Goal: Transaction & Acquisition: Purchase product/service

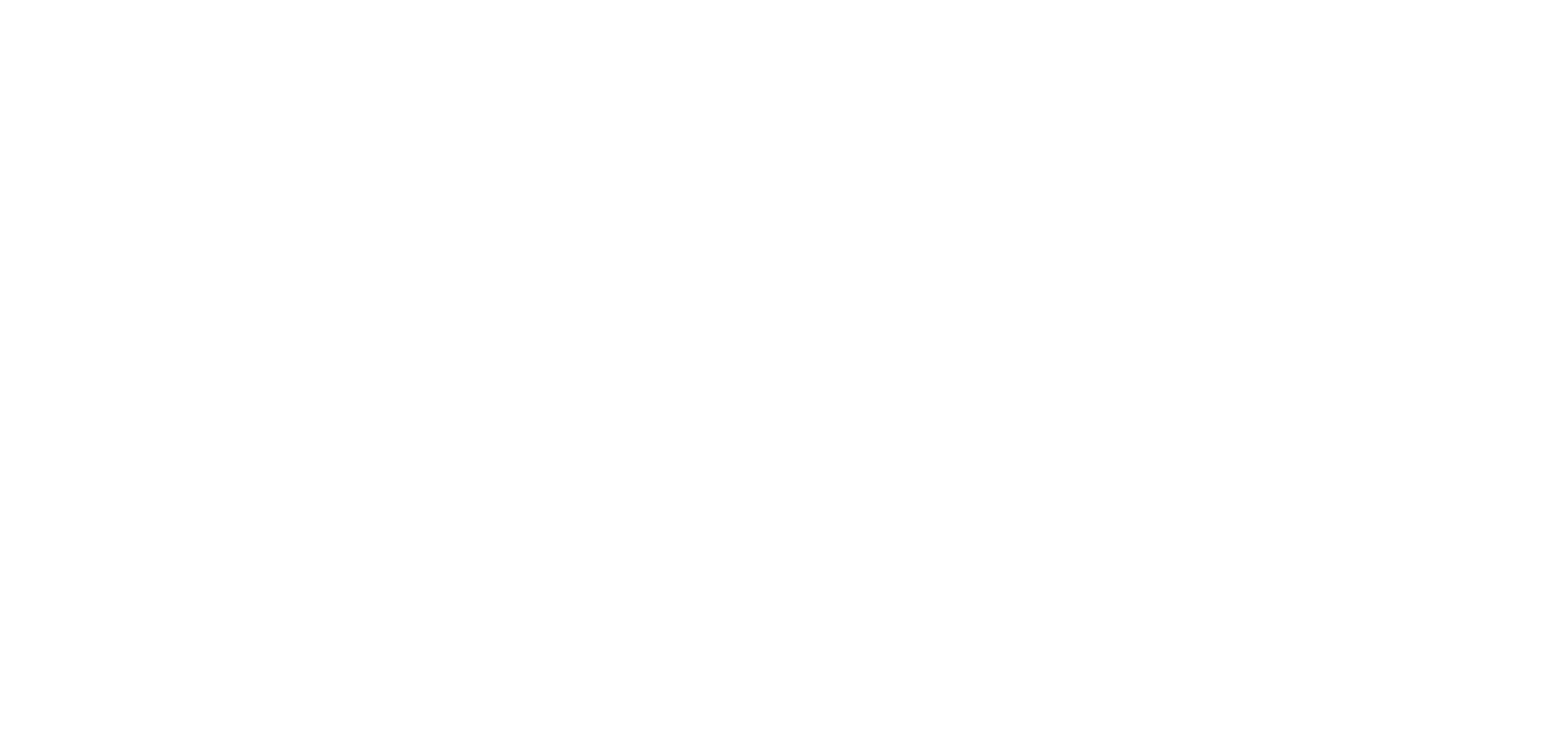
click at [398, 513] on div at bounding box center [784, 376] width 1568 height 753
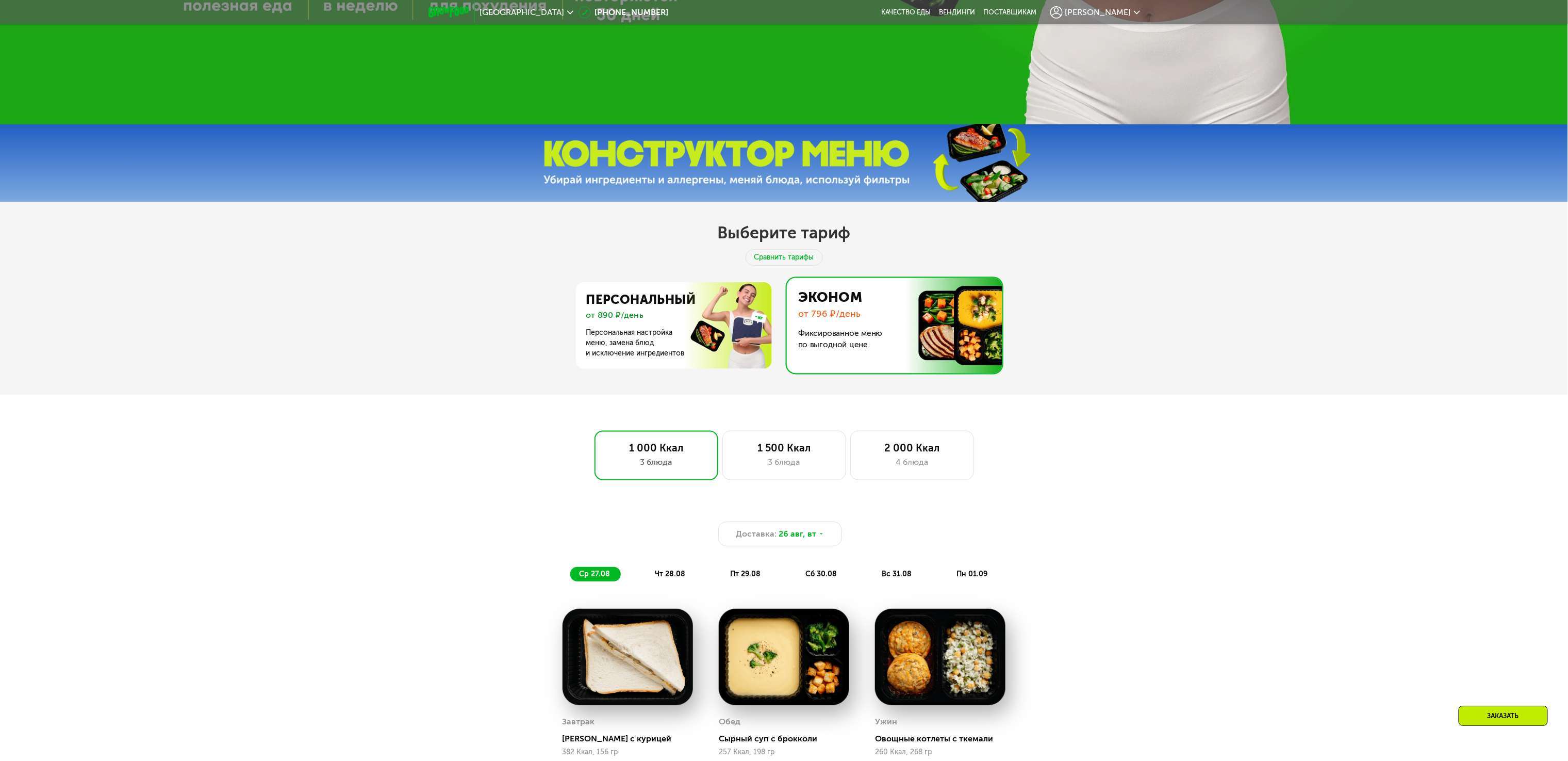
scroll to position [618, 0]
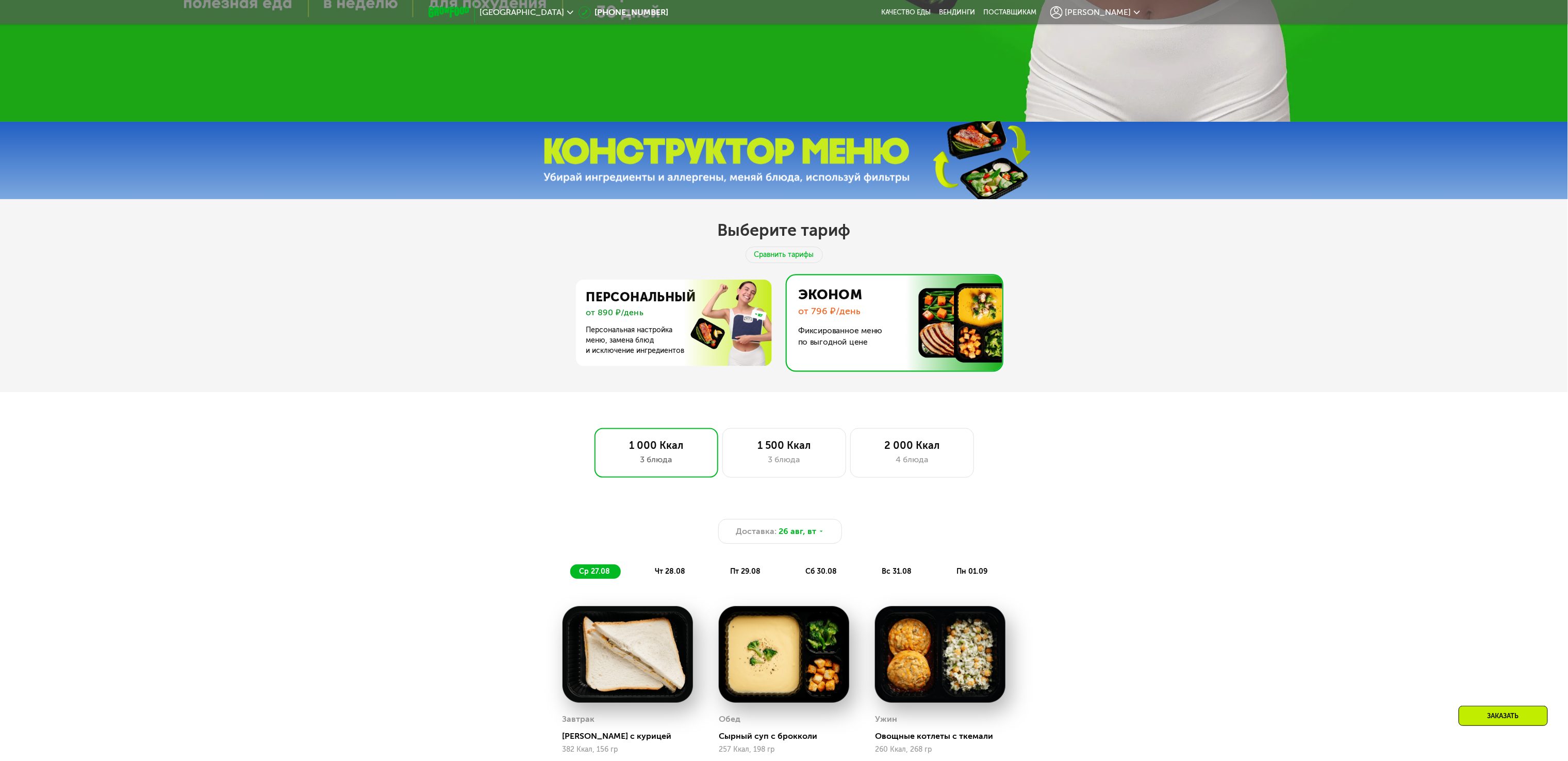
click at [266, 611] on div "Доставка: 26 авг, вт ср 27.08 чт 28.08 пт 29.08 сб 30.08 вс 31.08 пн 01.09 Завт…" at bounding box center [784, 712] width 1568 height 450
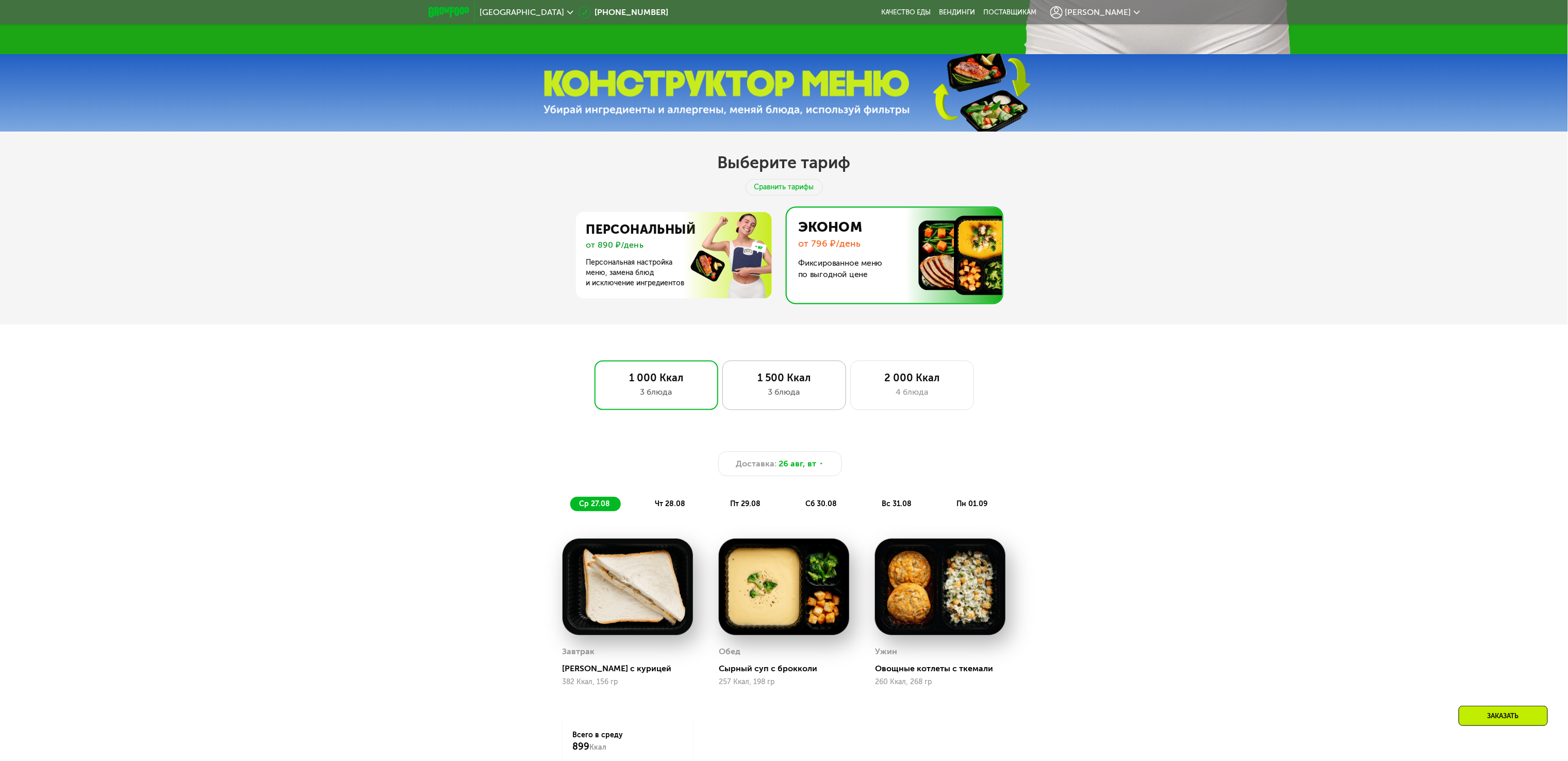
scroll to position [722, 0]
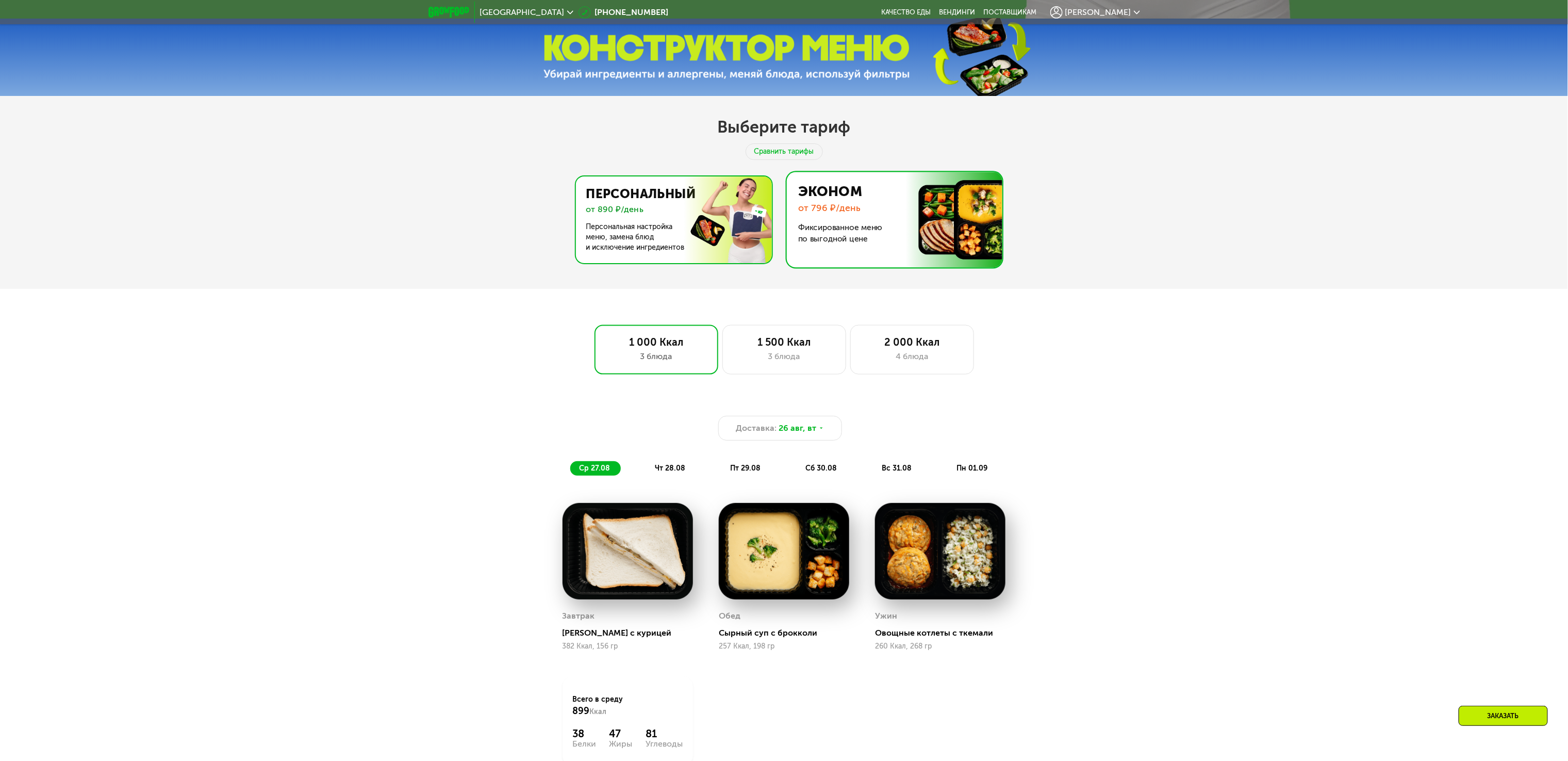
click at [637, 263] on img at bounding box center [671, 219] width 200 height 86
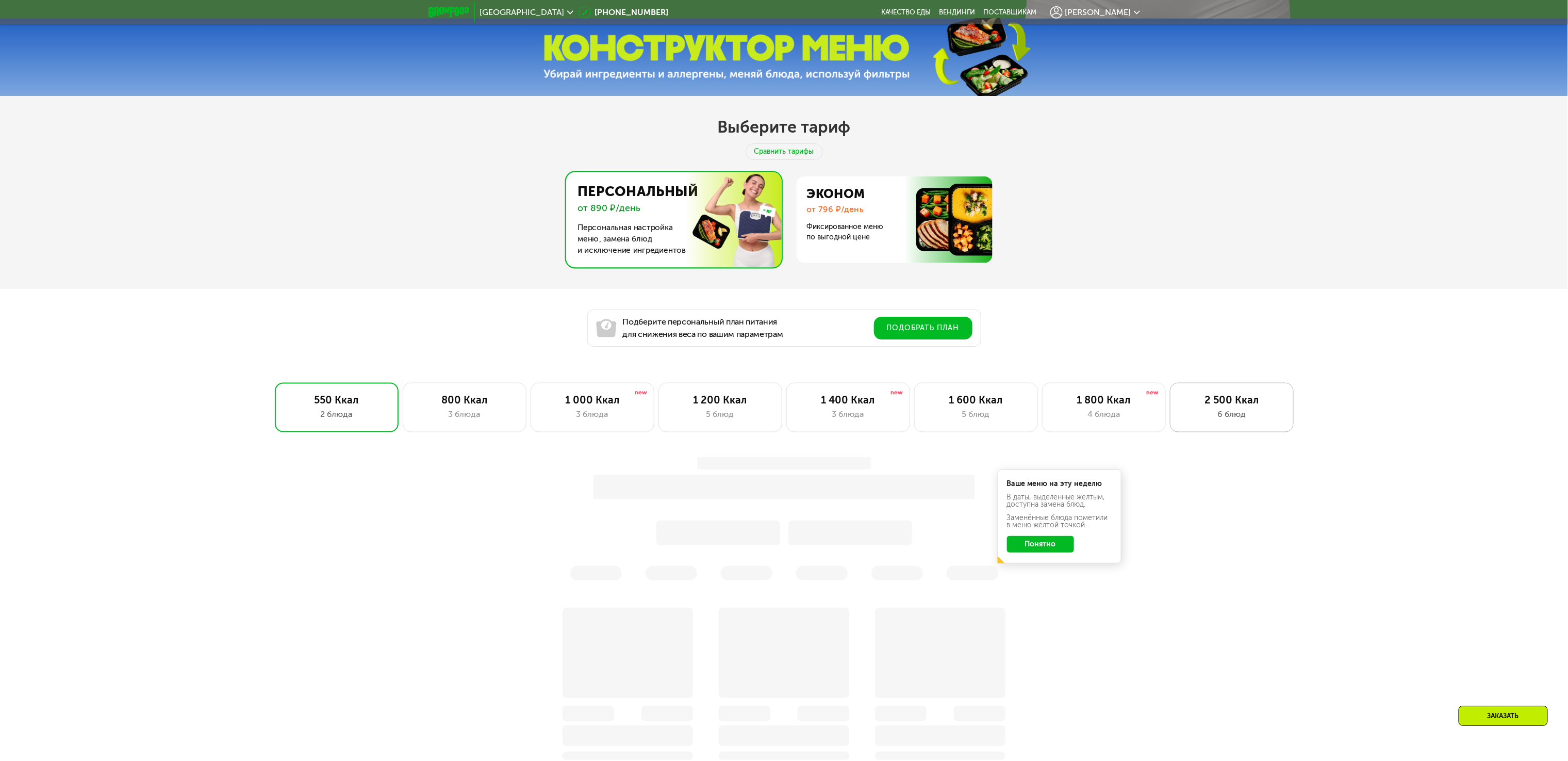
click at [1266, 421] on div "6 блюд" at bounding box center [1231, 414] width 102 height 12
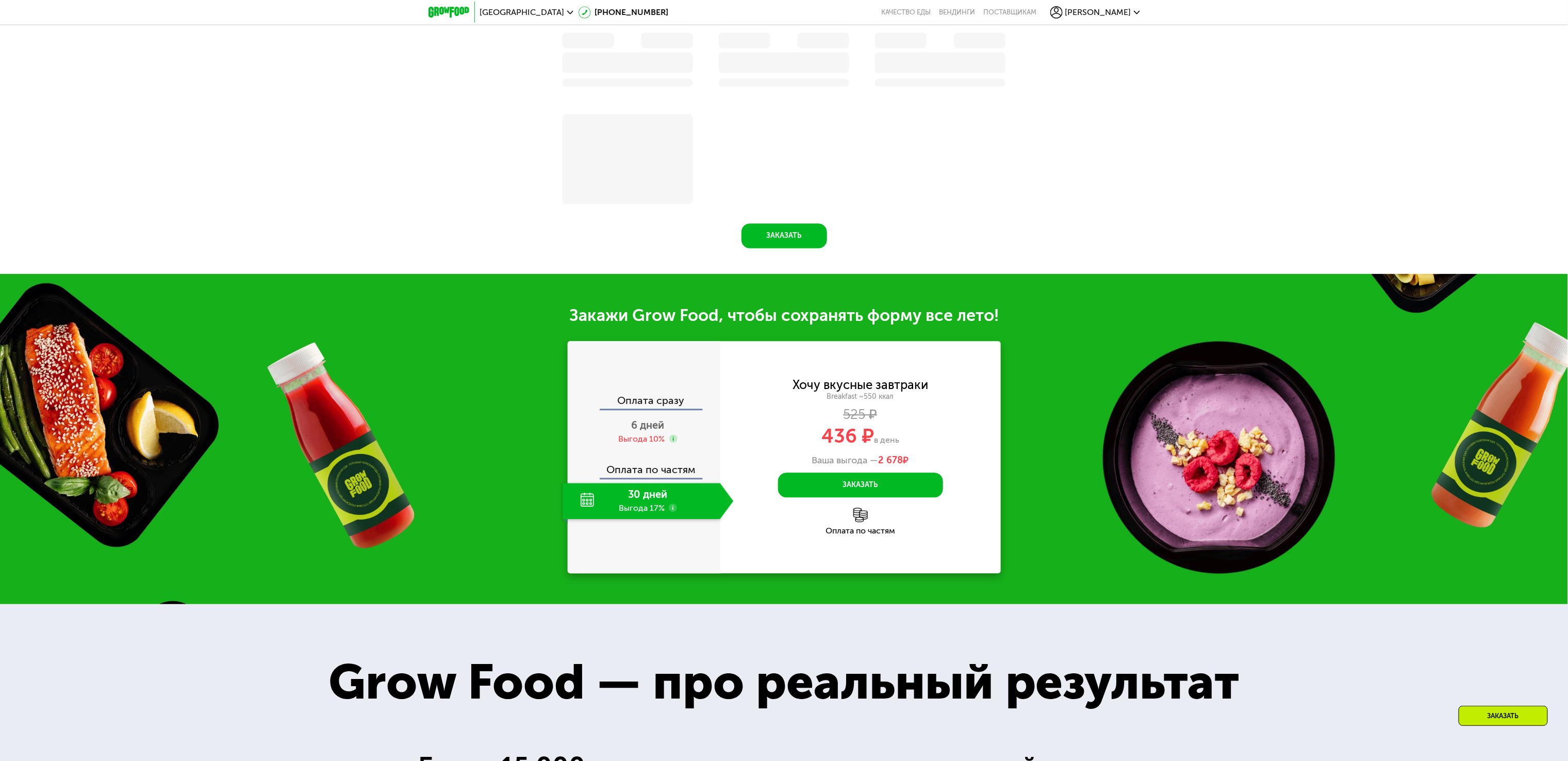
scroll to position [1650, 0]
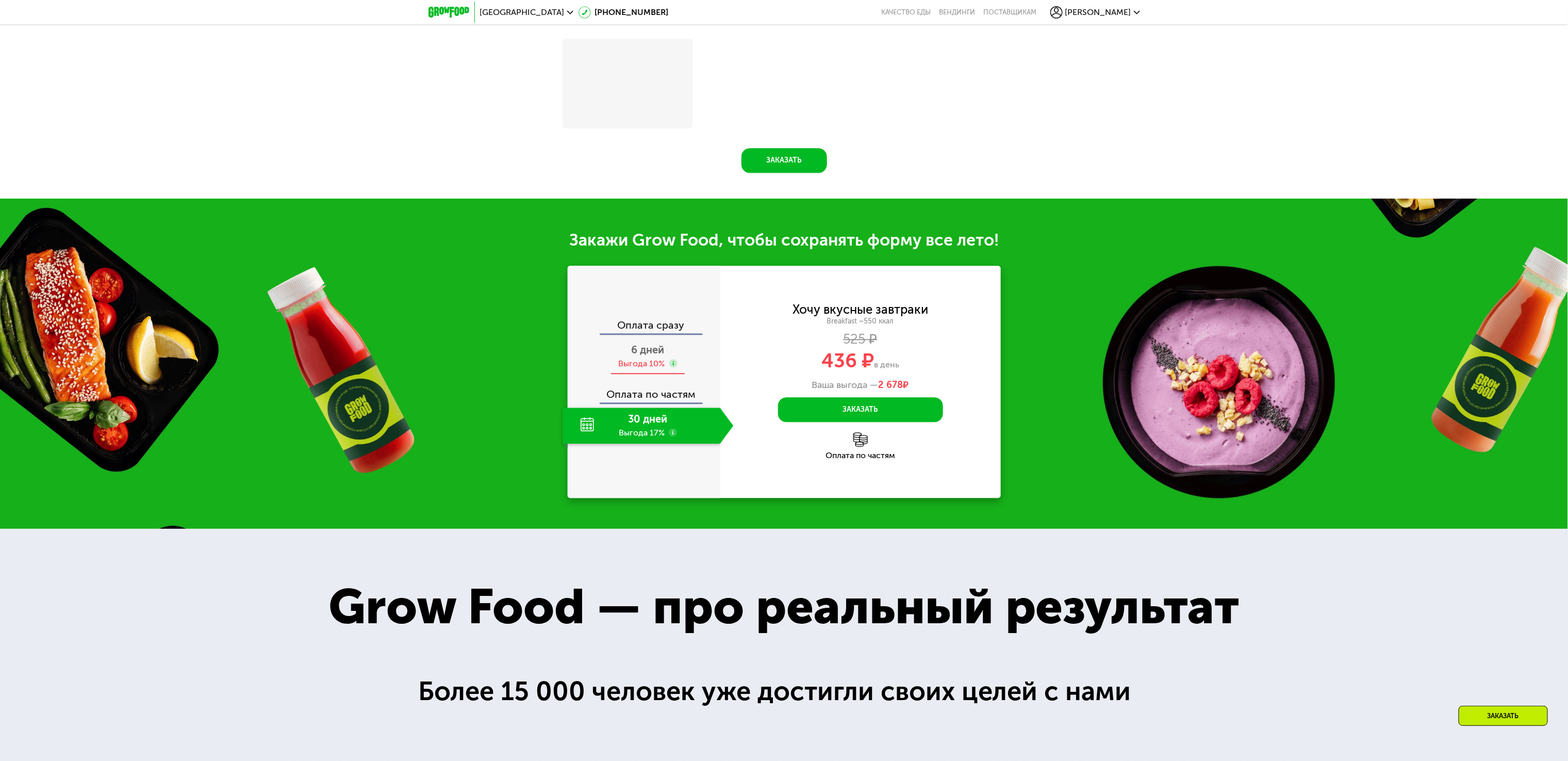
click at [659, 354] on span "6 дней" at bounding box center [648, 349] width 33 height 12
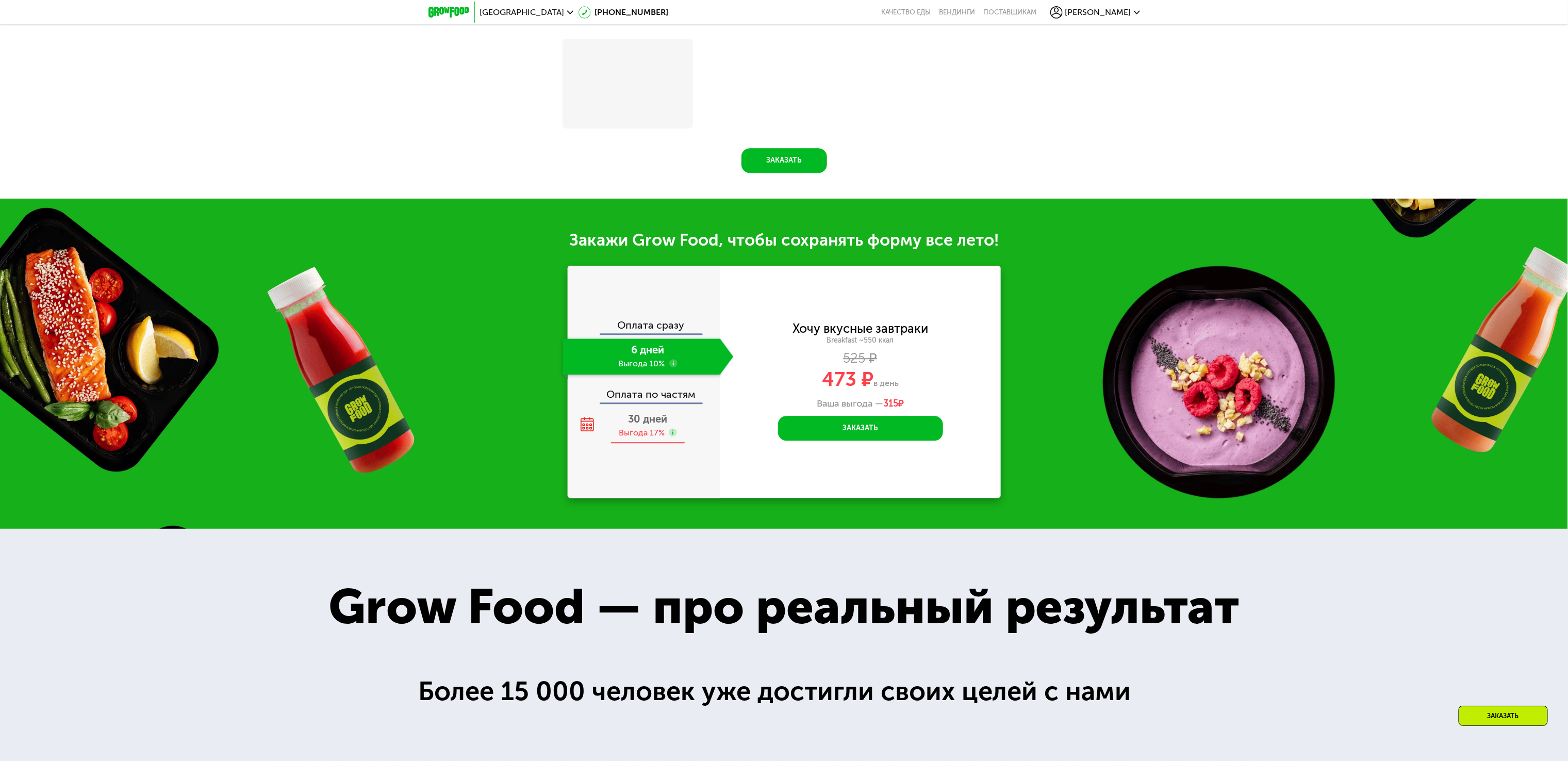
click at [666, 420] on div "30 дней Выгода 17%" at bounding box center [648, 425] width 171 height 37
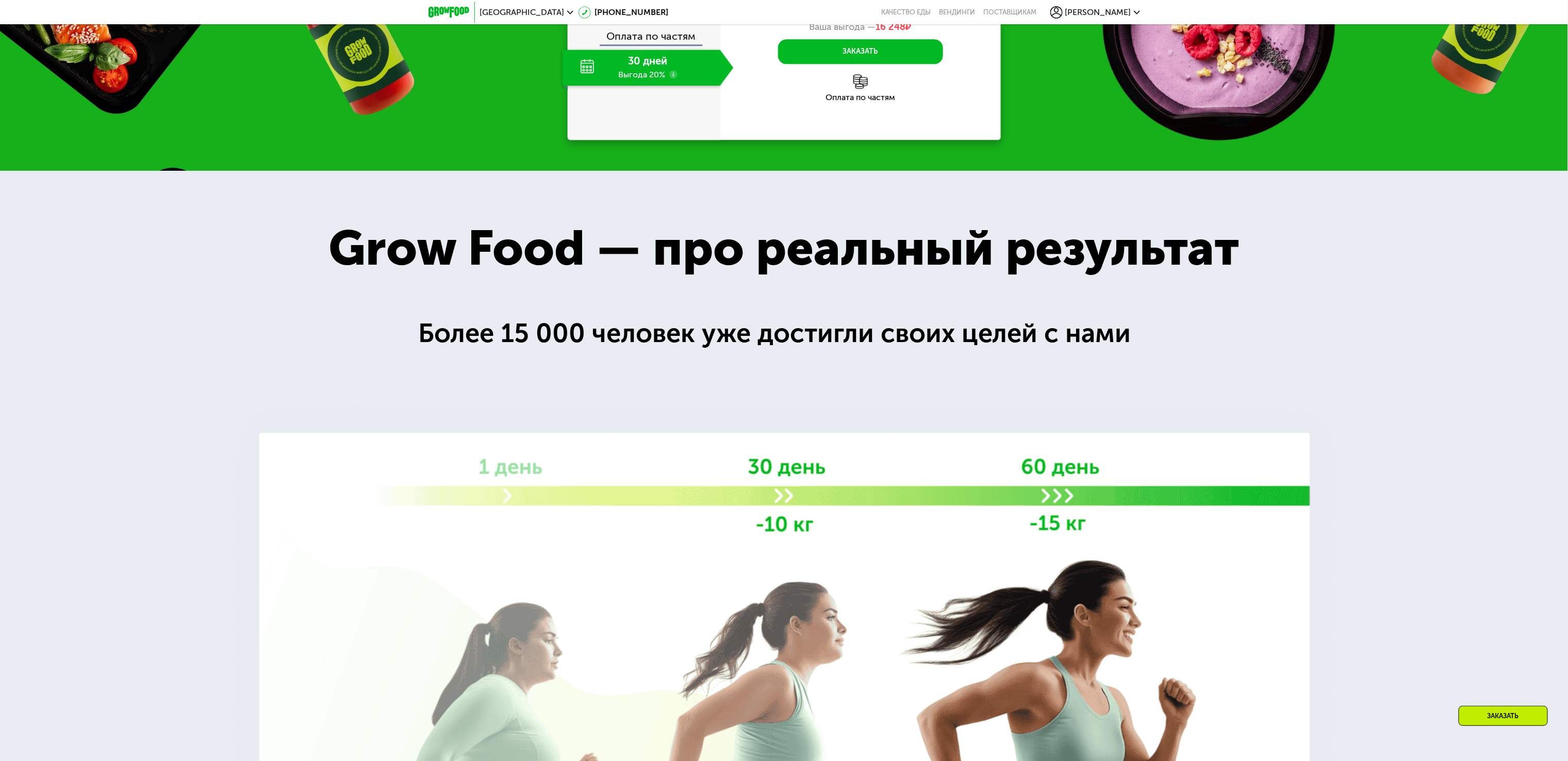
scroll to position [1796, 0]
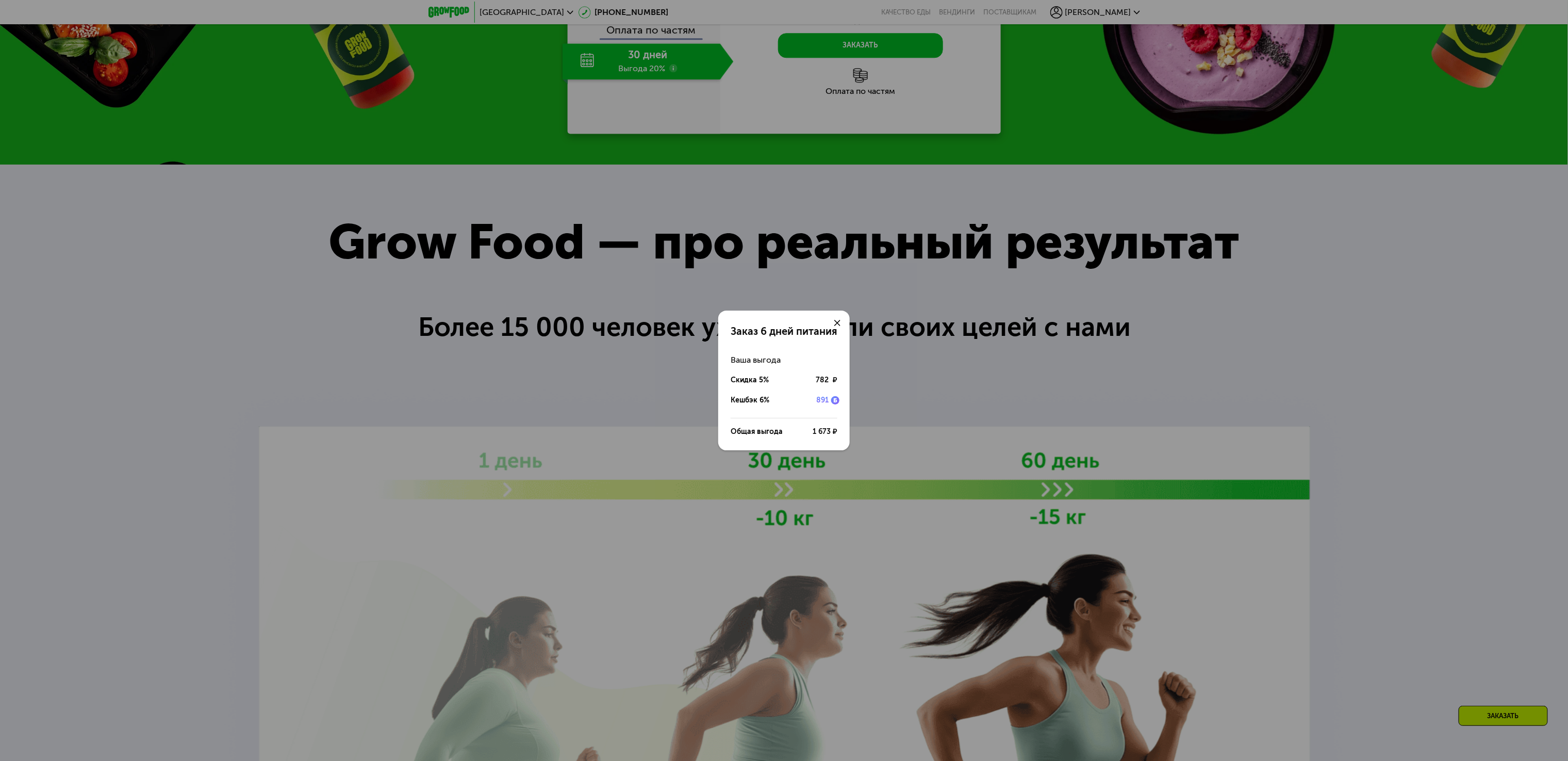
click at [833, 320] on div at bounding box center [837, 323] width 25 height 25
click at [836, 322] on icon at bounding box center [837, 323] width 6 height 6
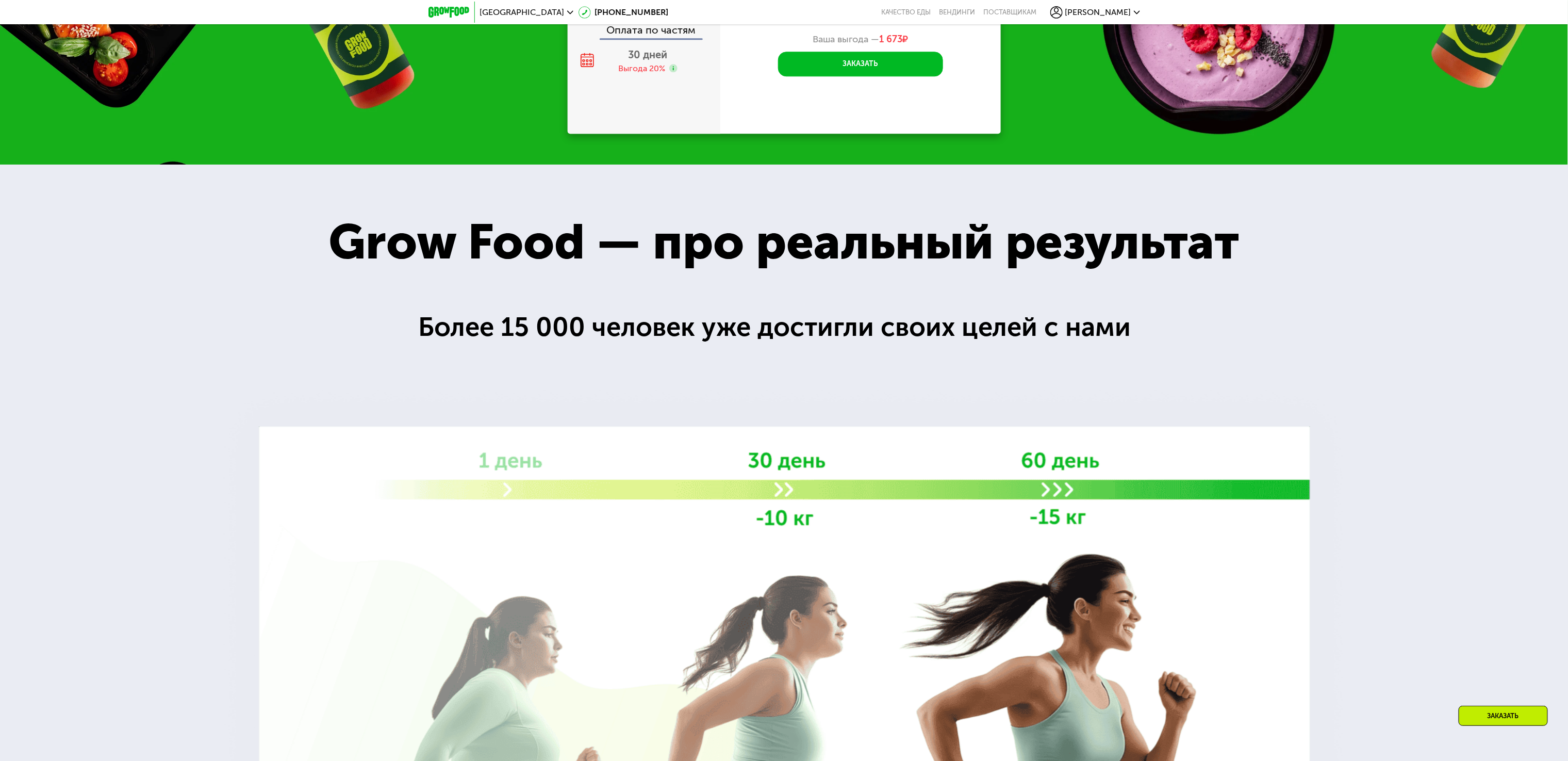
scroll to position [1694, 0]
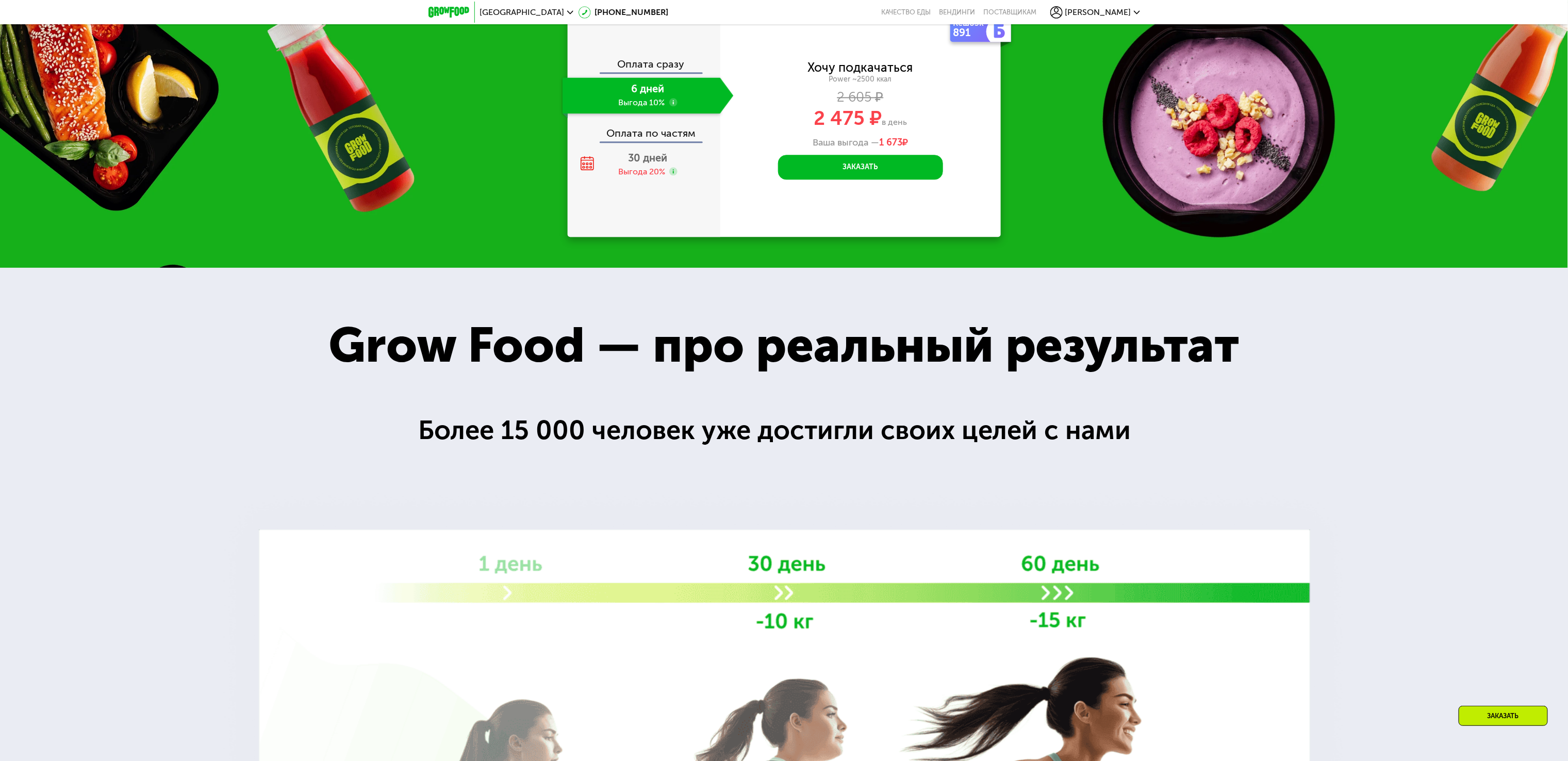
click at [242, 267] on div "Закажи Grow Food, чтобы сохранять форму все лето! Оплата сразу 6 дней Выгода 10…" at bounding box center [784, 102] width 1568 height 330
click at [647, 164] on span "30 дней" at bounding box center [648, 158] width 39 height 12
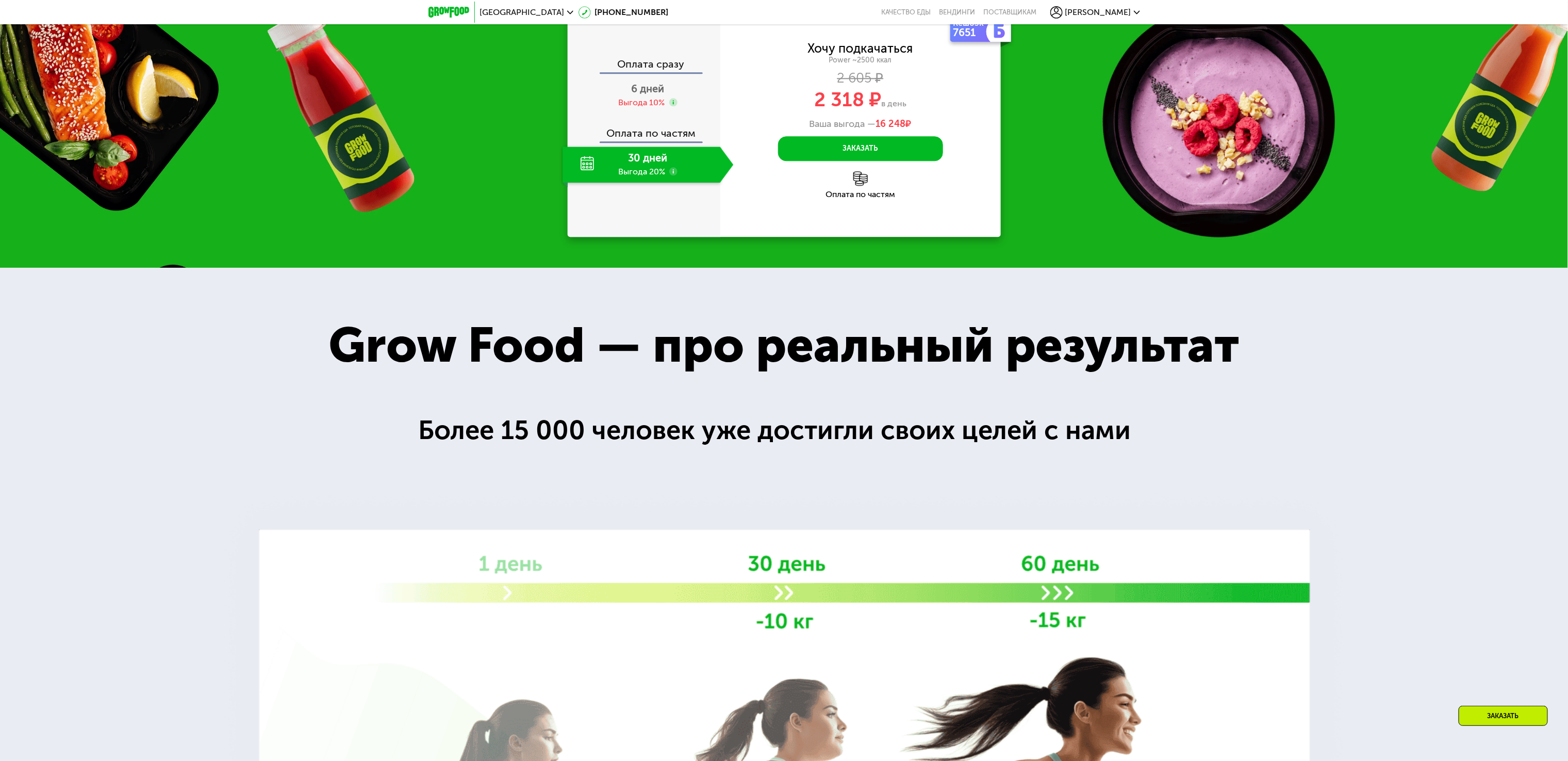
click at [364, 267] on div "Закажи Grow Food, чтобы сохранять форму все лето! Оплата сразу 6 дней Выгода 10…" at bounding box center [784, 102] width 1568 height 330
click at [509, 267] on div "Закажи Grow Food, чтобы сохранять форму все лето! Оплата сразу 6 дней Выгода 10…" at bounding box center [784, 102] width 1568 height 330
click at [486, 459] on div at bounding box center [784, 672] width 1568 height 810
click at [450, 472] on div at bounding box center [784, 672] width 1568 height 810
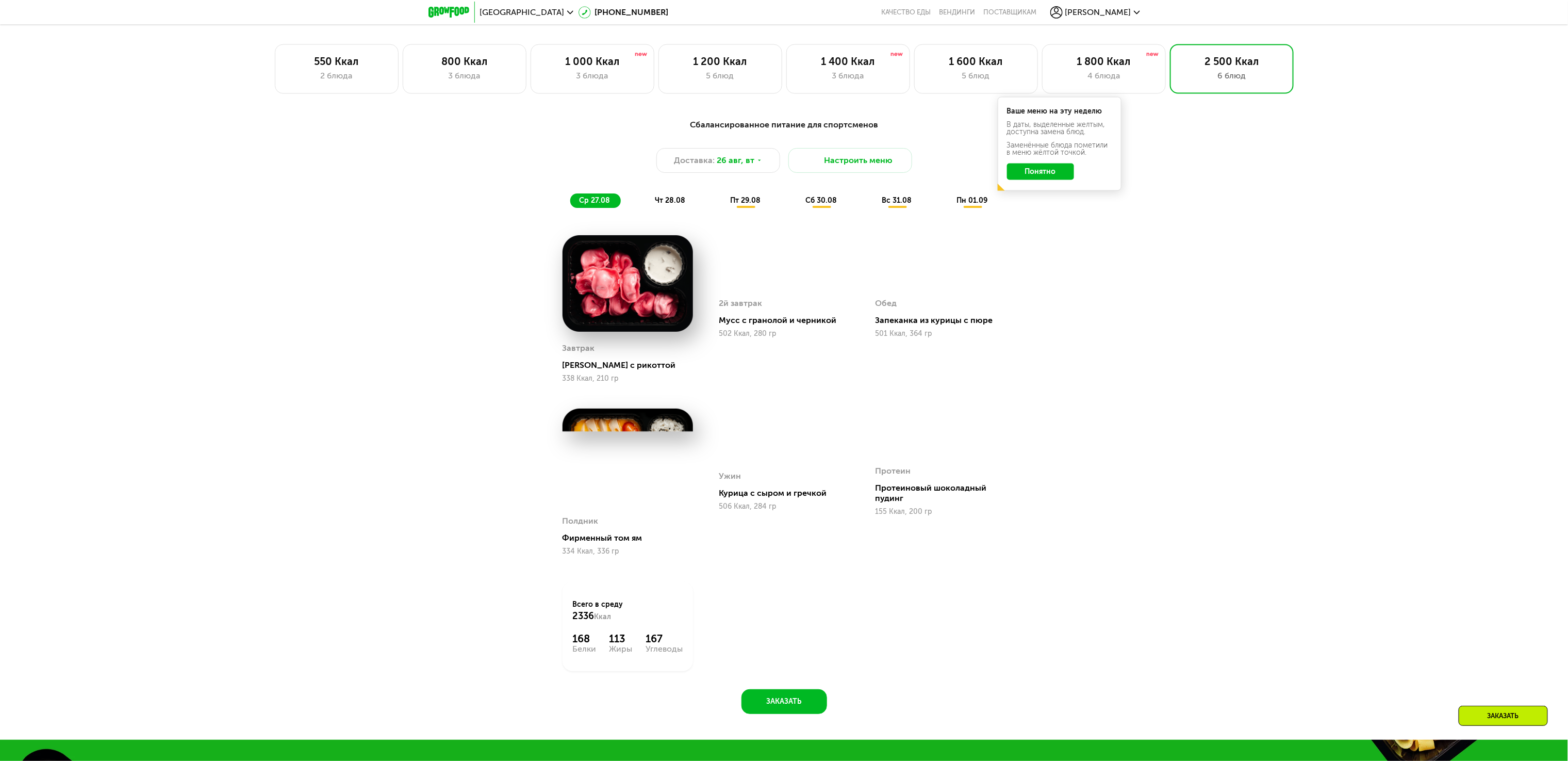
scroll to position [869, 0]
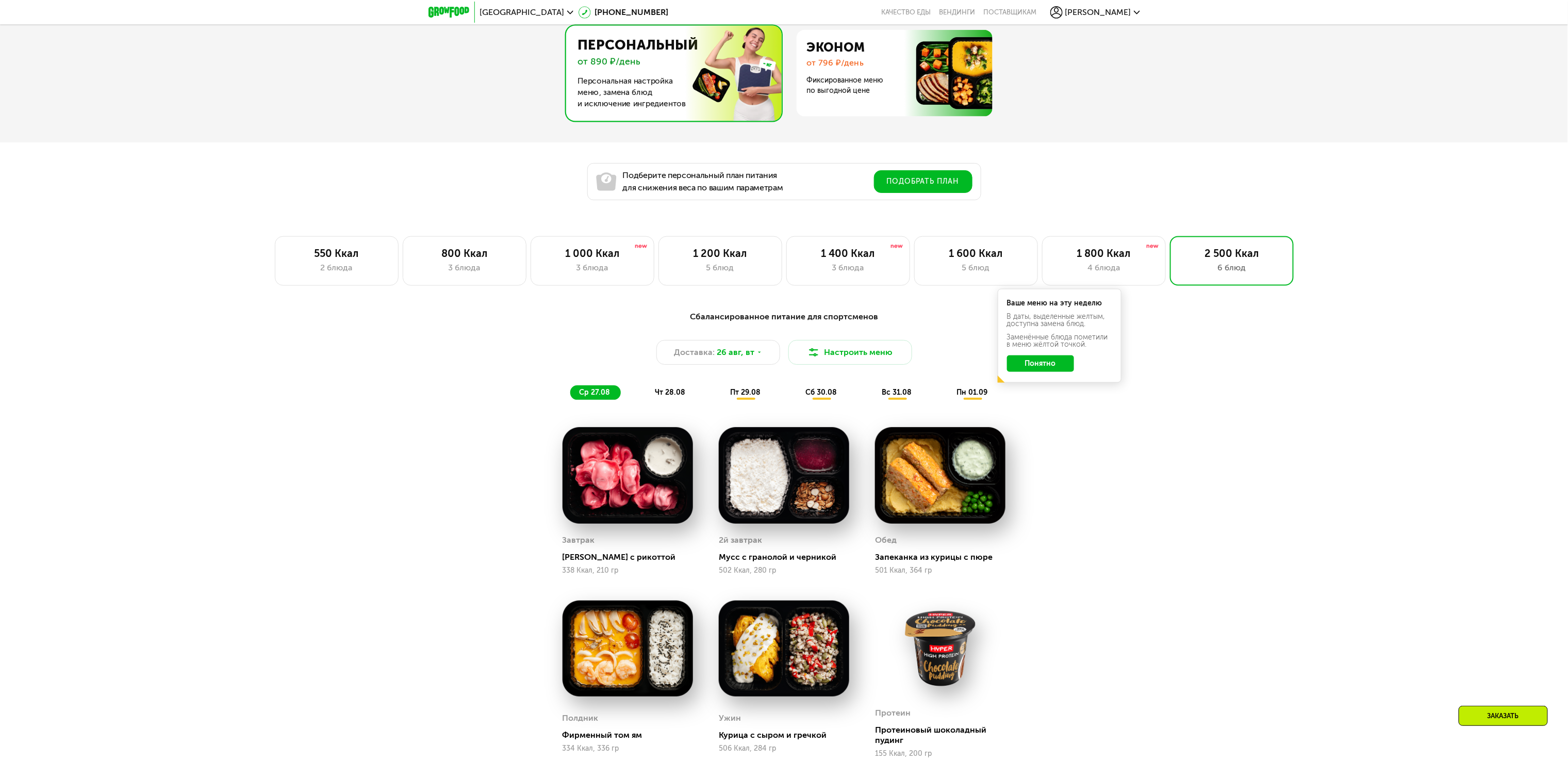
click at [501, 14] on span "Санкт-Петербург" at bounding box center [522, 12] width 85 height 8
click at [571, 59] on button "Нет, я в другом городе" at bounding box center [585, 65] width 109 height 12
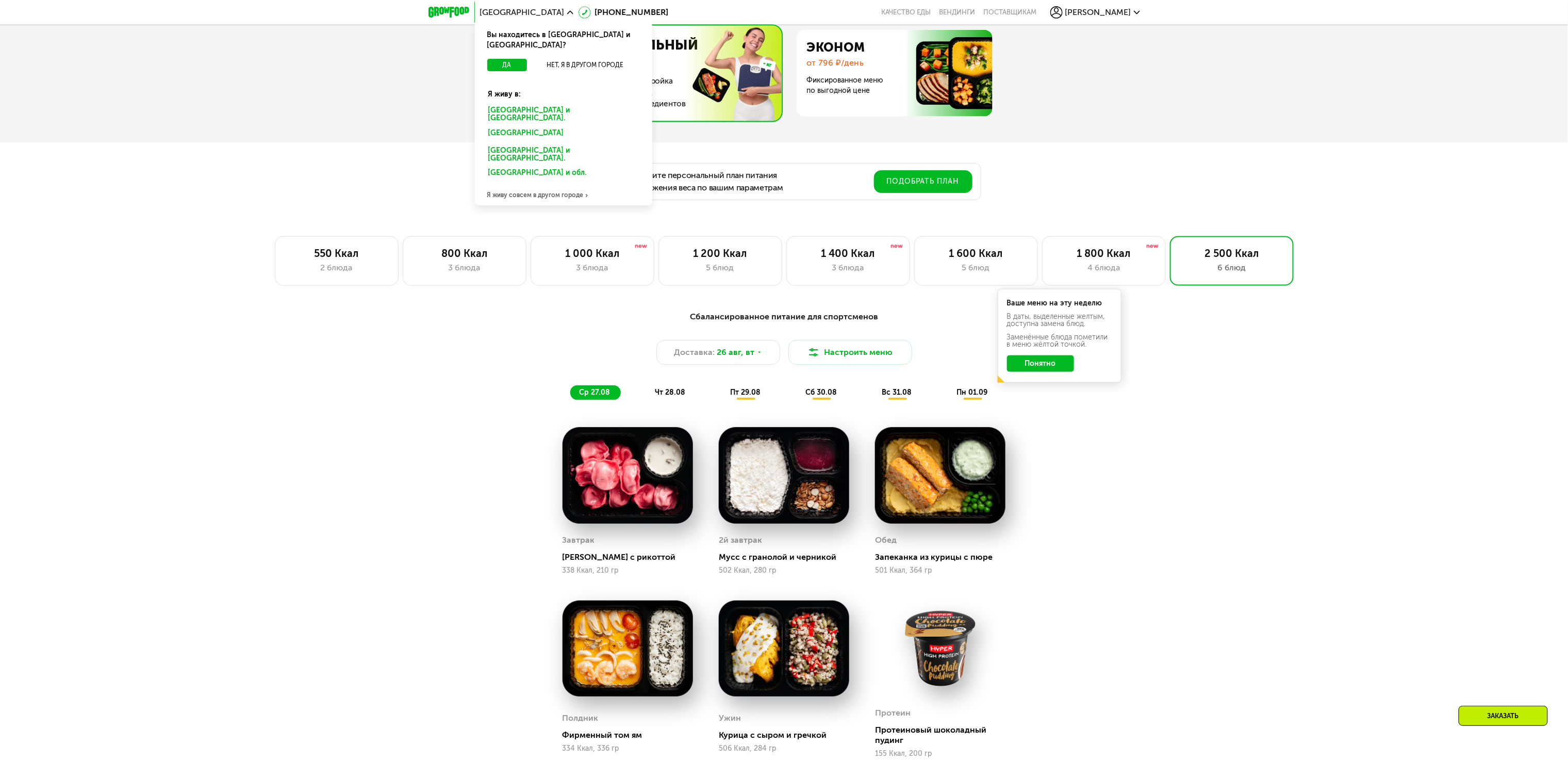
click at [515, 127] on div "Москве и обл." at bounding box center [561, 135] width 161 height 17
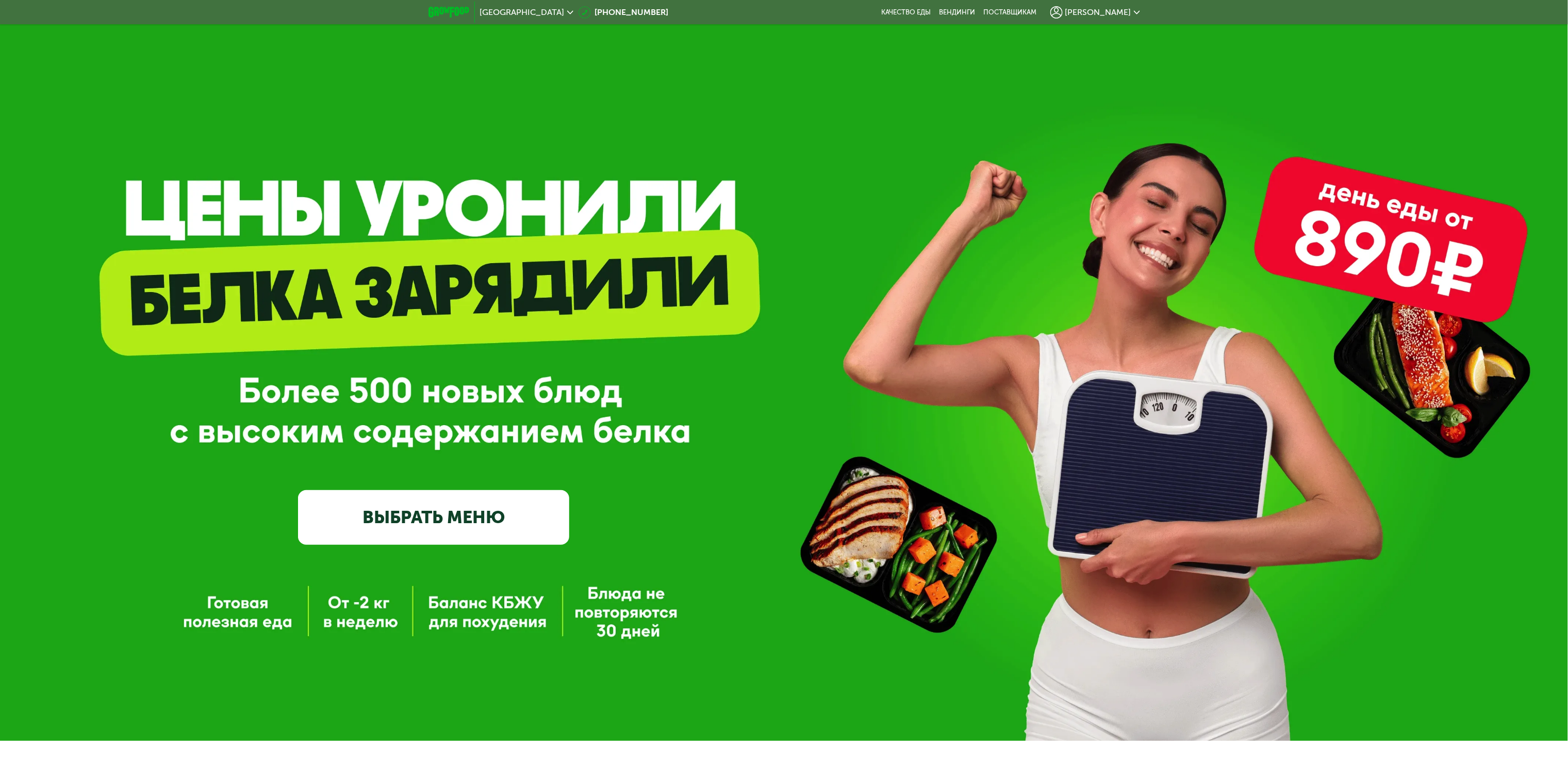
drag, startPoint x: 346, startPoint y: 101, endPoint x: 353, endPoint y: 104, distance: 7.6
click at [346, 100] on div "GrowFood — доставка правильного питания ВЫБРАТЬ МЕНЮ" at bounding box center [784, 370] width 1568 height 741
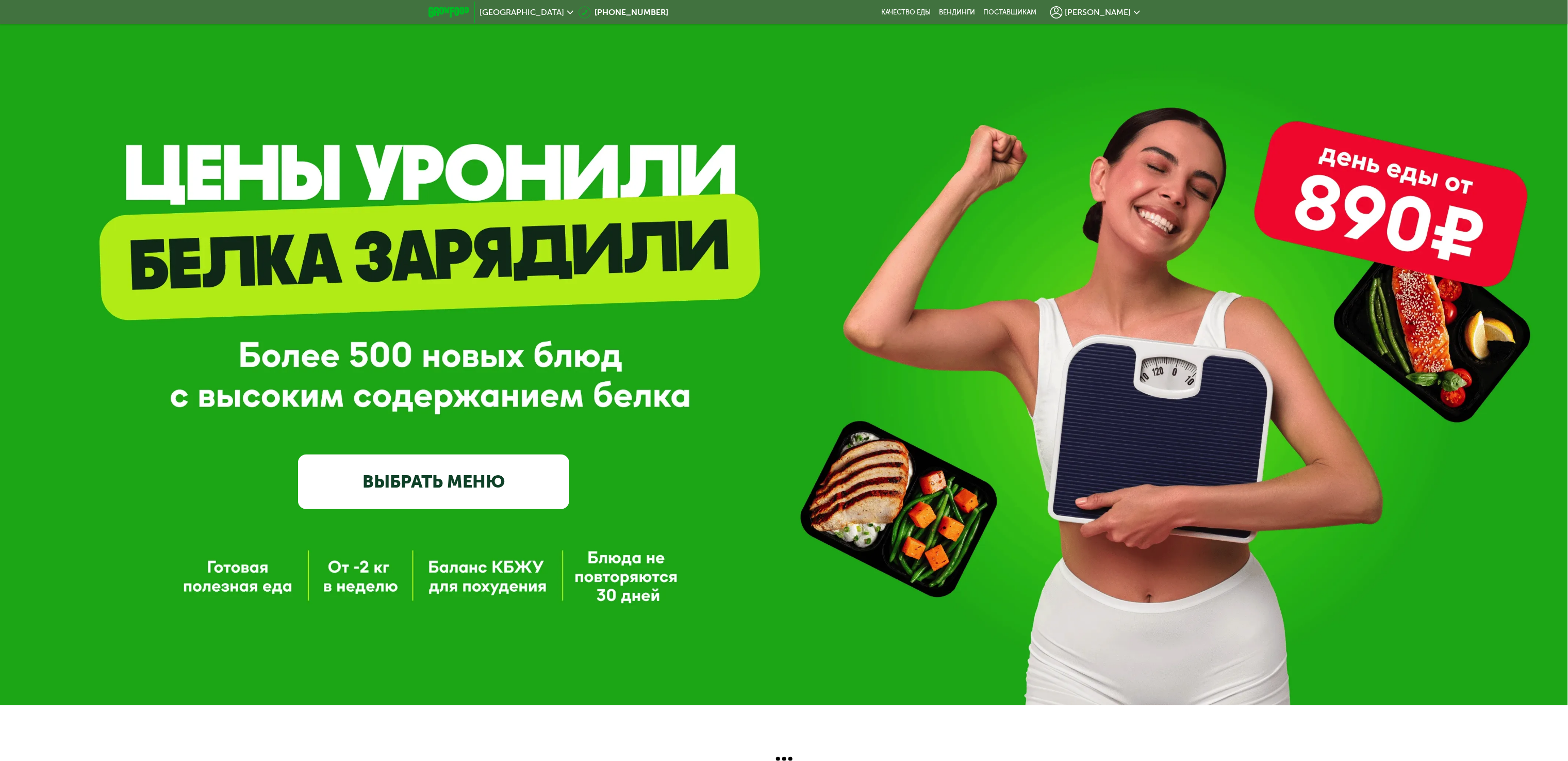
click at [384, 411] on div "GrowFood — доставка правильного питания ВЫБРАТЬ МЕНЮ" at bounding box center [434, 362] width 271 height 294
click at [648, 457] on div "GrowFood — доставка правильного питания ВЫБРАТЬ МЕНЮ" at bounding box center [784, 362] width 1568 height 294
click at [880, 99] on div "GrowFood — доставка правильного питания ВЫБРАТЬ МЕНЮ" at bounding box center [784, 334] width 1568 height 741
drag, startPoint x: 898, startPoint y: 63, endPoint x: 905, endPoint y: 60, distance: 7.6
click at [898, 63] on div "GrowFood — доставка правильного питания ВЫБРАТЬ МЕНЮ" at bounding box center [784, 334] width 1568 height 741
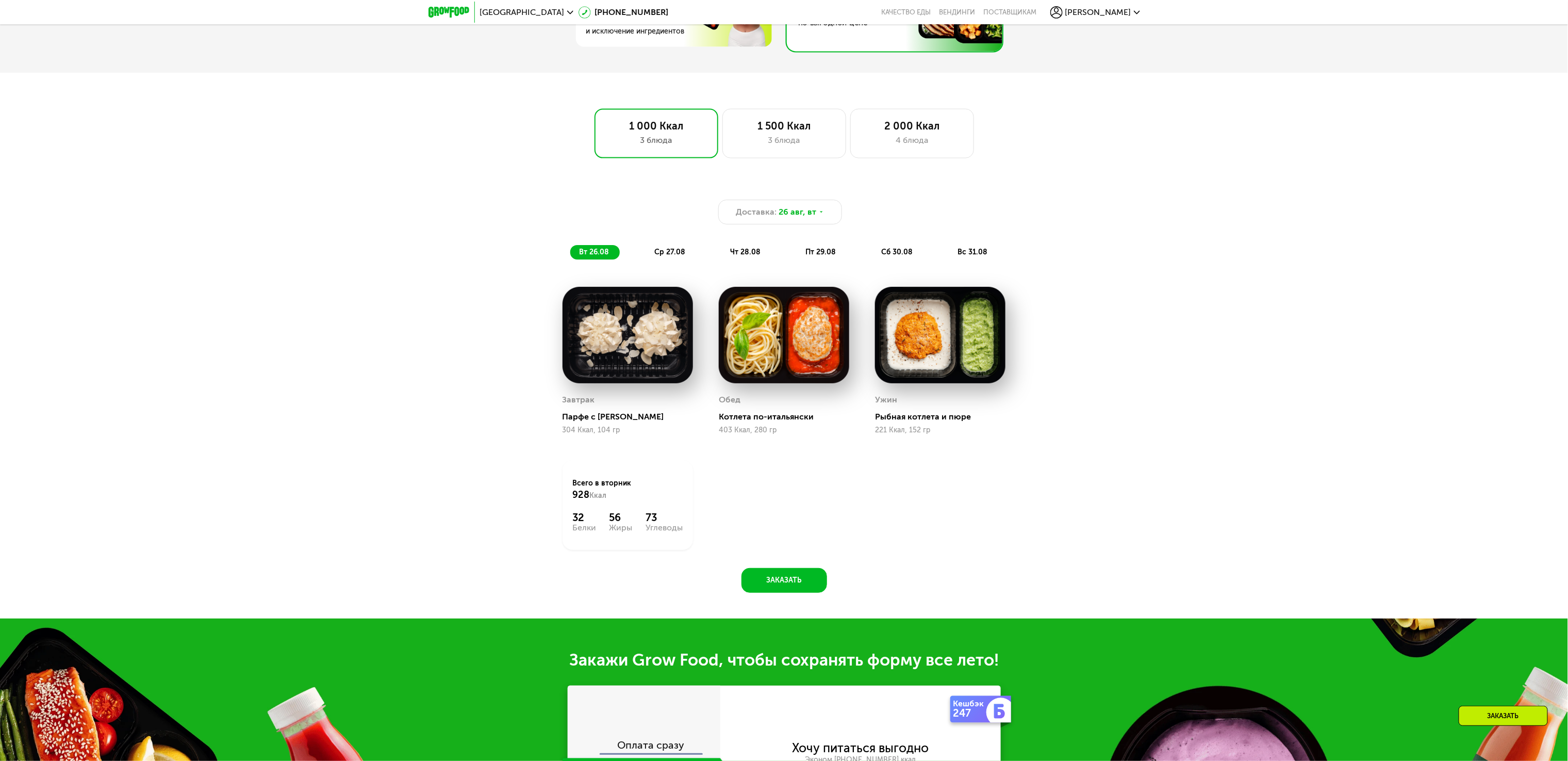
scroll to position [680, 0]
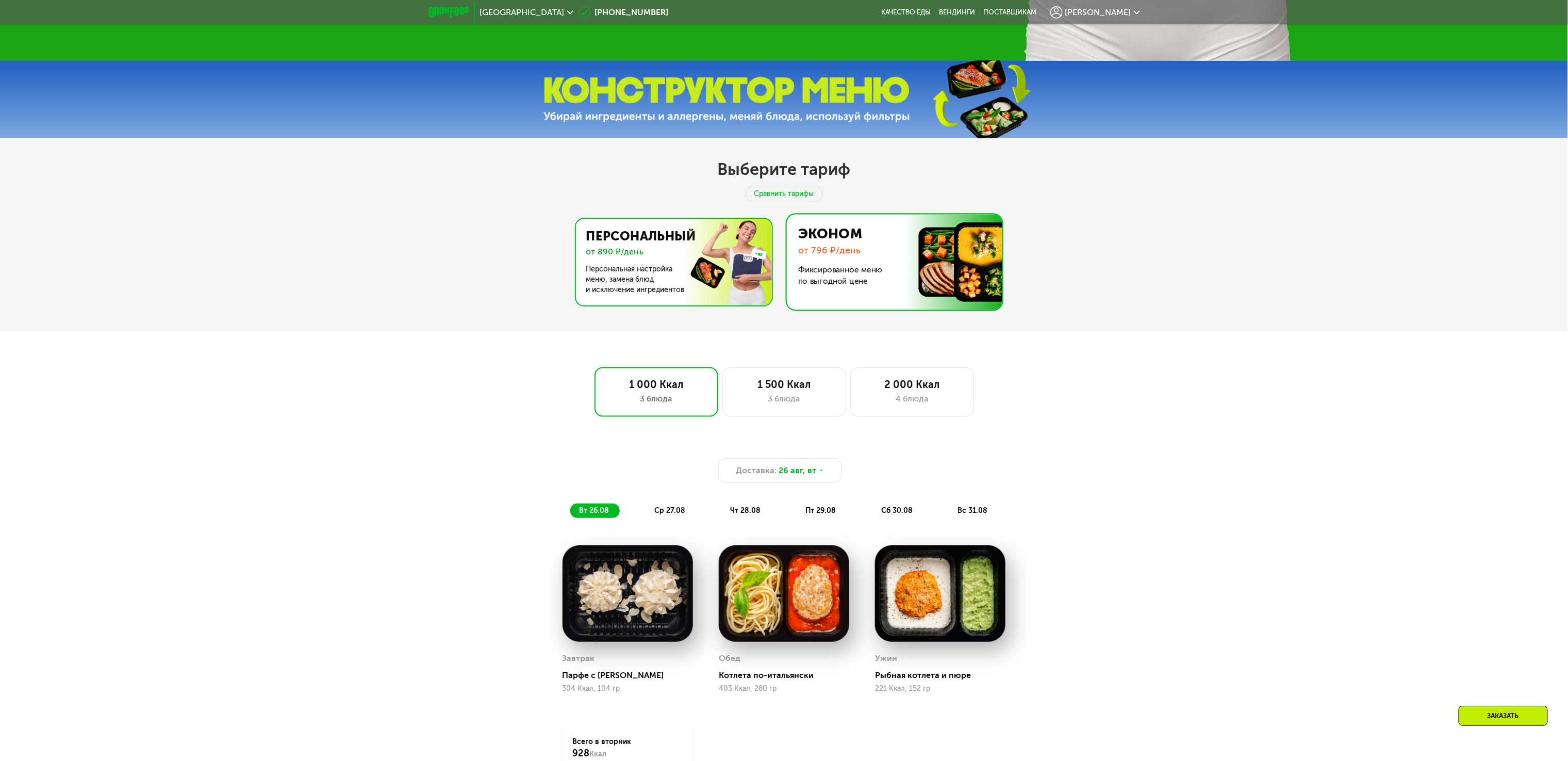
click at [719, 266] on img at bounding box center [671, 261] width 200 height 86
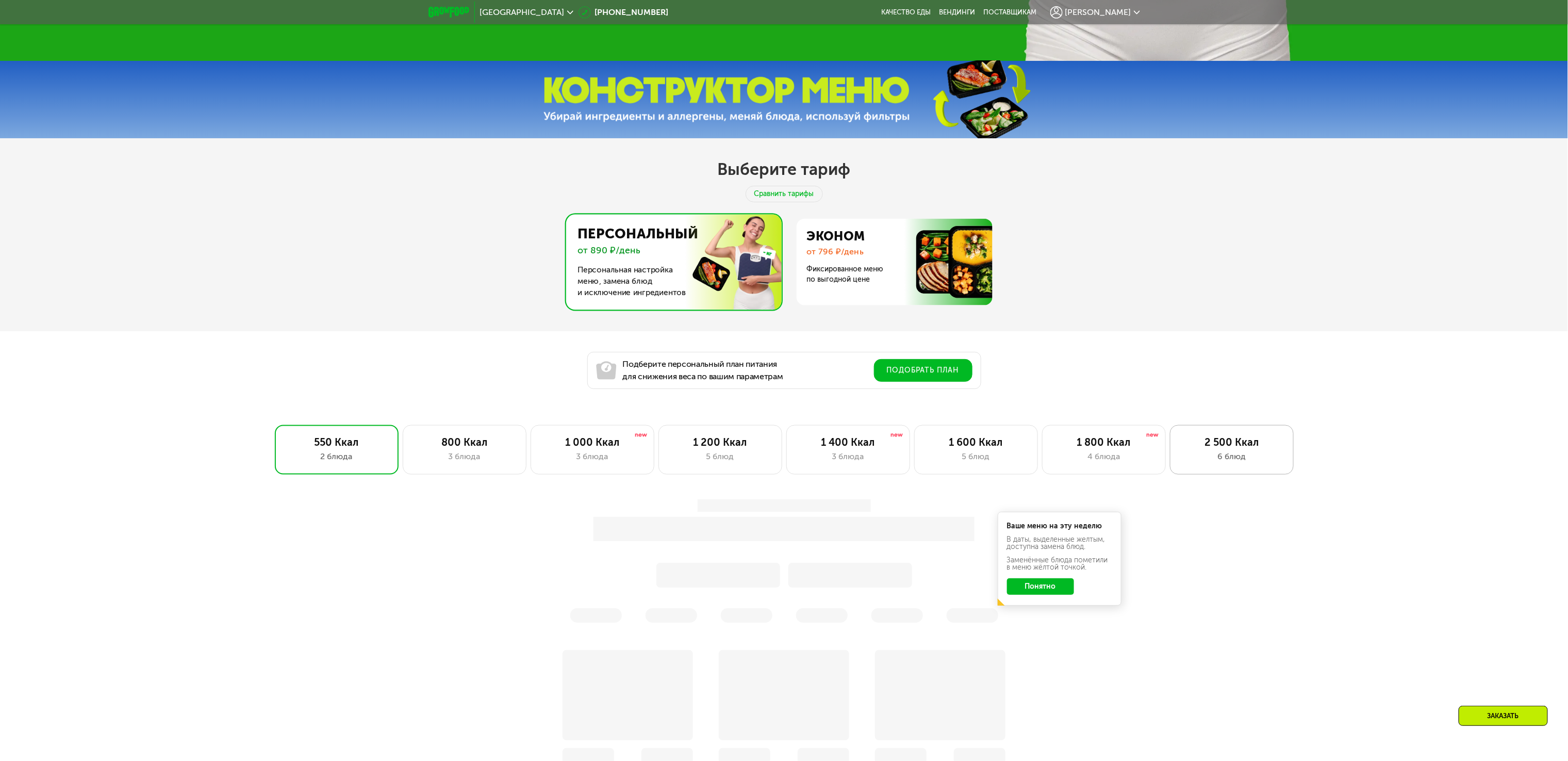
click at [1229, 448] on div "2 500 Ккал" at bounding box center [1231, 442] width 102 height 12
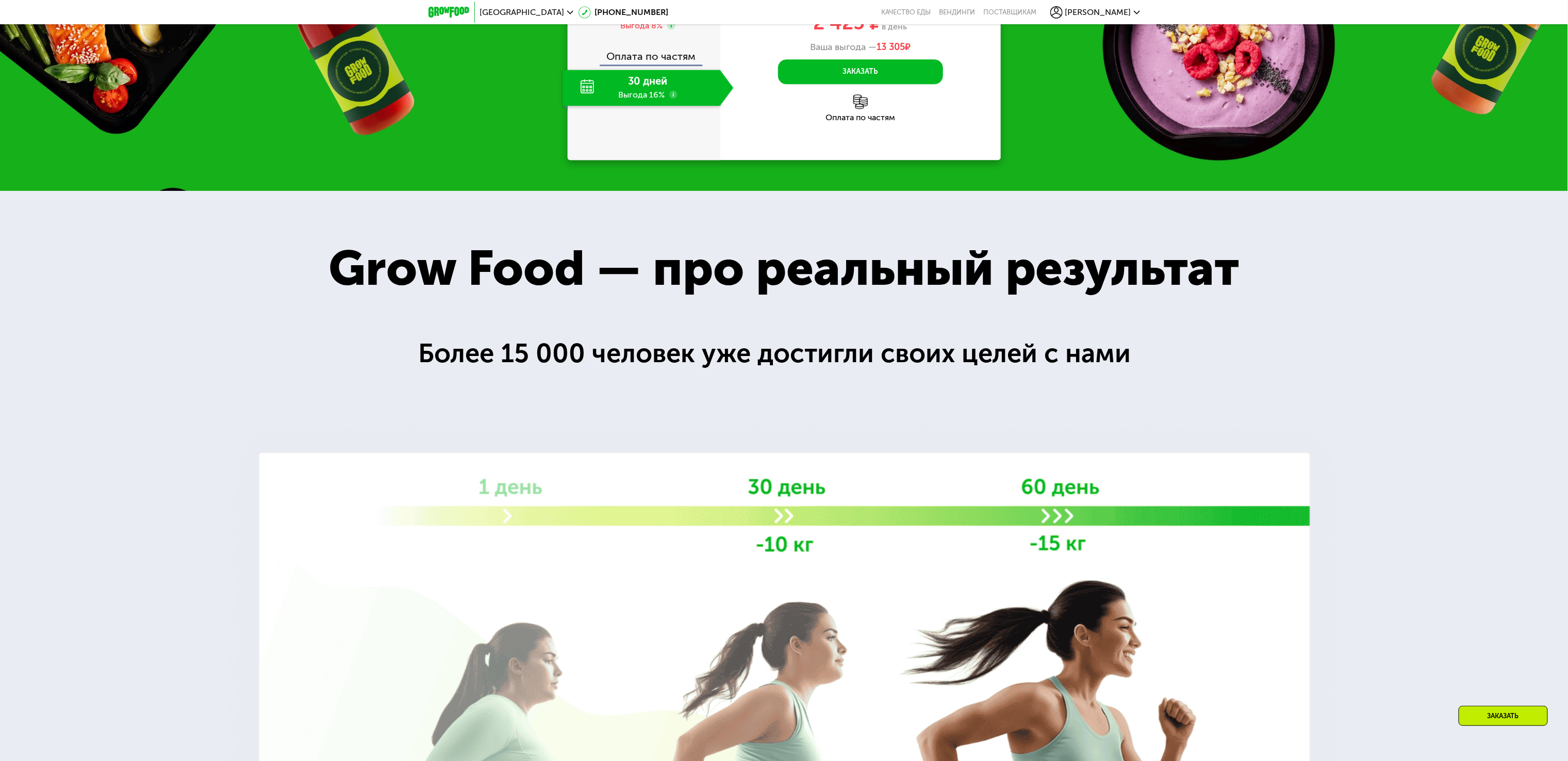
scroll to position [1731, 0]
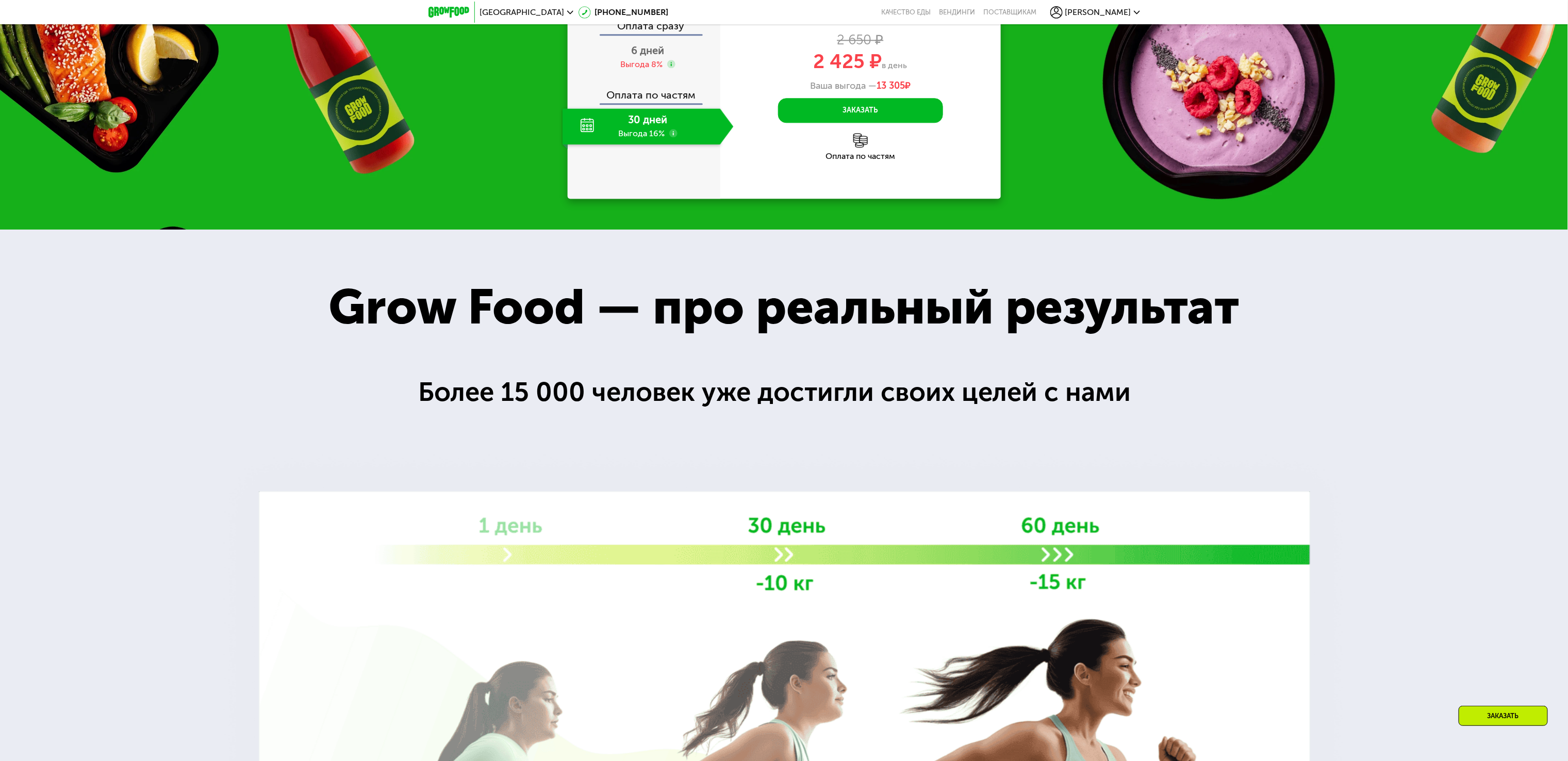
click at [637, 103] on div "Оплата по частям" at bounding box center [644, 91] width 151 height 24
click at [642, 57] on span "6 дней" at bounding box center [648, 51] width 33 height 12
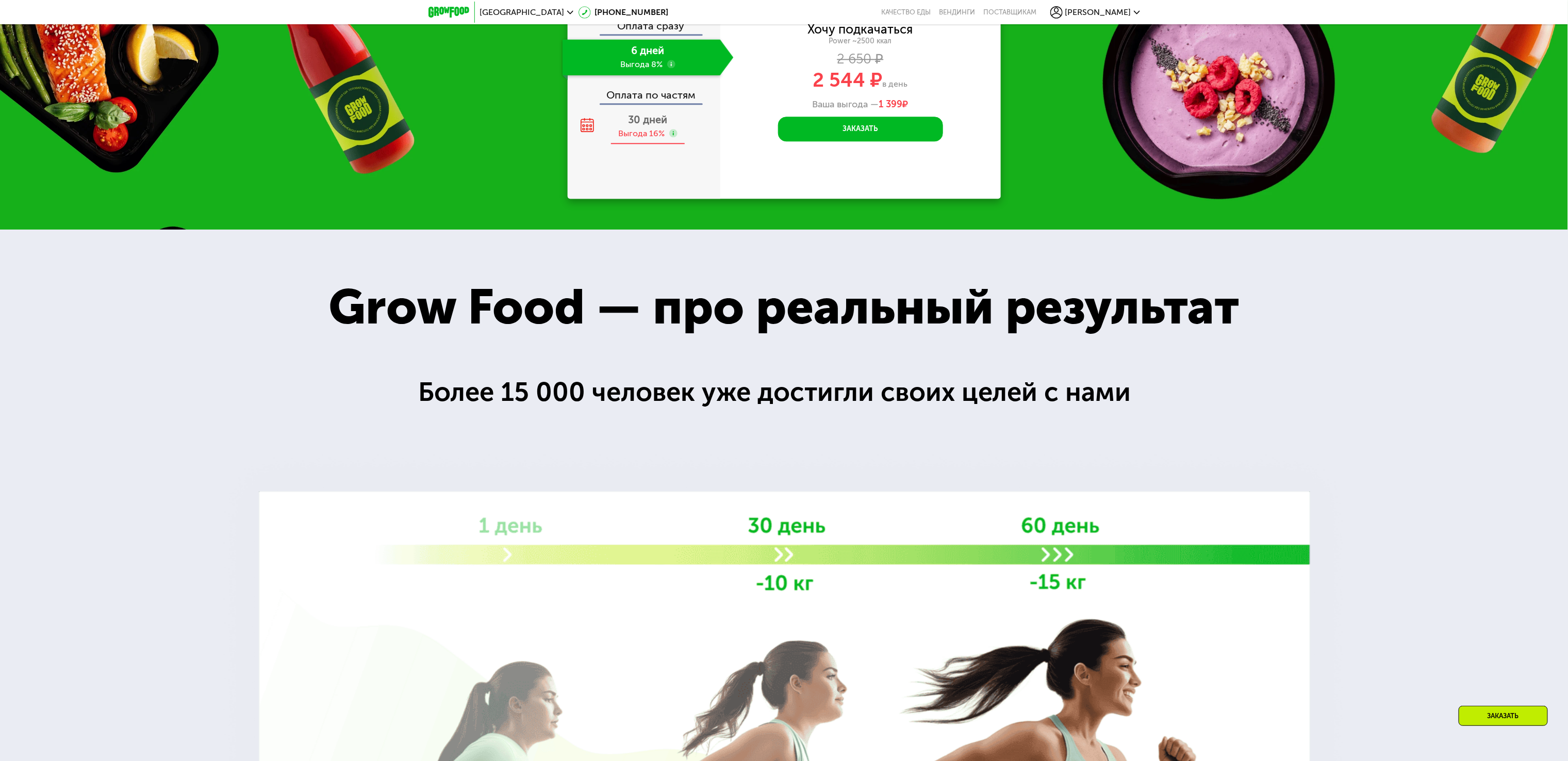
click at [643, 126] on span "30 дней" at bounding box center [648, 119] width 39 height 12
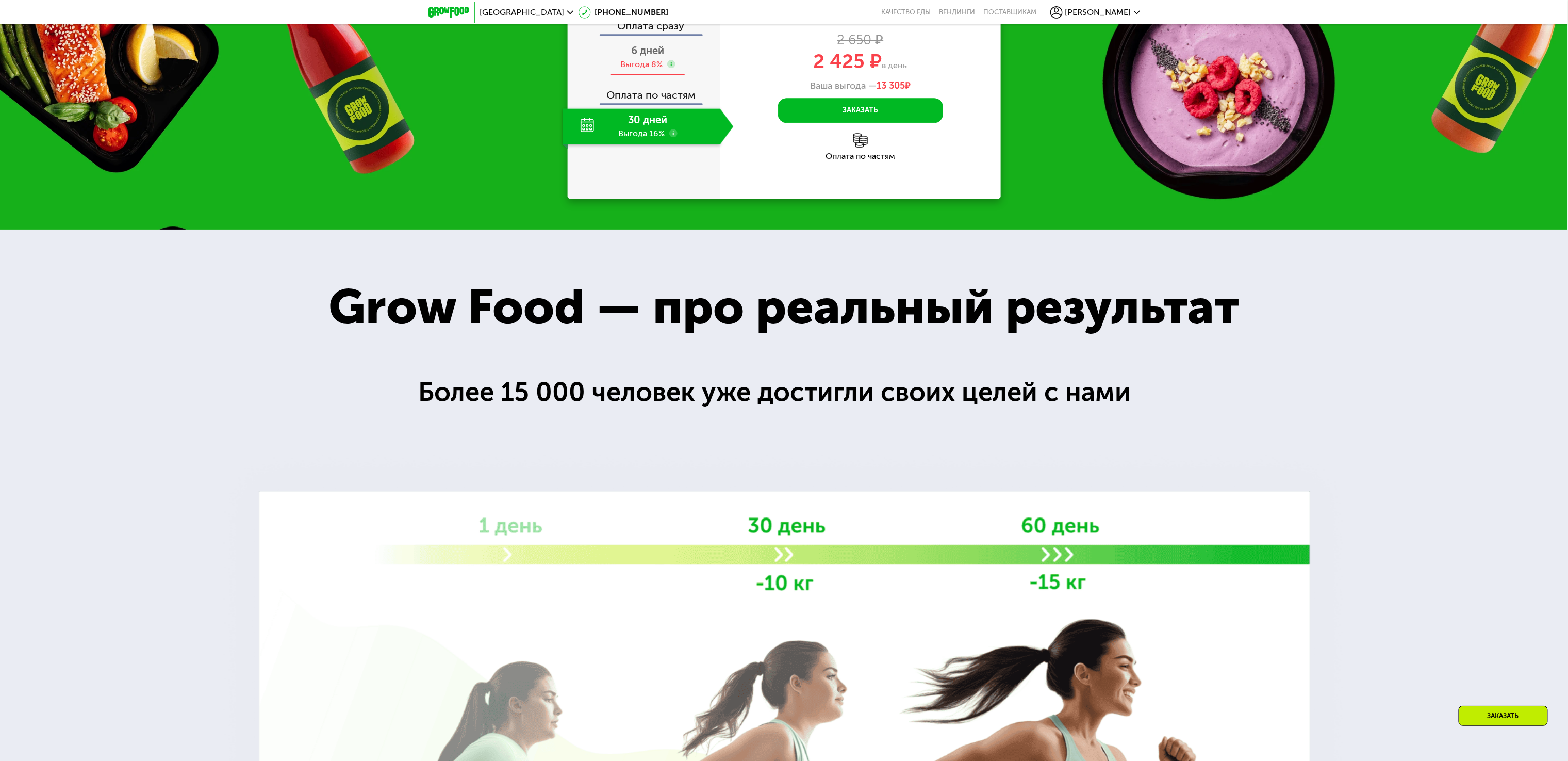
click at [627, 70] on div "Выгода 8%" at bounding box center [641, 64] width 42 height 12
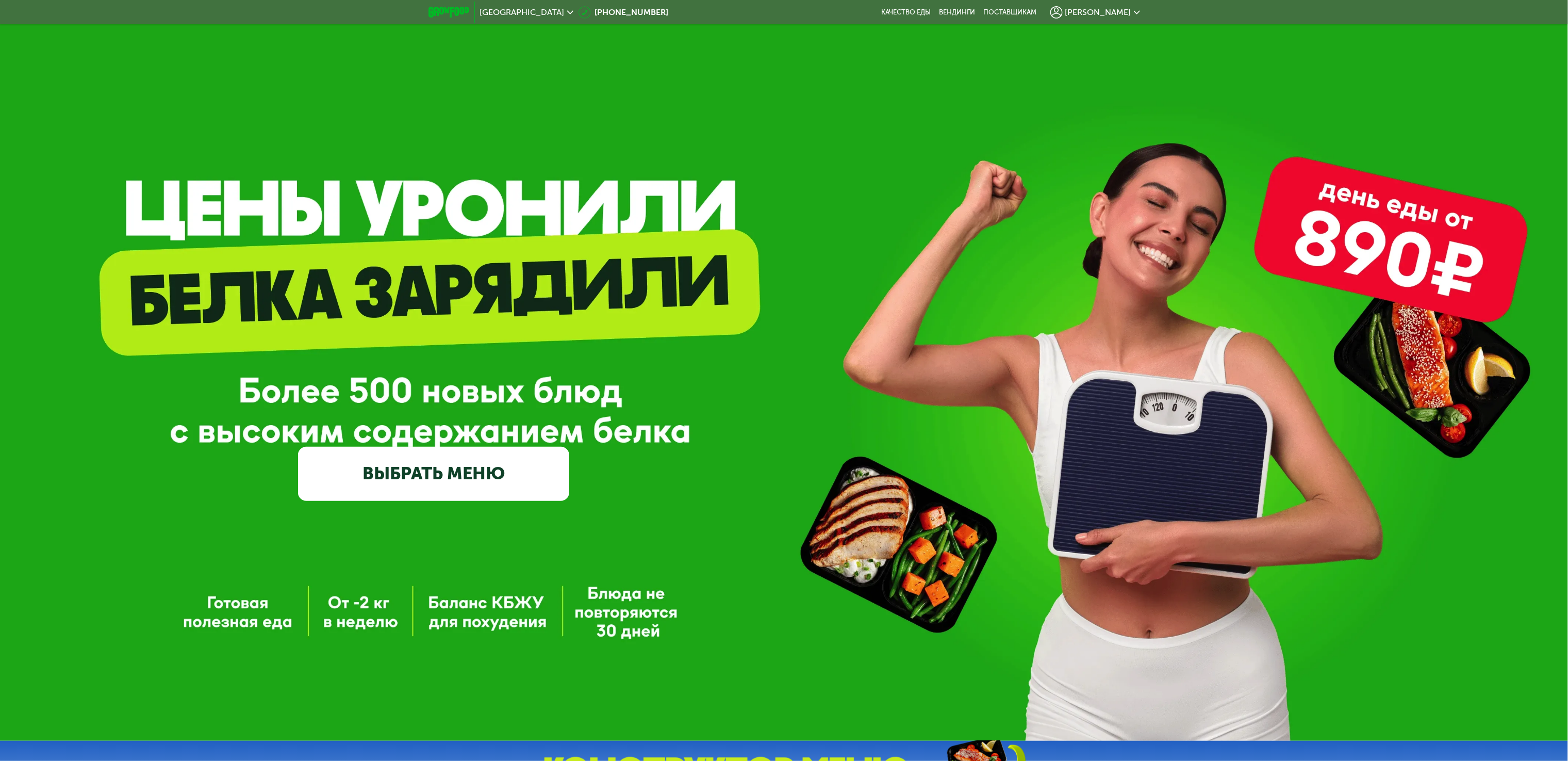
drag, startPoint x: 680, startPoint y: 691, endPoint x: 670, endPoint y: 659, distance: 33.5
click at [680, 691] on div "GrowFood — доставка правильного питания ВЫБРАТЬ МЕНЮ" at bounding box center [784, 370] width 1568 height 741
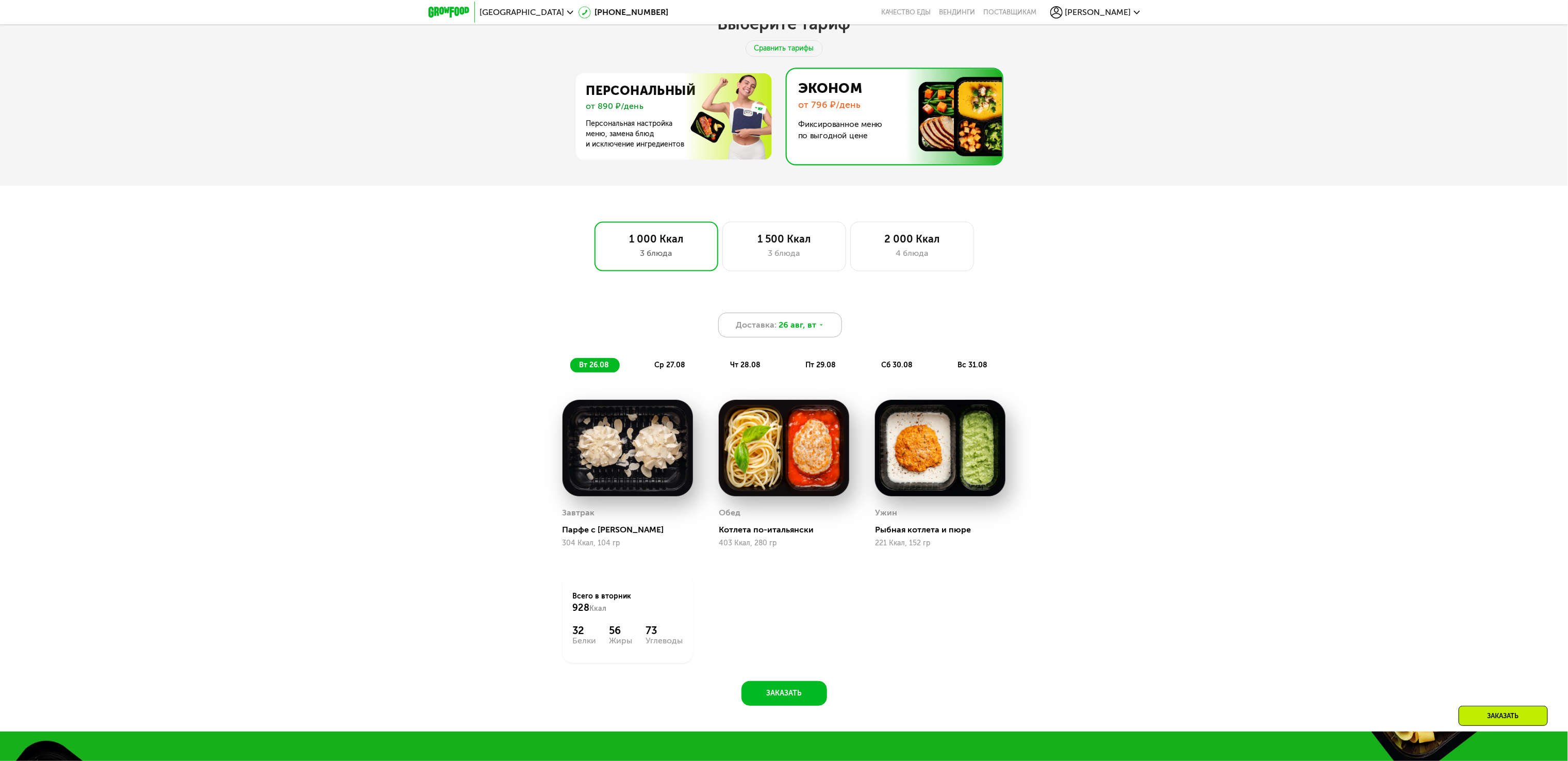
scroll to position [929, 0]
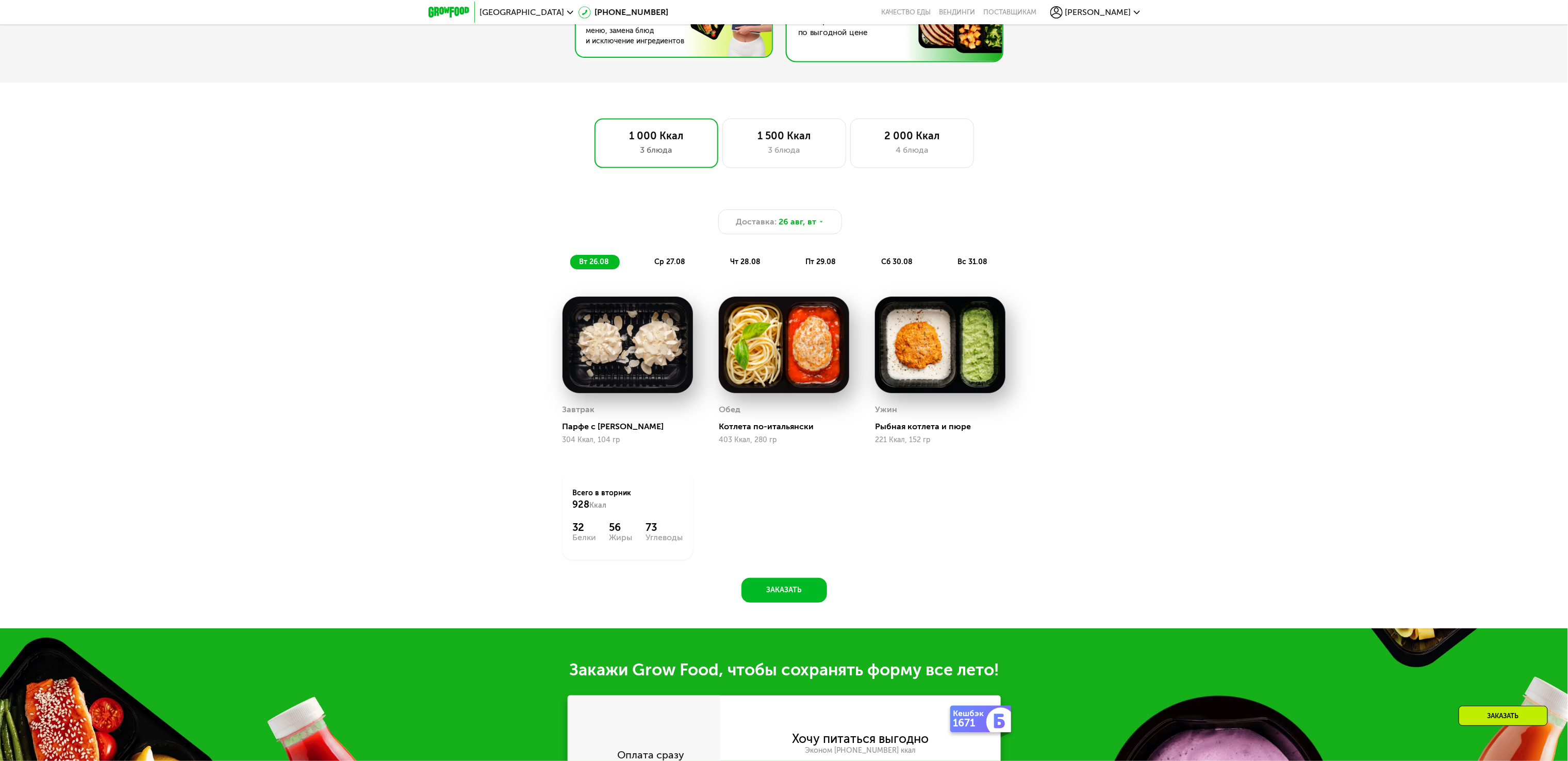
click at [725, 57] on img at bounding box center [671, 12] width 200 height 86
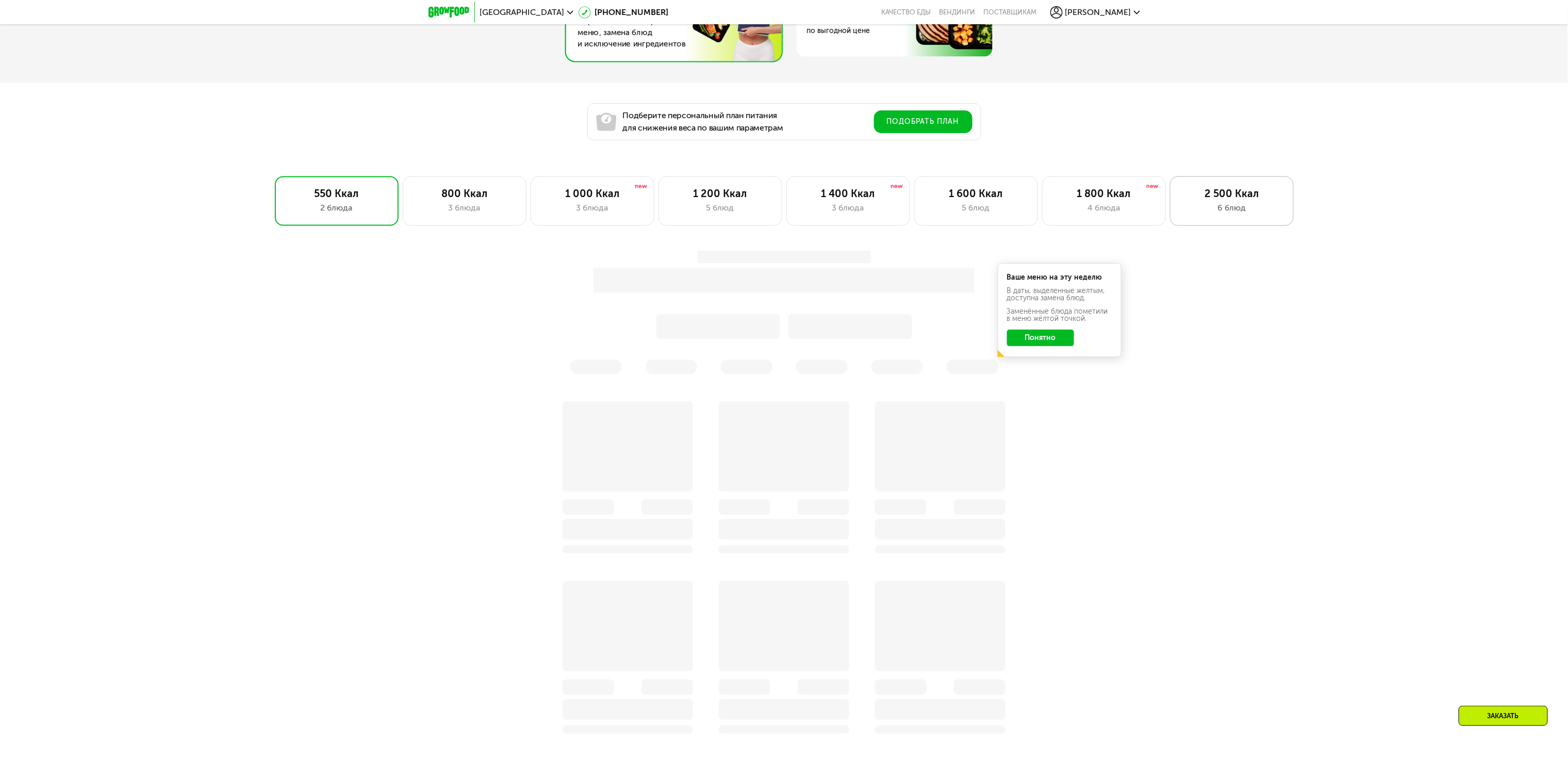
click at [1221, 195] on div "2 500 Ккал" at bounding box center [1231, 193] width 102 height 12
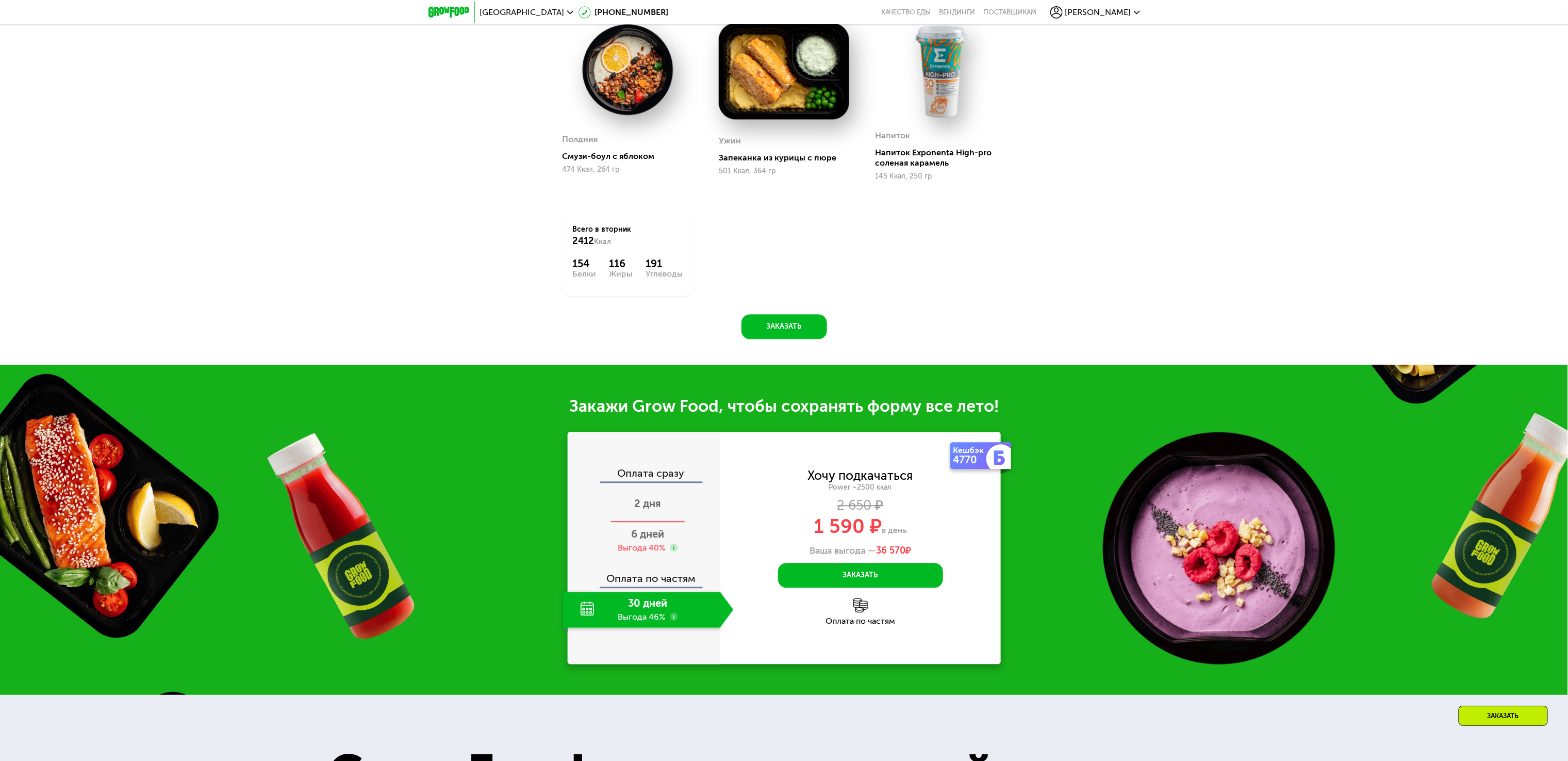
scroll to position [1446, 0]
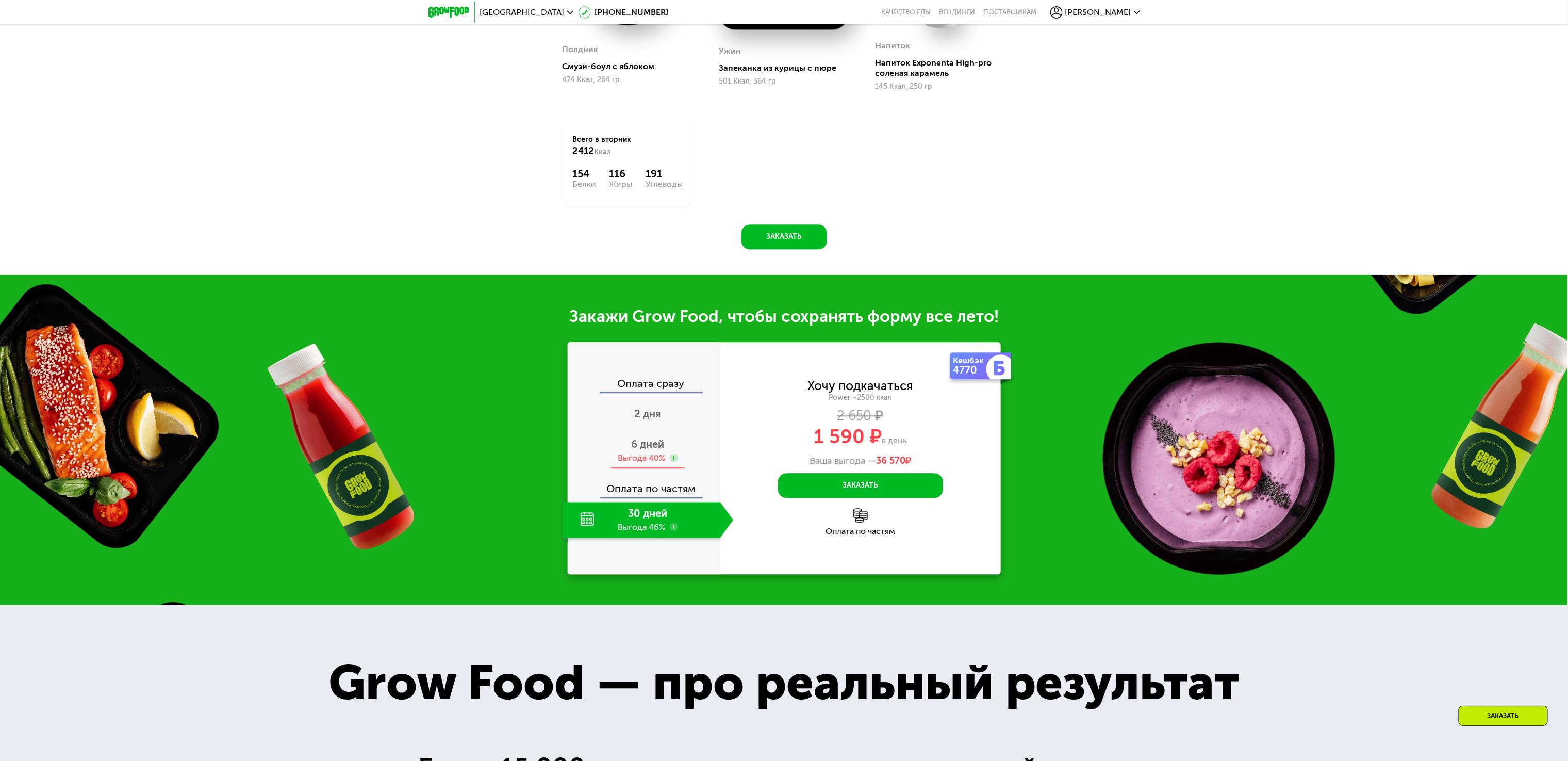
click at [670, 469] on div "6 дней Выгода 40%" at bounding box center [648, 451] width 171 height 37
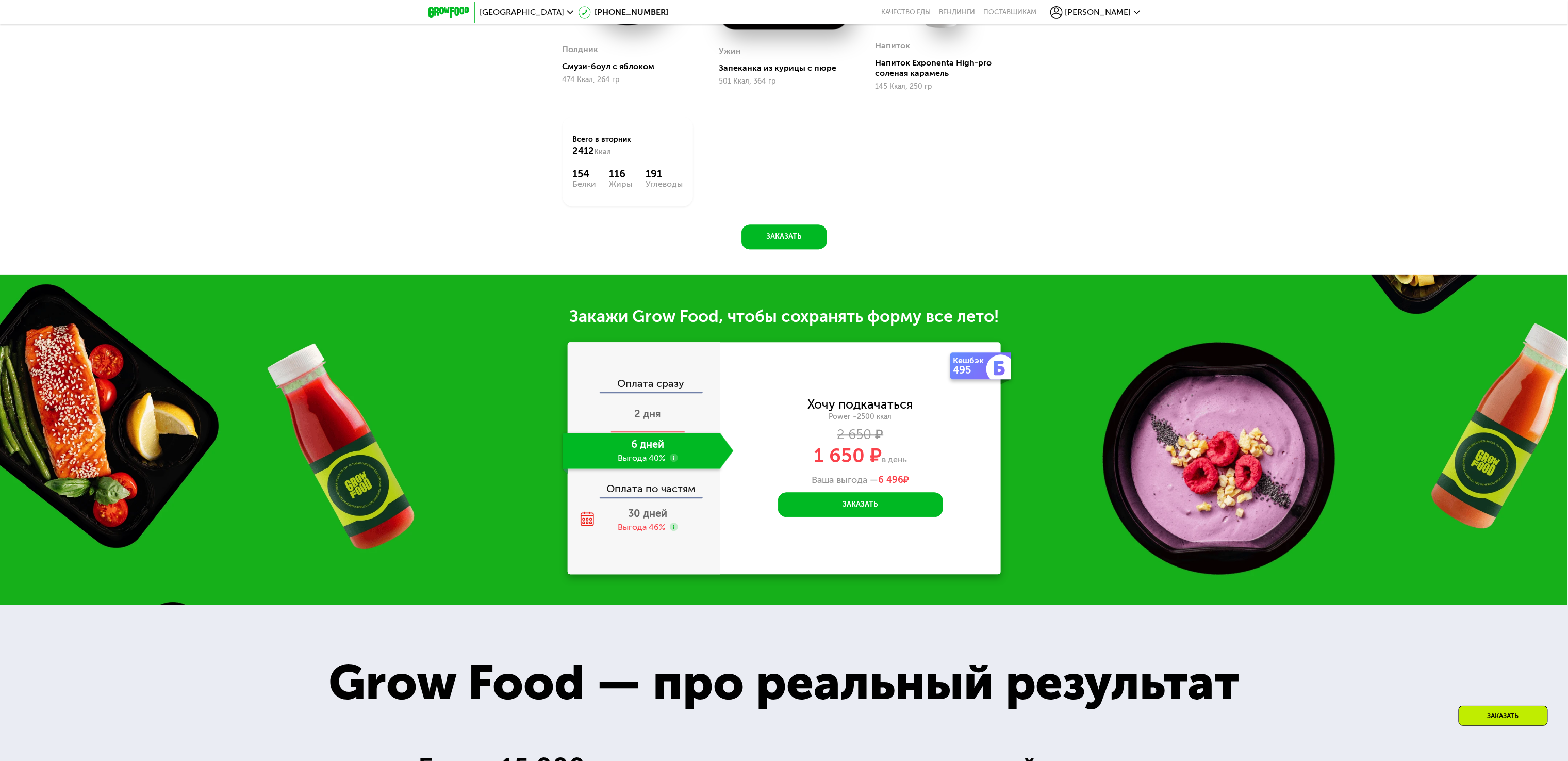
click at [654, 420] on span "2 дня" at bounding box center [648, 413] width 27 height 12
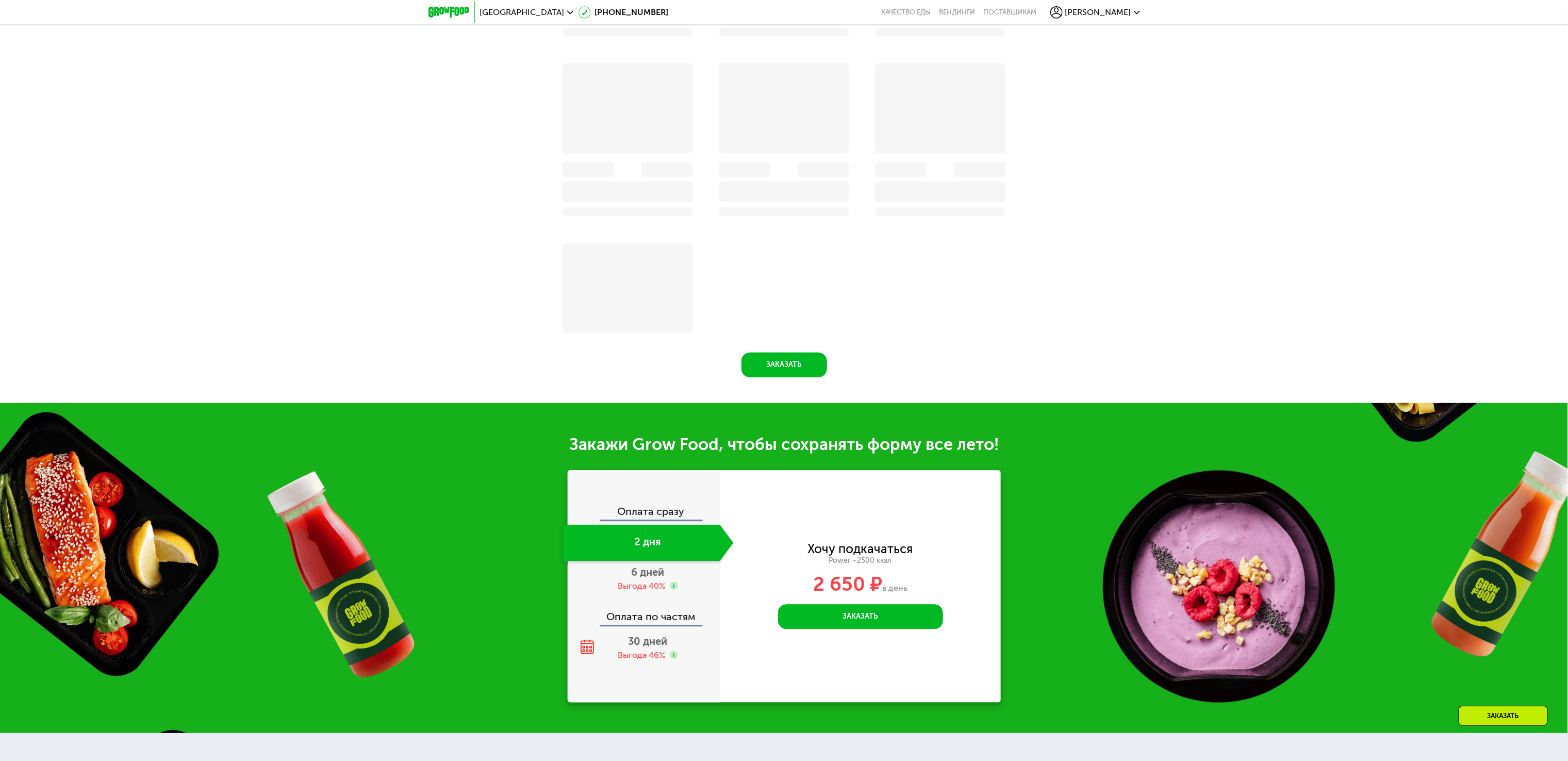
scroll to position [1485, 0]
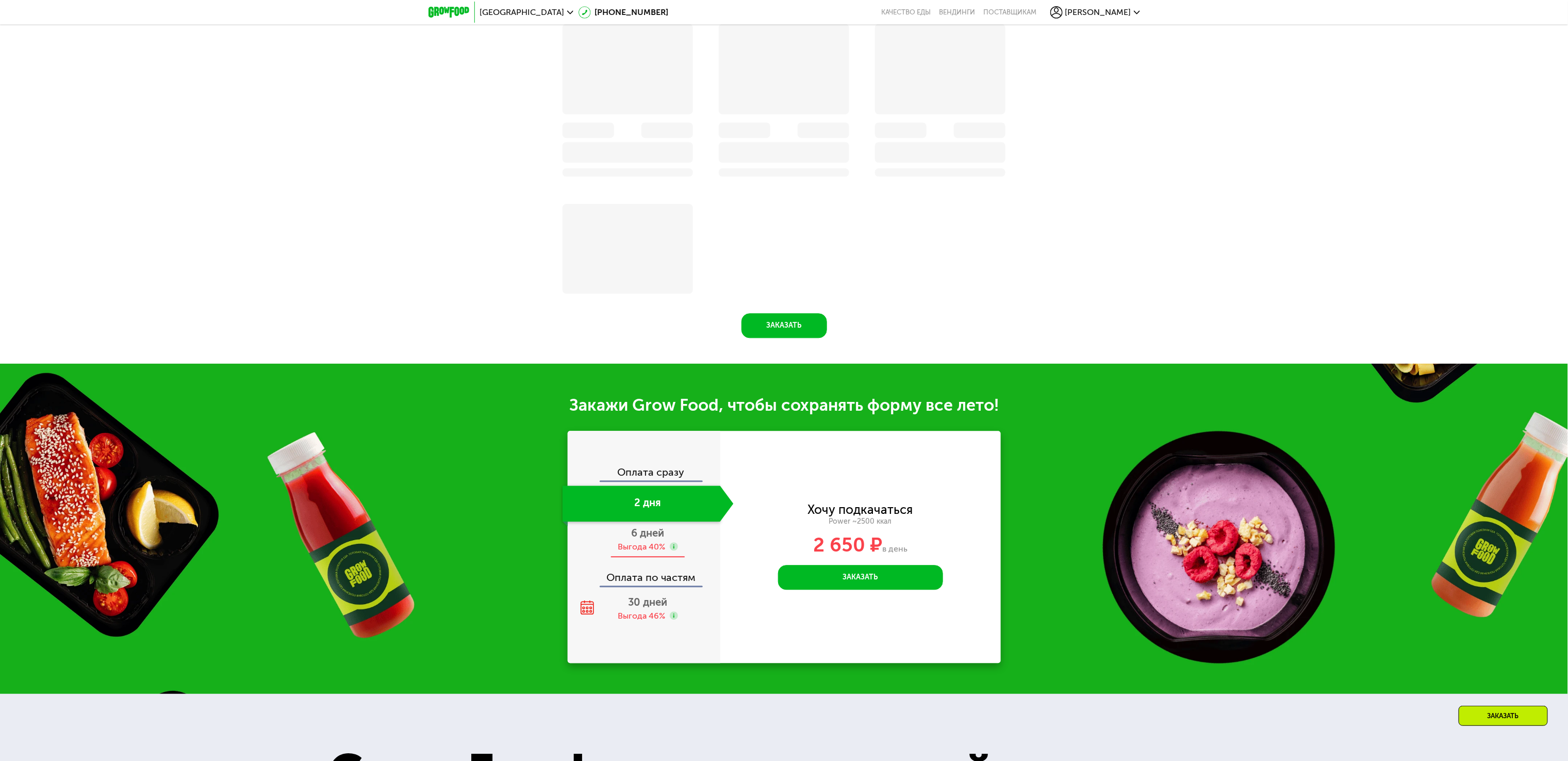
click at [652, 539] on span "6 дней" at bounding box center [648, 533] width 33 height 12
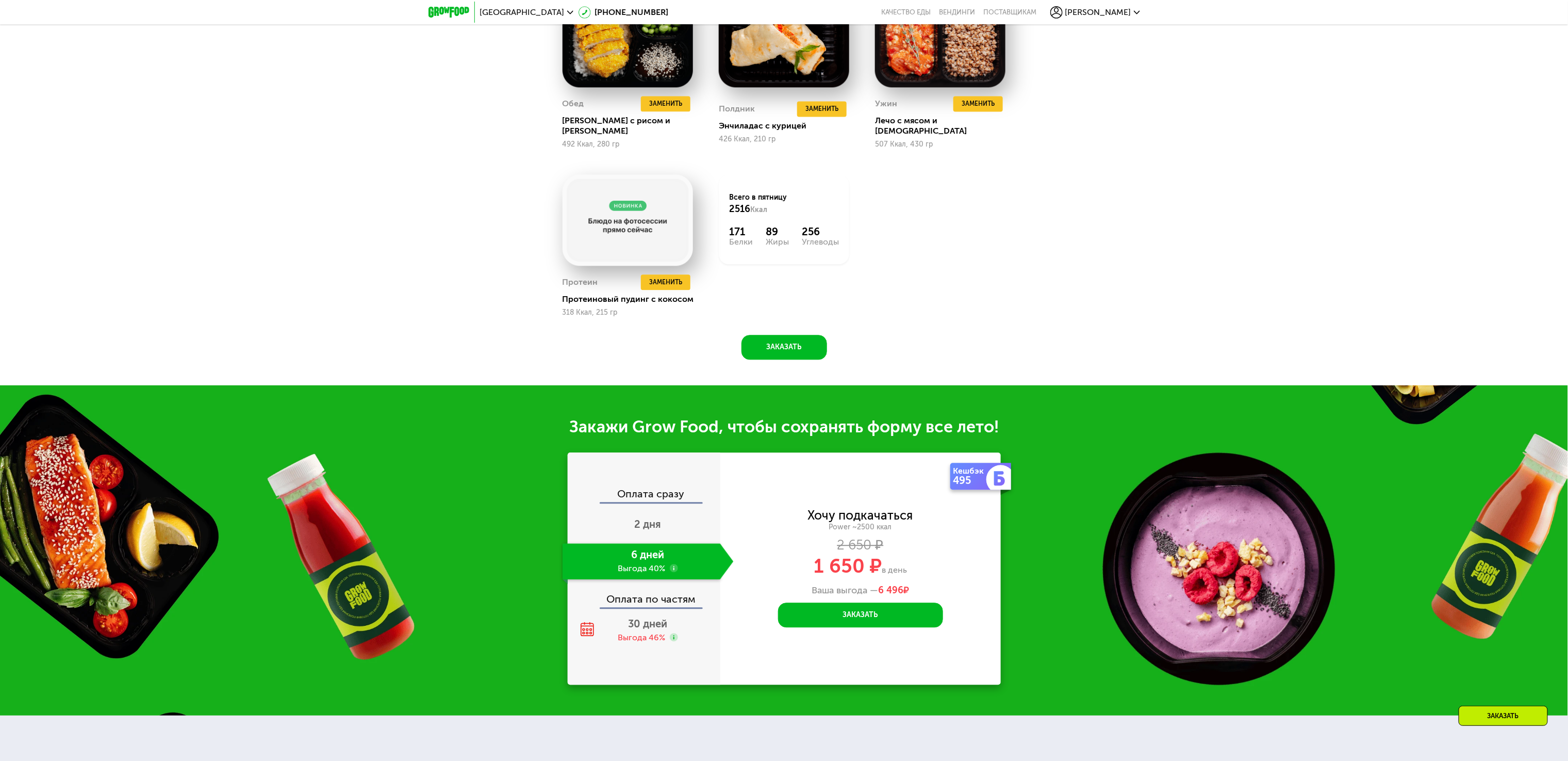
scroll to position [1495, 0]
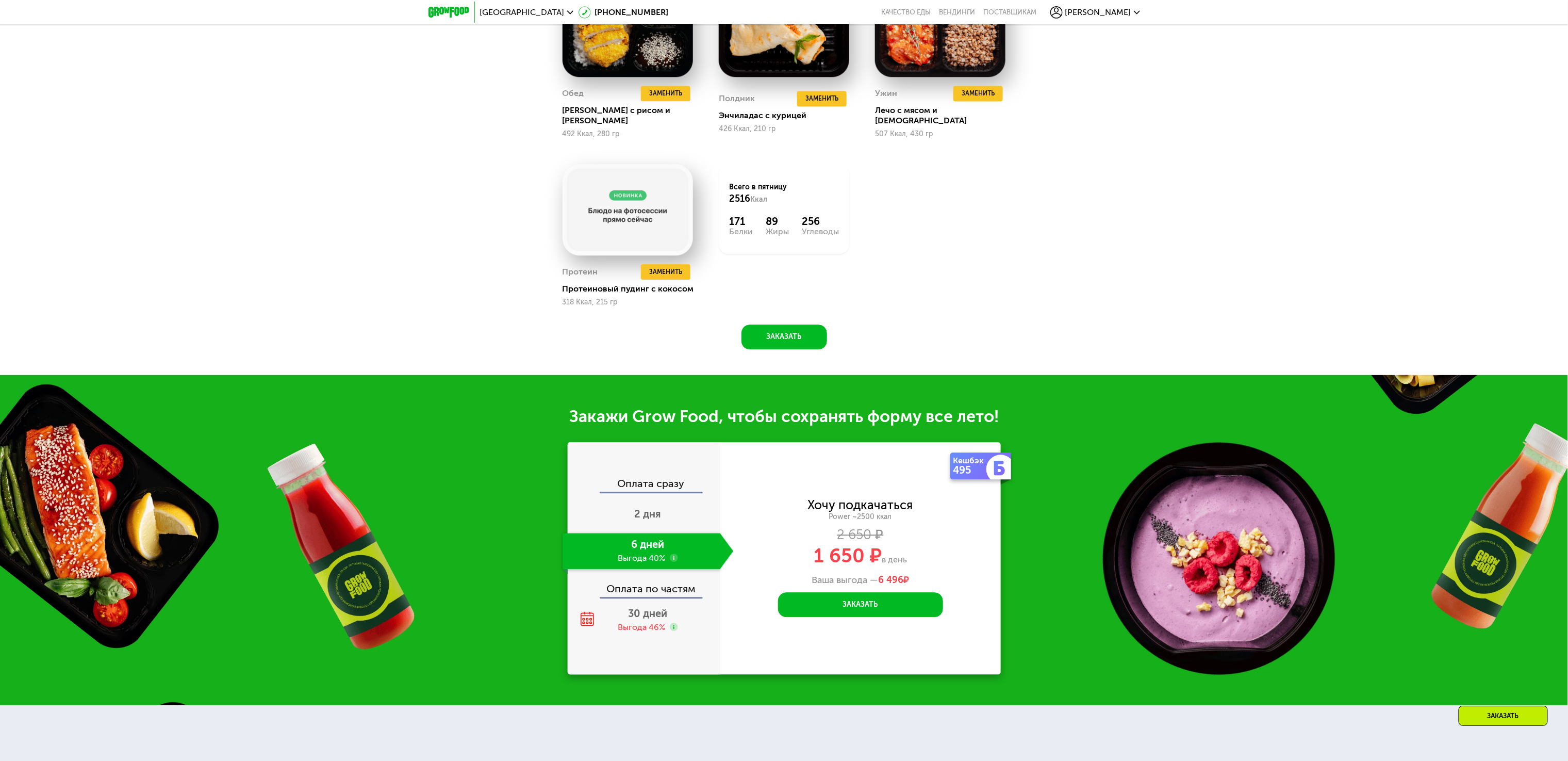
click at [482, 21] on div "Москва 8 (800) 555-21-78 Качество еды Вендинги поставщикам Ксения" at bounding box center [784, 12] width 722 height 22
click at [491, 17] on span "[GEOGRAPHIC_DATA]" at bounding box center [522, 12] width 85 height 8
click at [576, 59] on button "Нет, я в другом городе" at bounding box center [585, 65] width 109 height 12
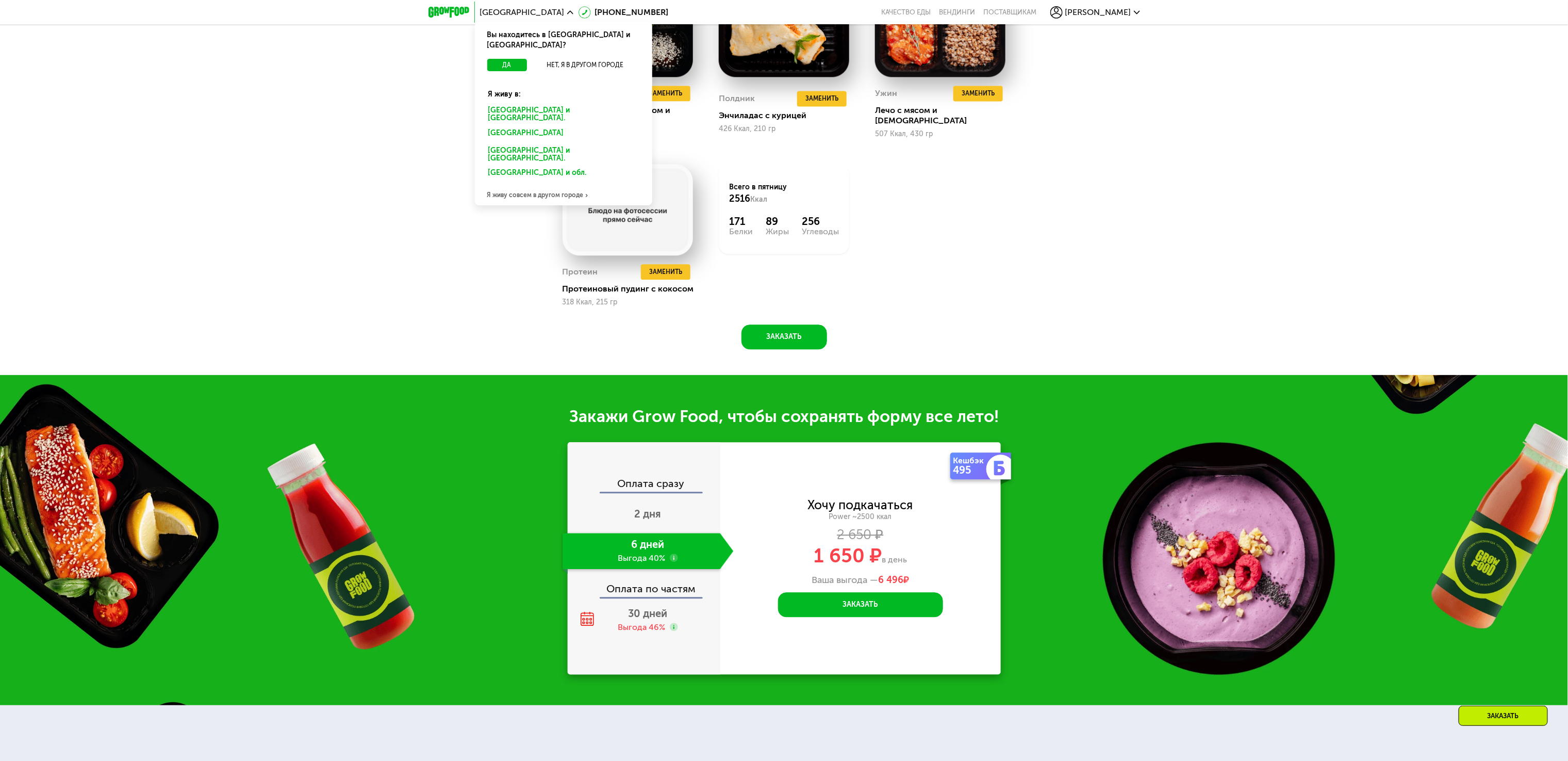
click at [549, 127] on div "Санкт-Петербурге и обл." at bounding box center [561, 135] width 161 height 17
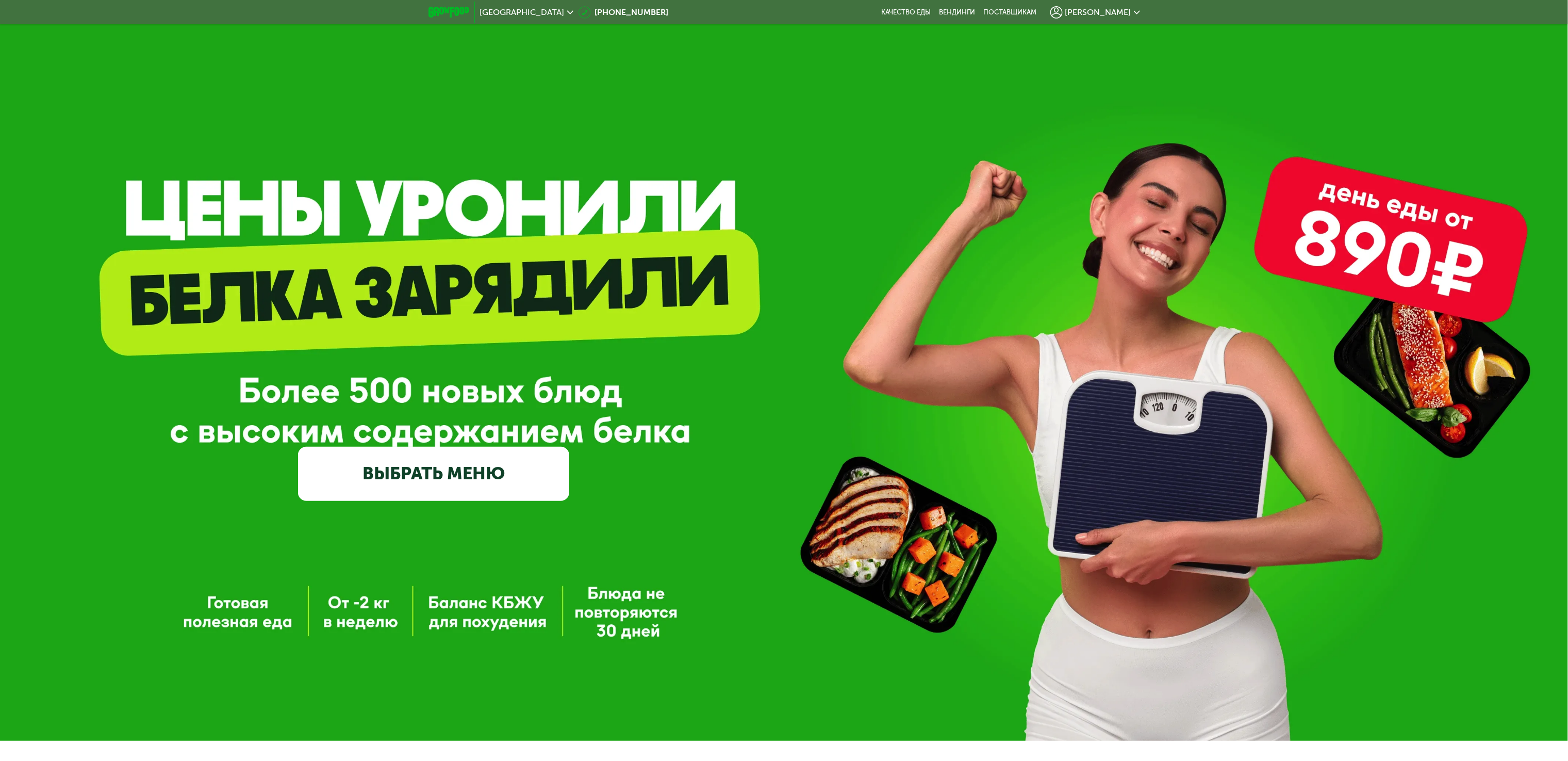
click at [780, 691] on div "GrowFood — доставка правильного питания ВЫБРАТЬ МЕНЮ" at bounding box center [784, 370] width 1568 height 741
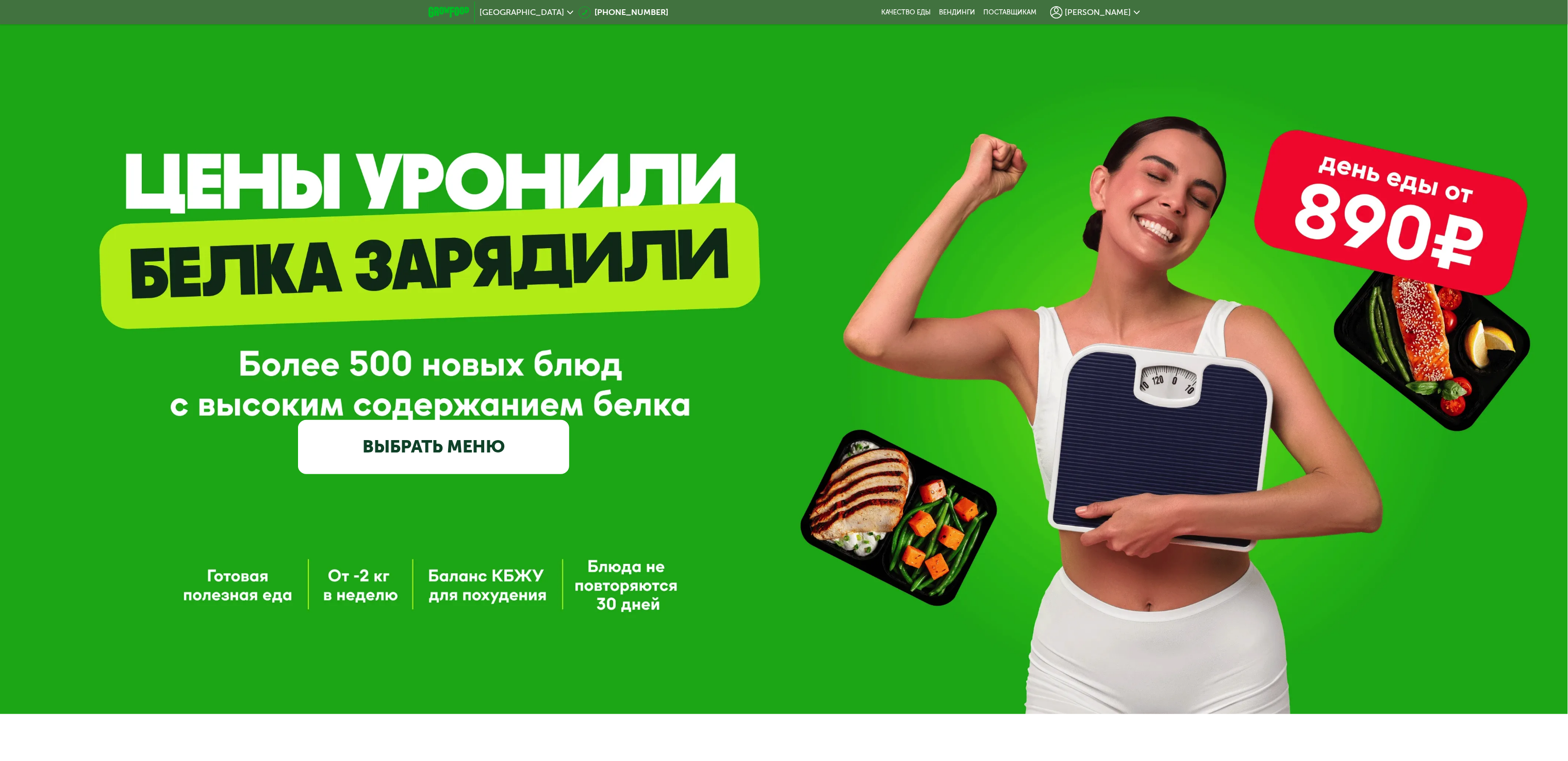
scroll to position [43, 0]
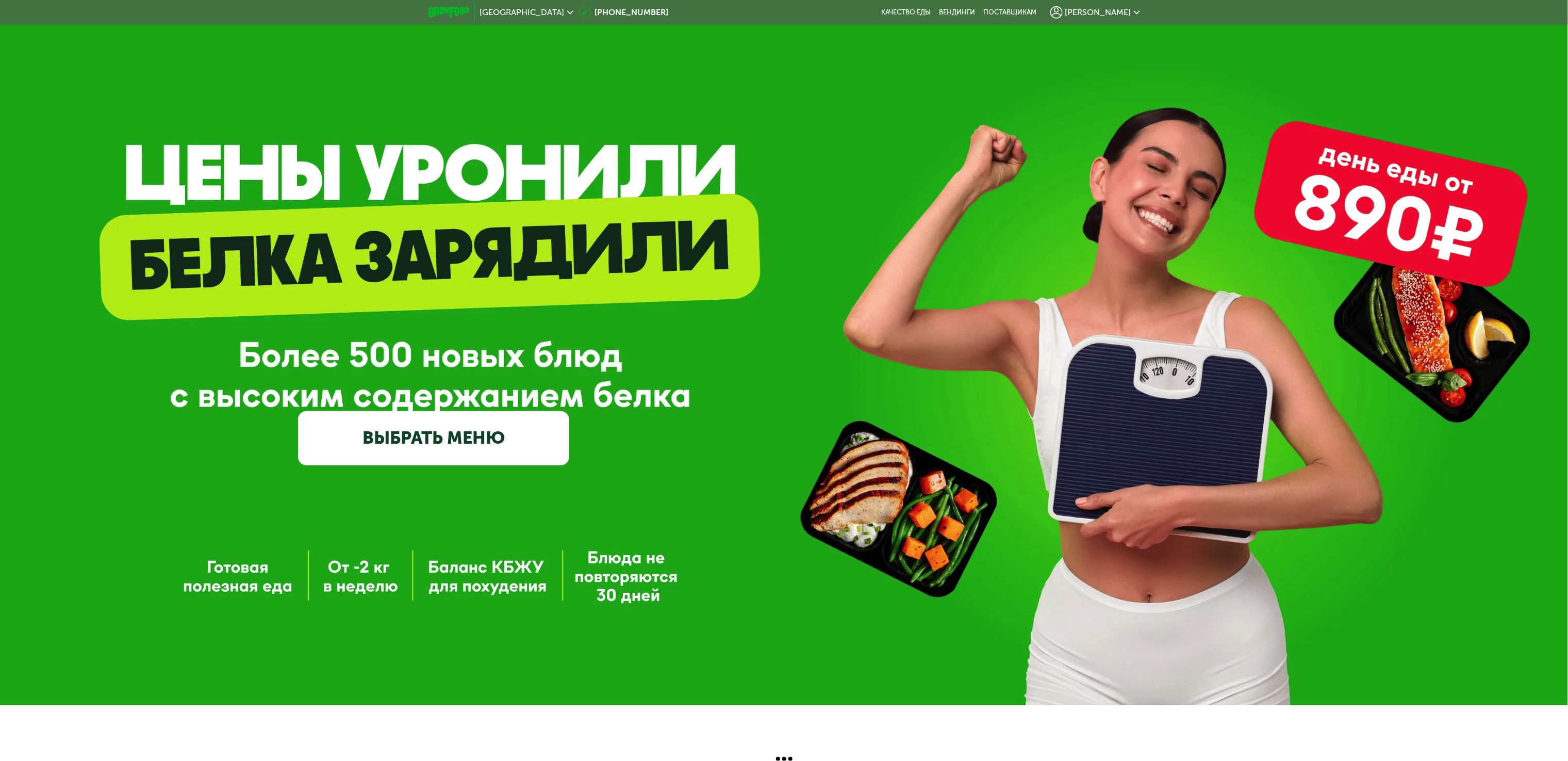
click at [275, 470] on div "GrowFood — доставка правильного питания ВЫБРАТЬ МЕНЮ" at bounding box center [784, 334] width 1568 height 741
click at [208, 466] on div "GrowFood — доставка правильного питания ВЫБРАТЬ МЕНЮ" at bounding box center [784, 334] width 1568 height 741
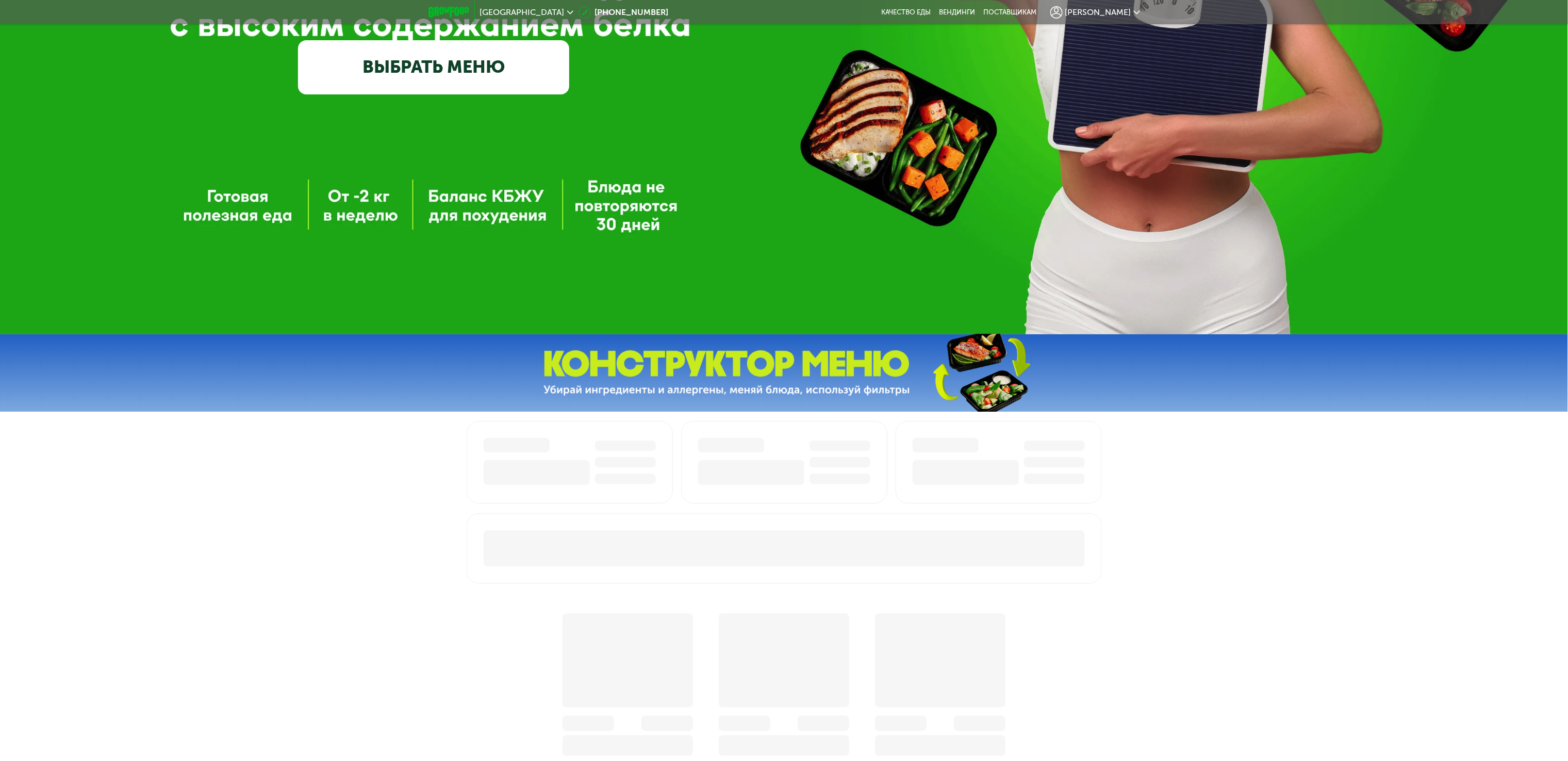
scroll to position [618, 0]
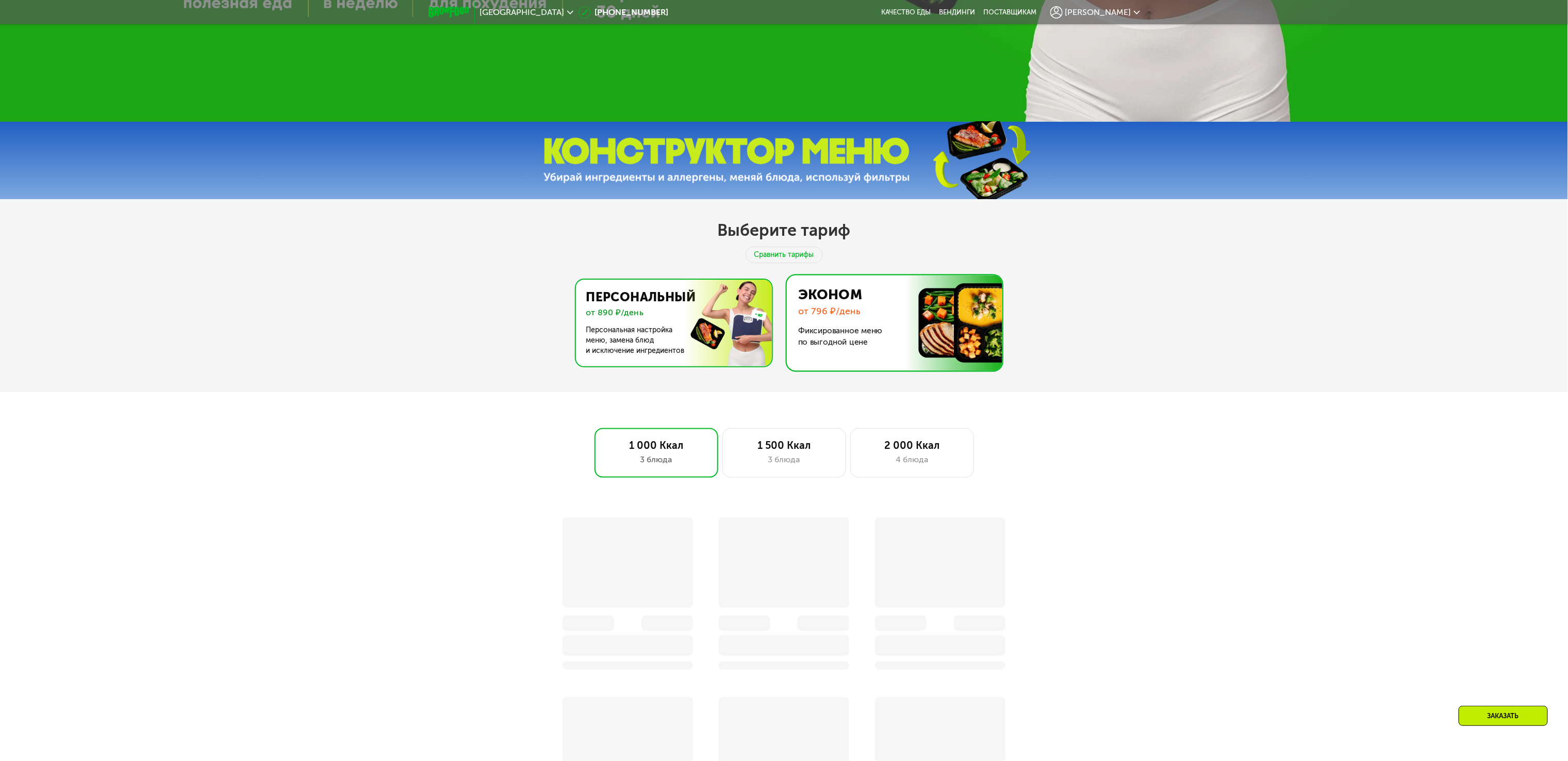
drag, startPoint x: 691, startPoint y: 344, endPoint x: 699, endPoint y: 345, distance: 8.1
click at [690, 343] on img at bounding box center [671, 323] width 200 height 86
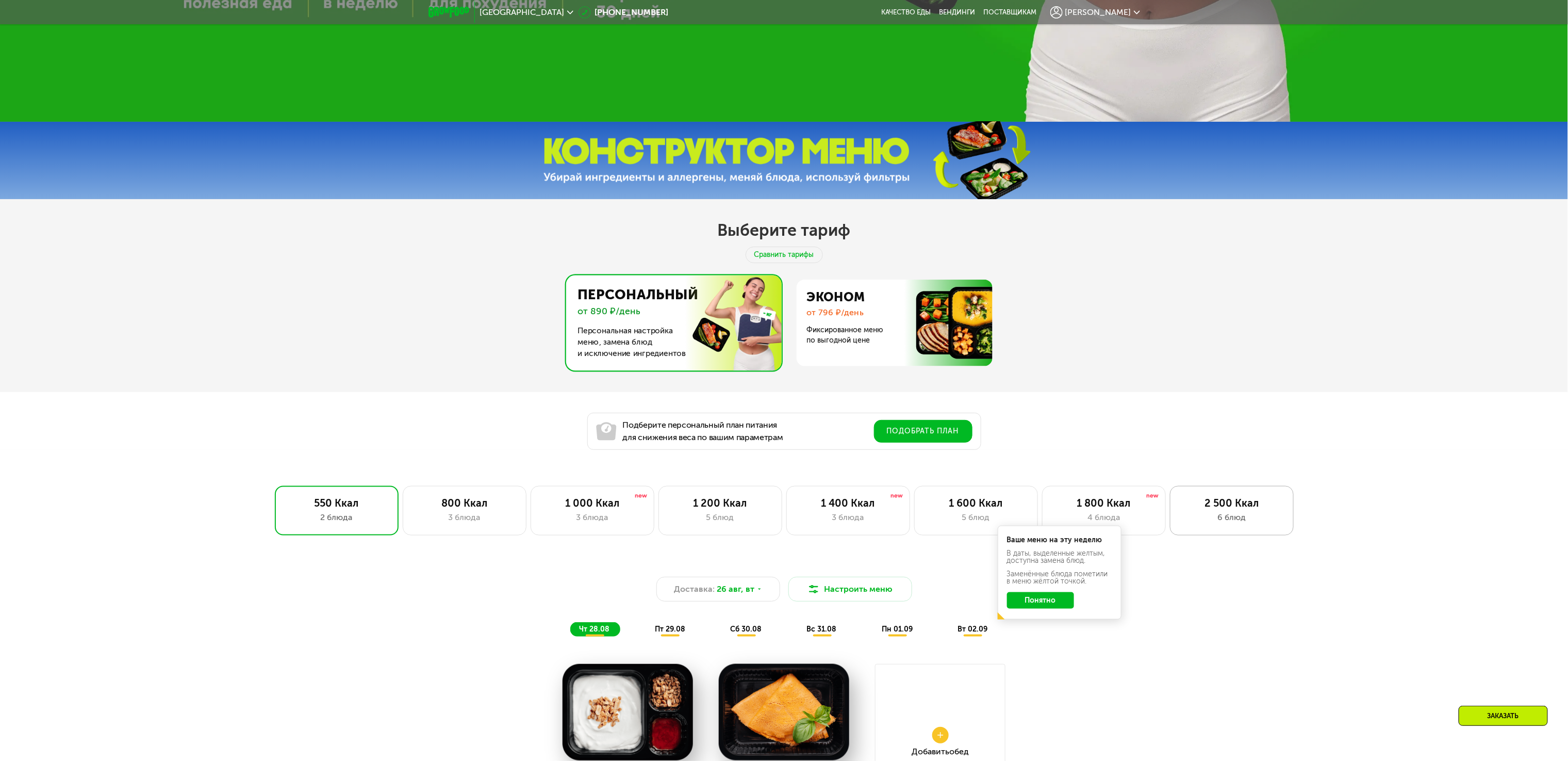
click at [1272, 523] on div "6 блюд" at bounding box center [1231, 518] width 102 height 12
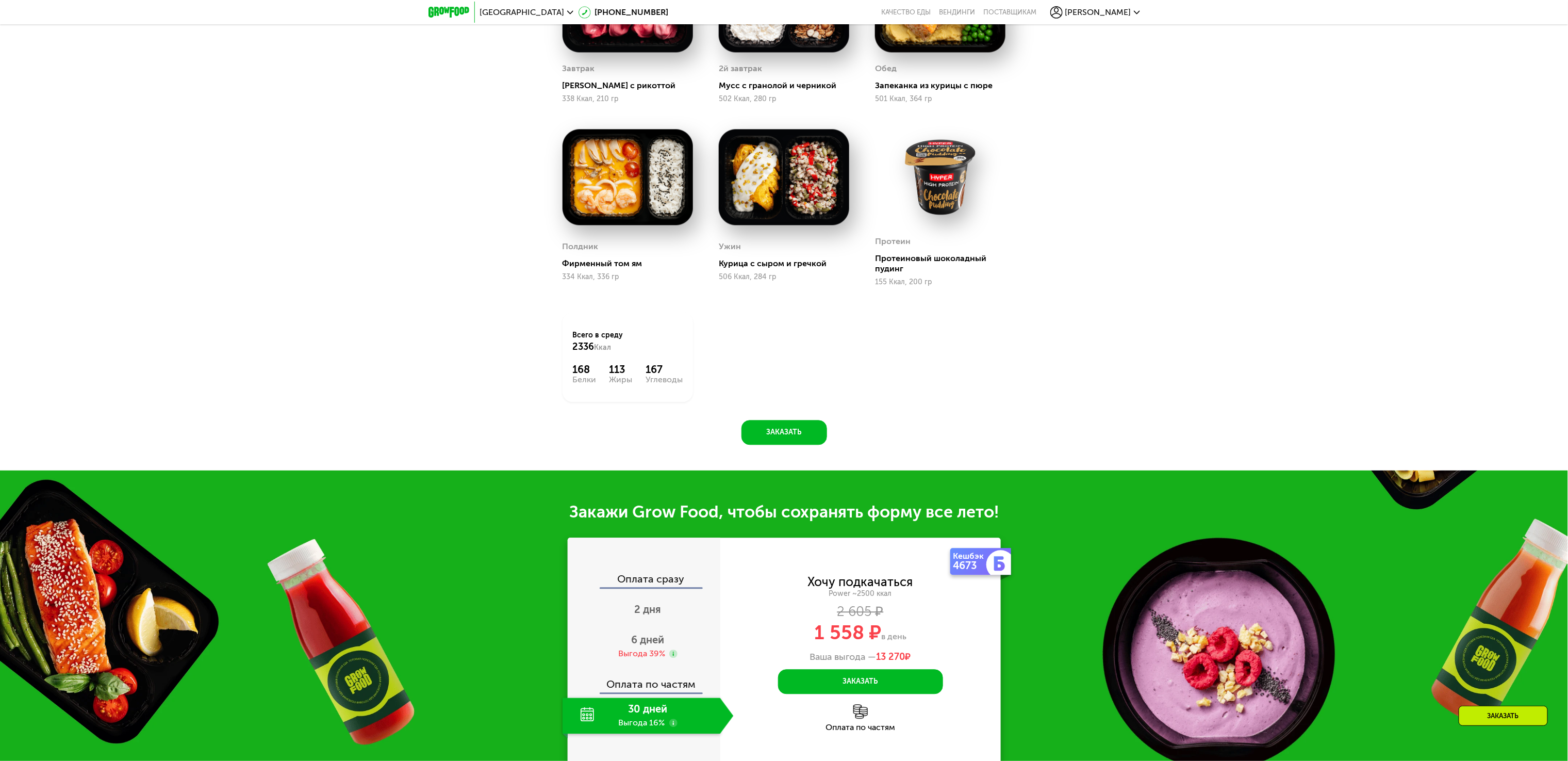
scroll to position [1521, 0]
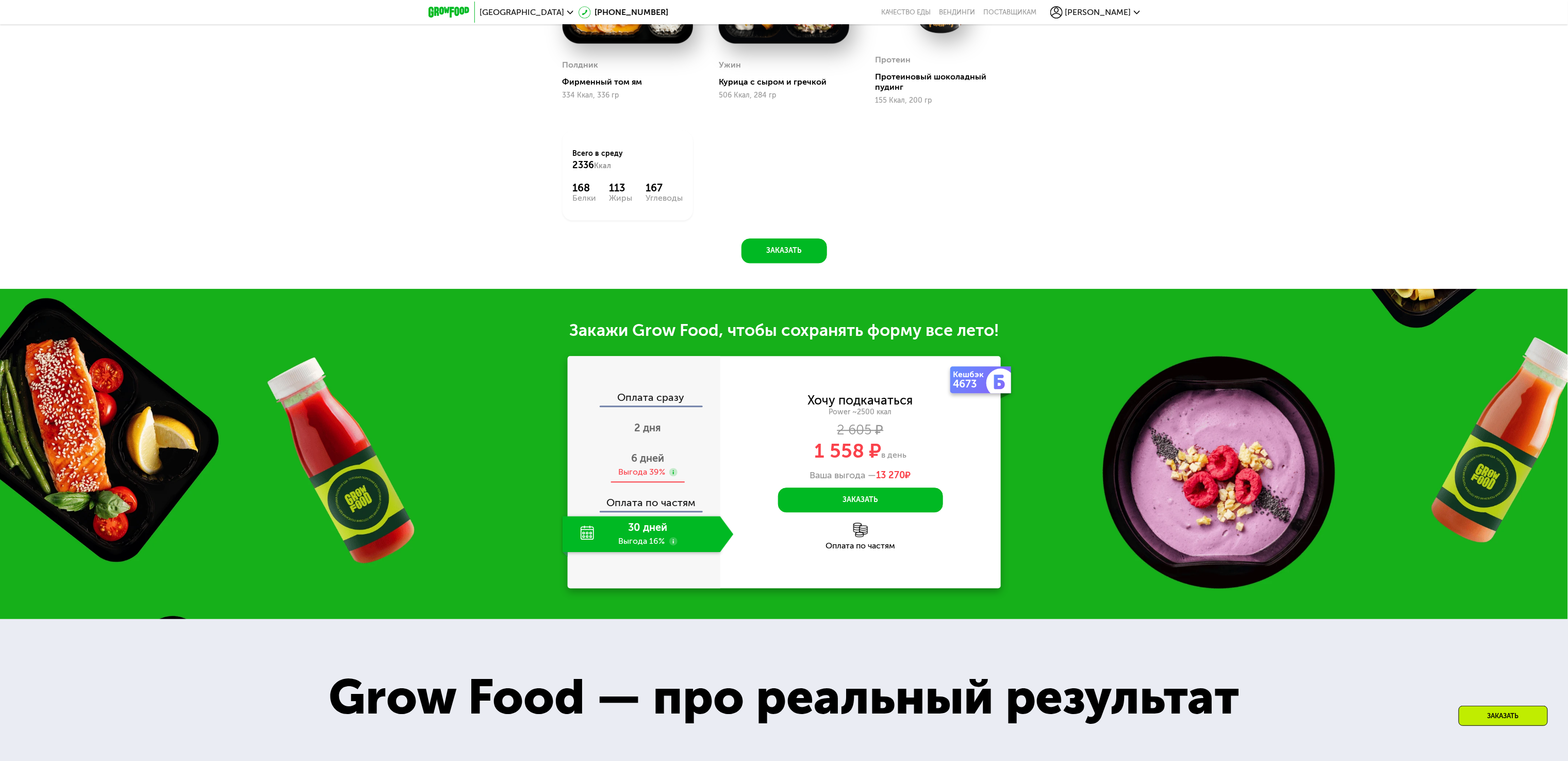
click at [693, 479] on div "6 дней Выгода 39%" at bounding box center [648, 464] width 171 height 37
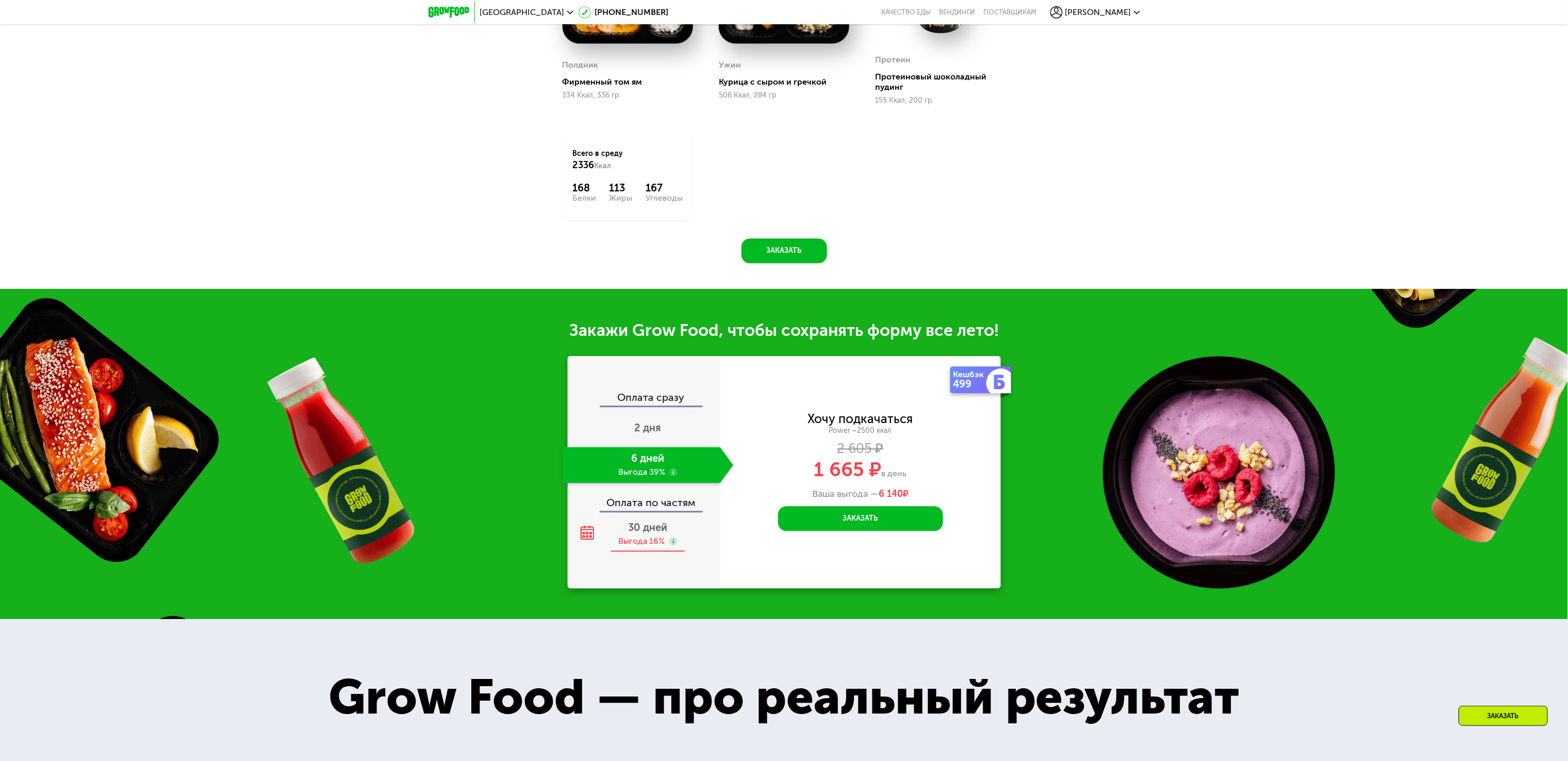
click at [674, 534] on div "30 дней Выгода 16%" at bounding box center [648, 534] width 171 height 37
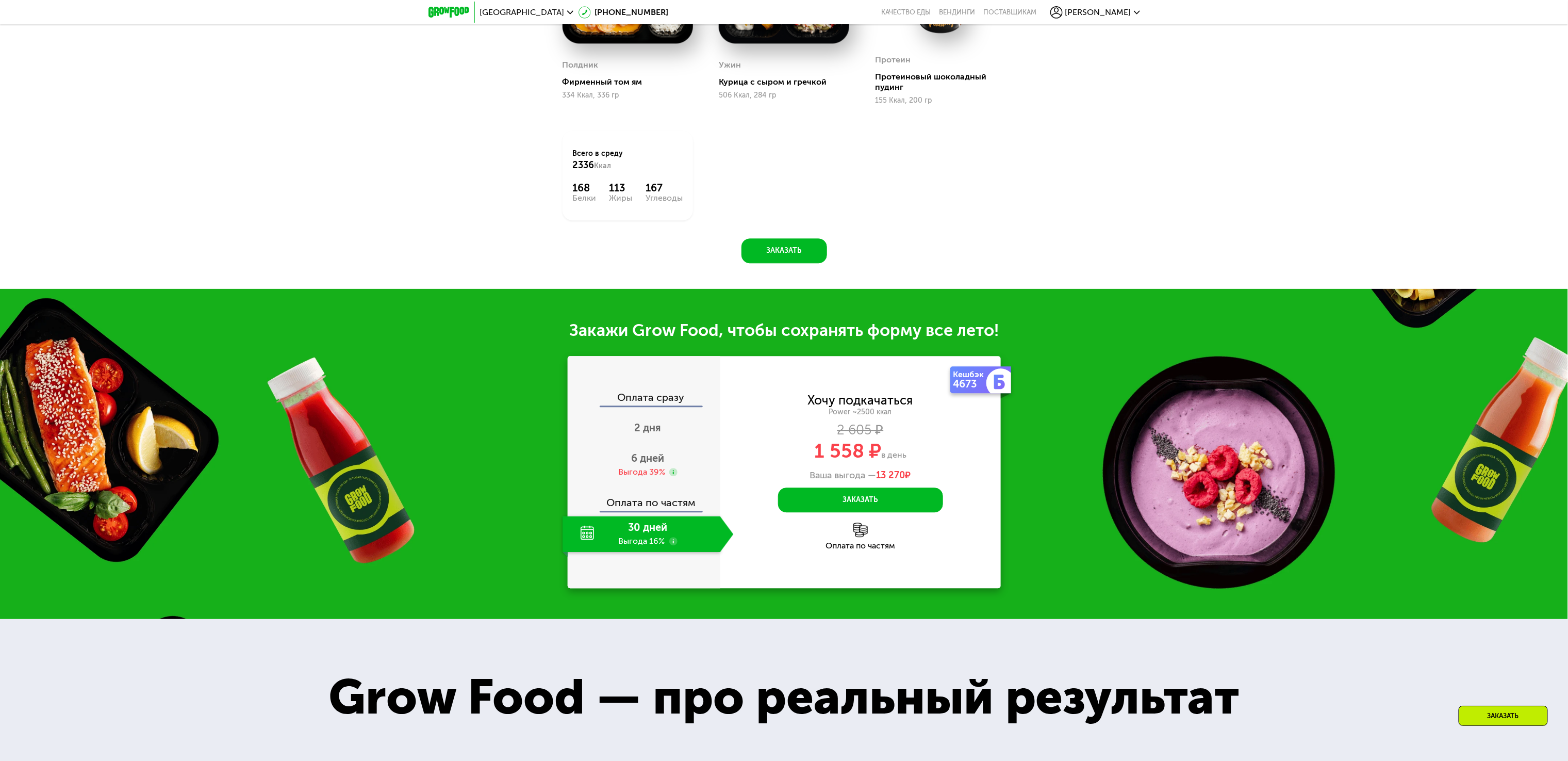
click at [173, 382] on div "Закажи Grow Food, чтобы сохранять форму все лето! Оплата сразу 2 дня 6 дней Выг…" at bounding box center [784, 454] width 1568 height 330
click at [628, 467] on div "6 дней Выгода 39%" at bounding box center [648, 464] width 171 height 37
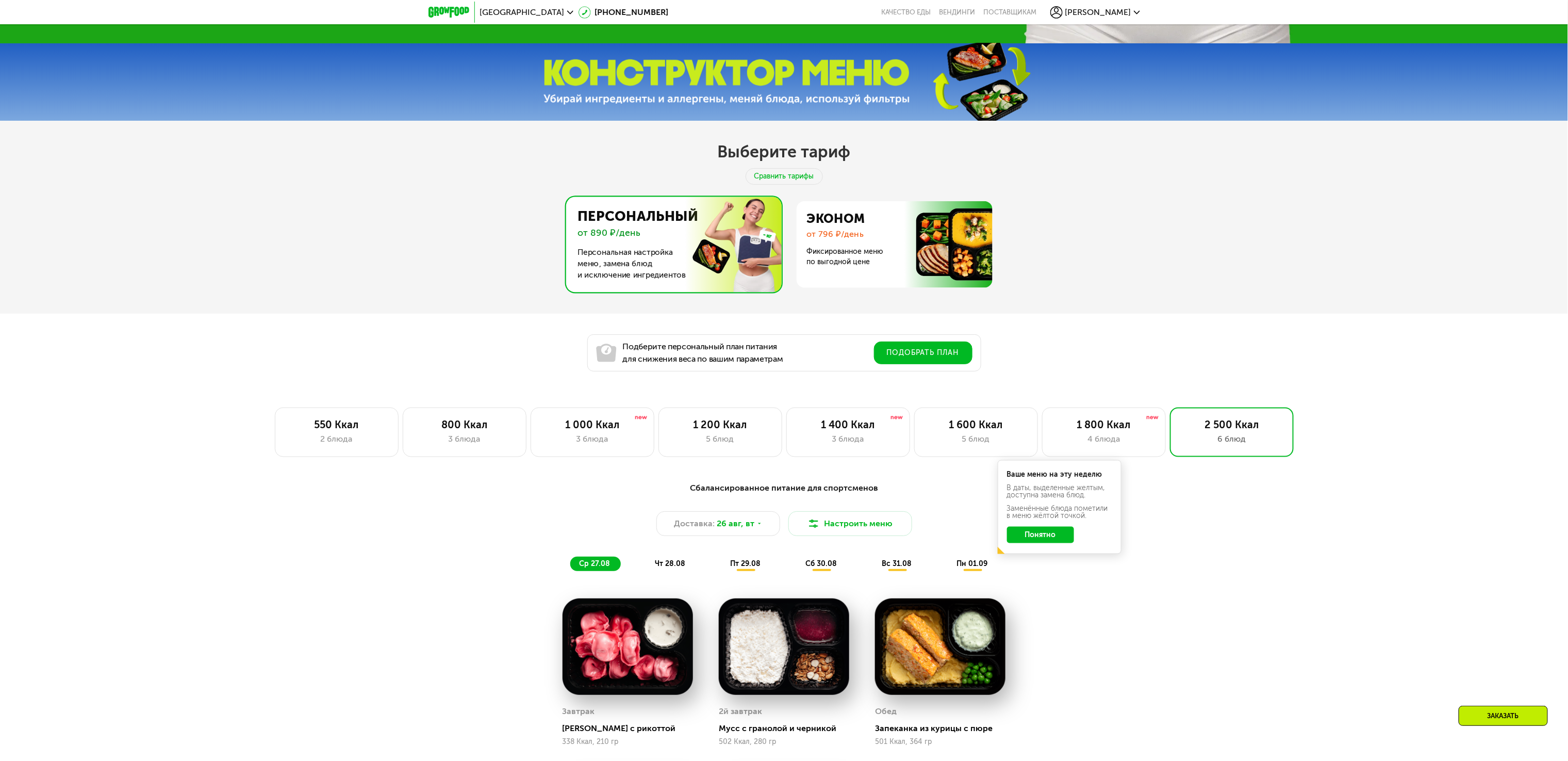
scroll to position [696, 0]
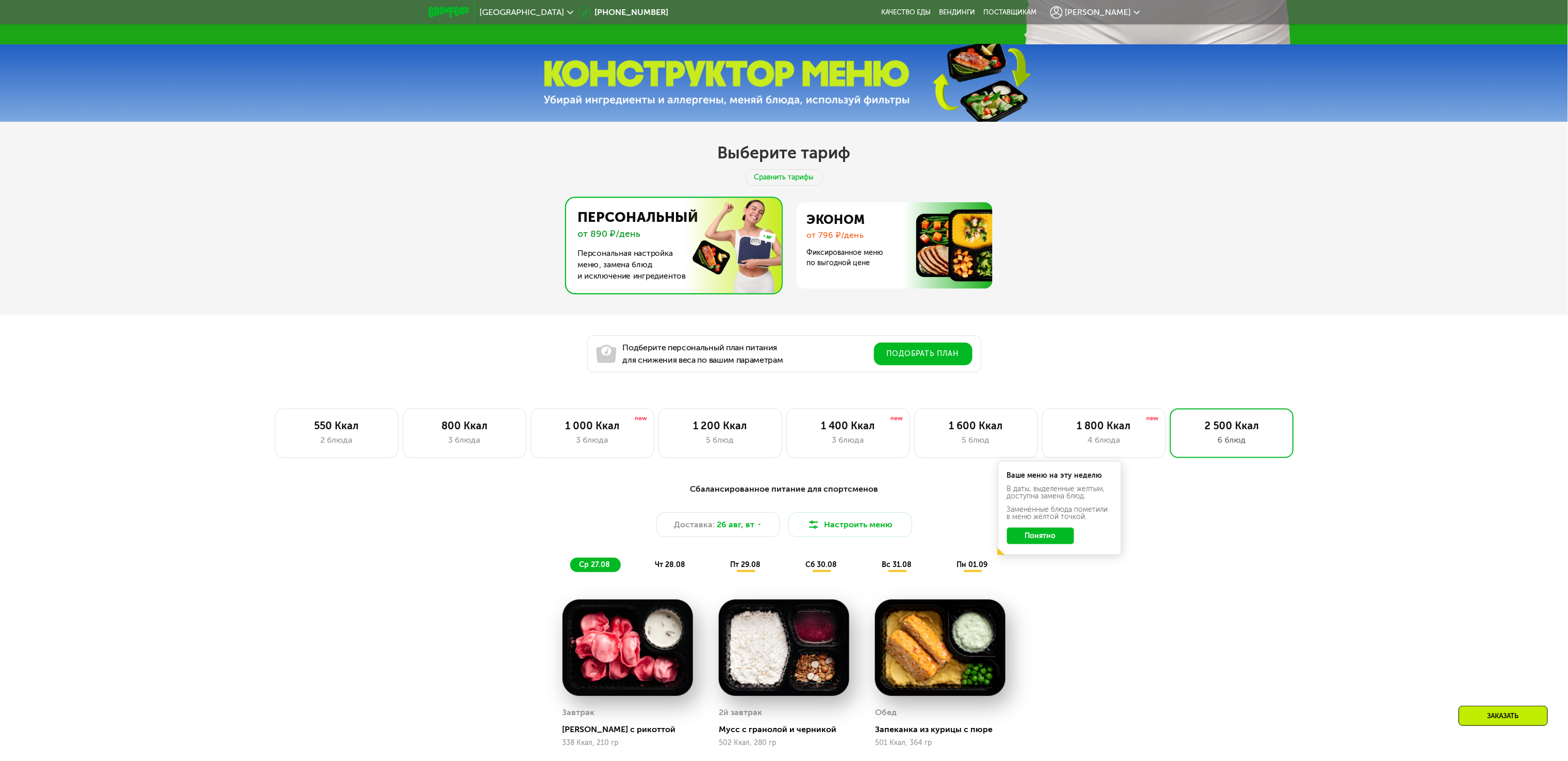
click at [521, 8] on span "Санкт-Петербург" at bounding box center [522, 12] width 85 height 8
click at [607, 44] on div "Вы находитесь в Санкт-Петербурге и обл.?" at bounding box center [563, 40] width 177 height 37
click at [599, 59] on button "Нет, я в другом городе" at bounding box center [585, 65] width 109 height 12
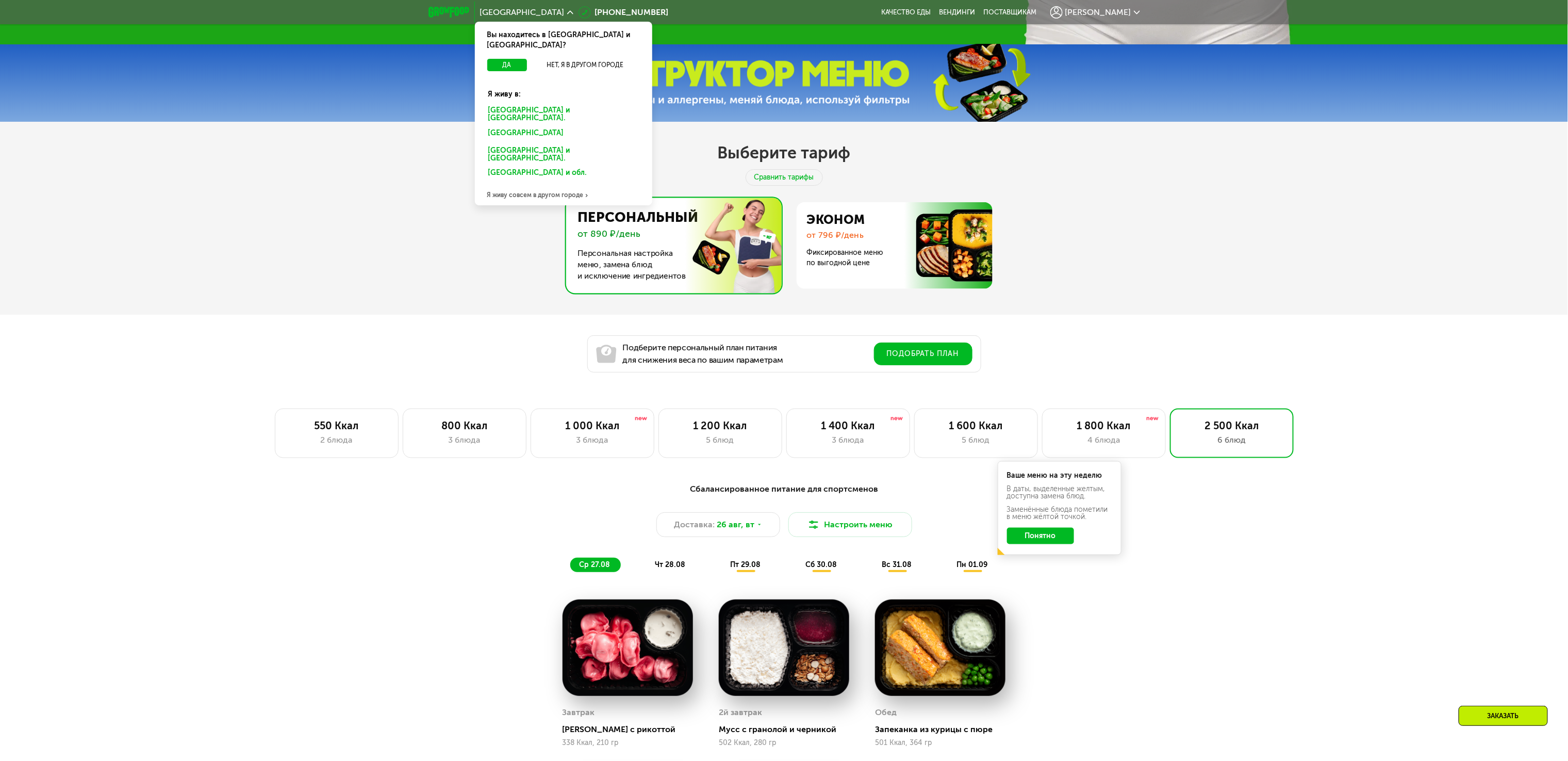
click at [517, 127] on div "Москве и обл." at bounding box center [561, 135] width 161 height 17
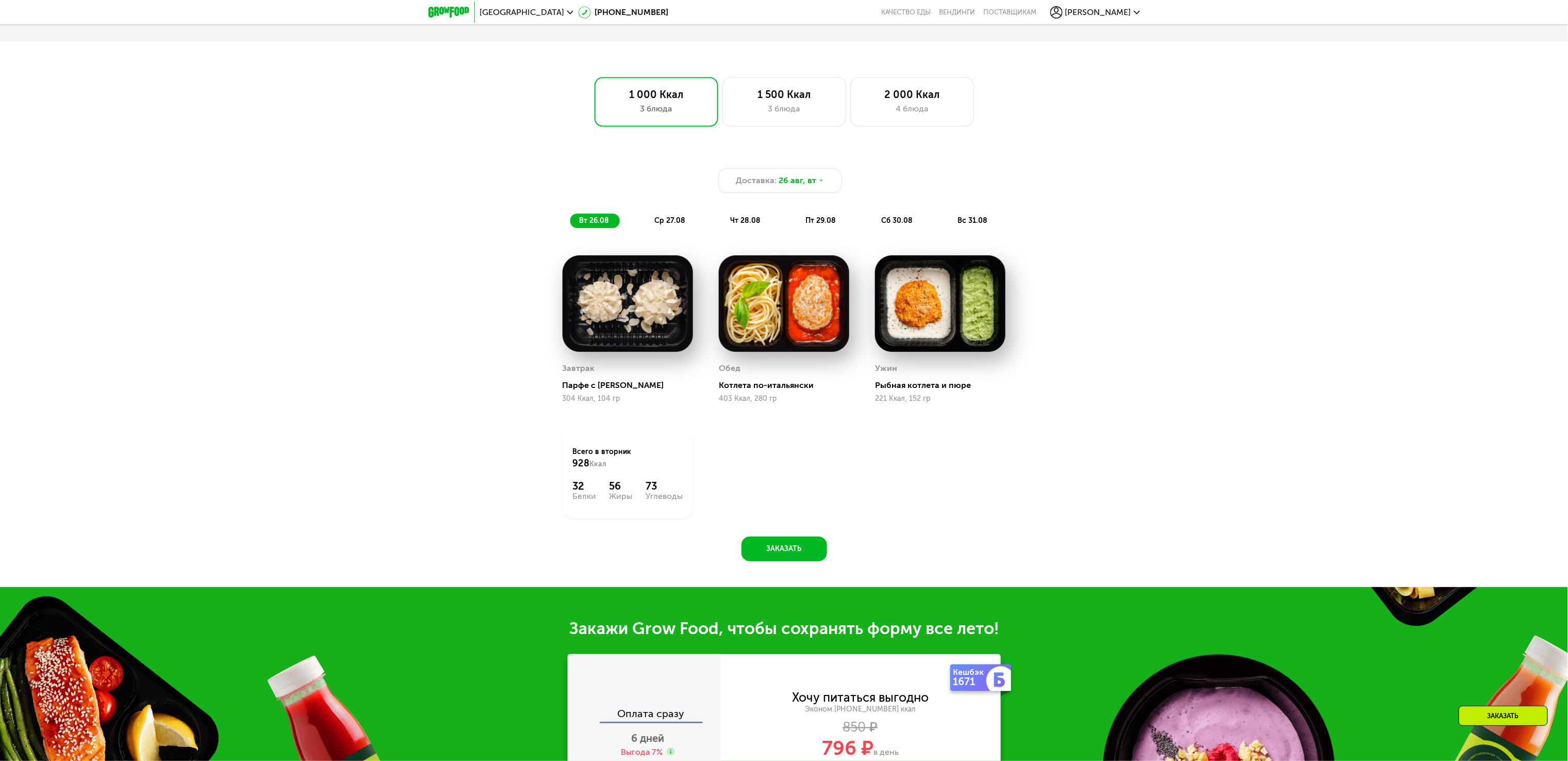
scroll to position [825, 0]
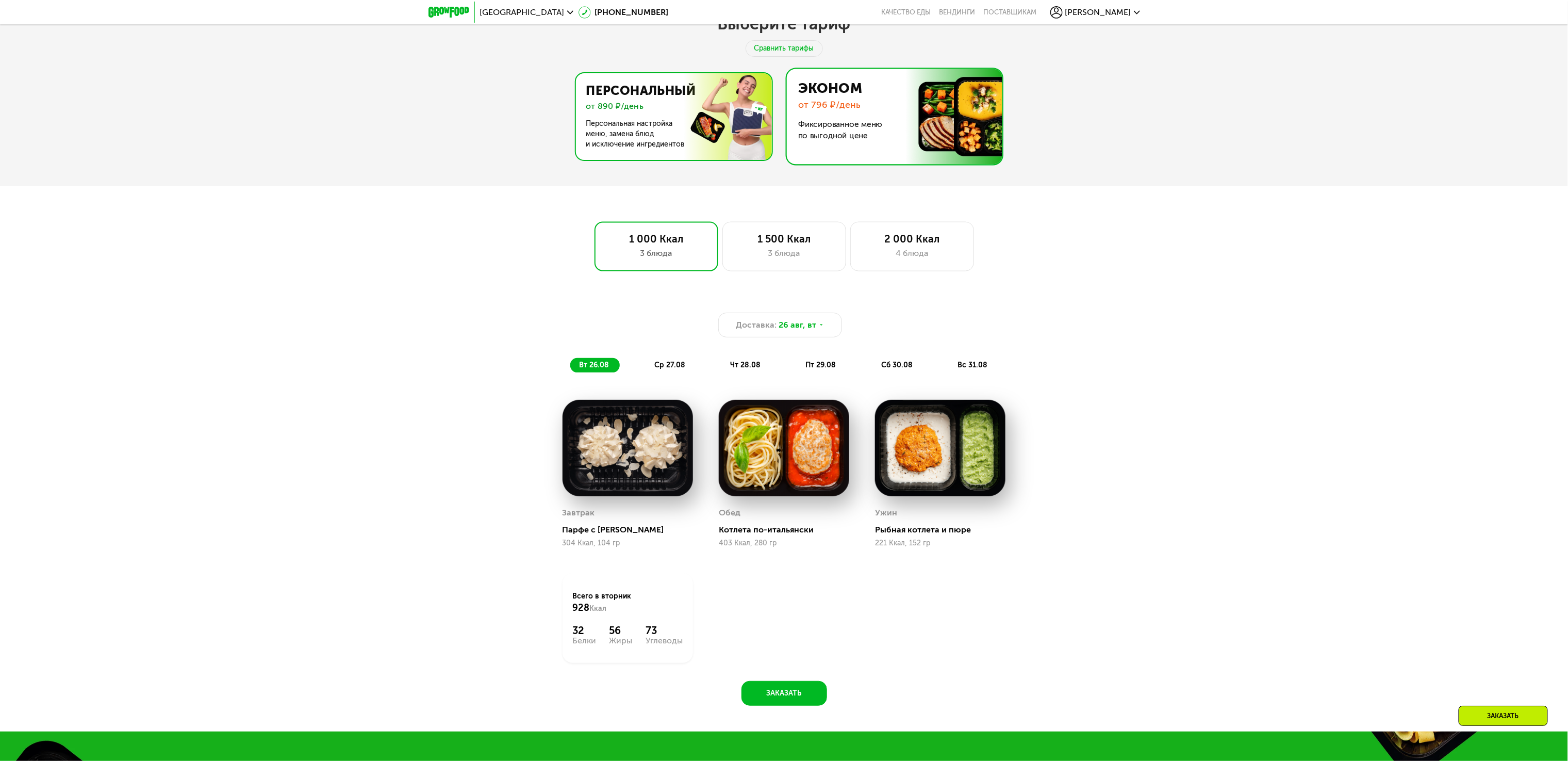
click at [731, 139] on img at bounding box center [671, 116] width 200 height 86
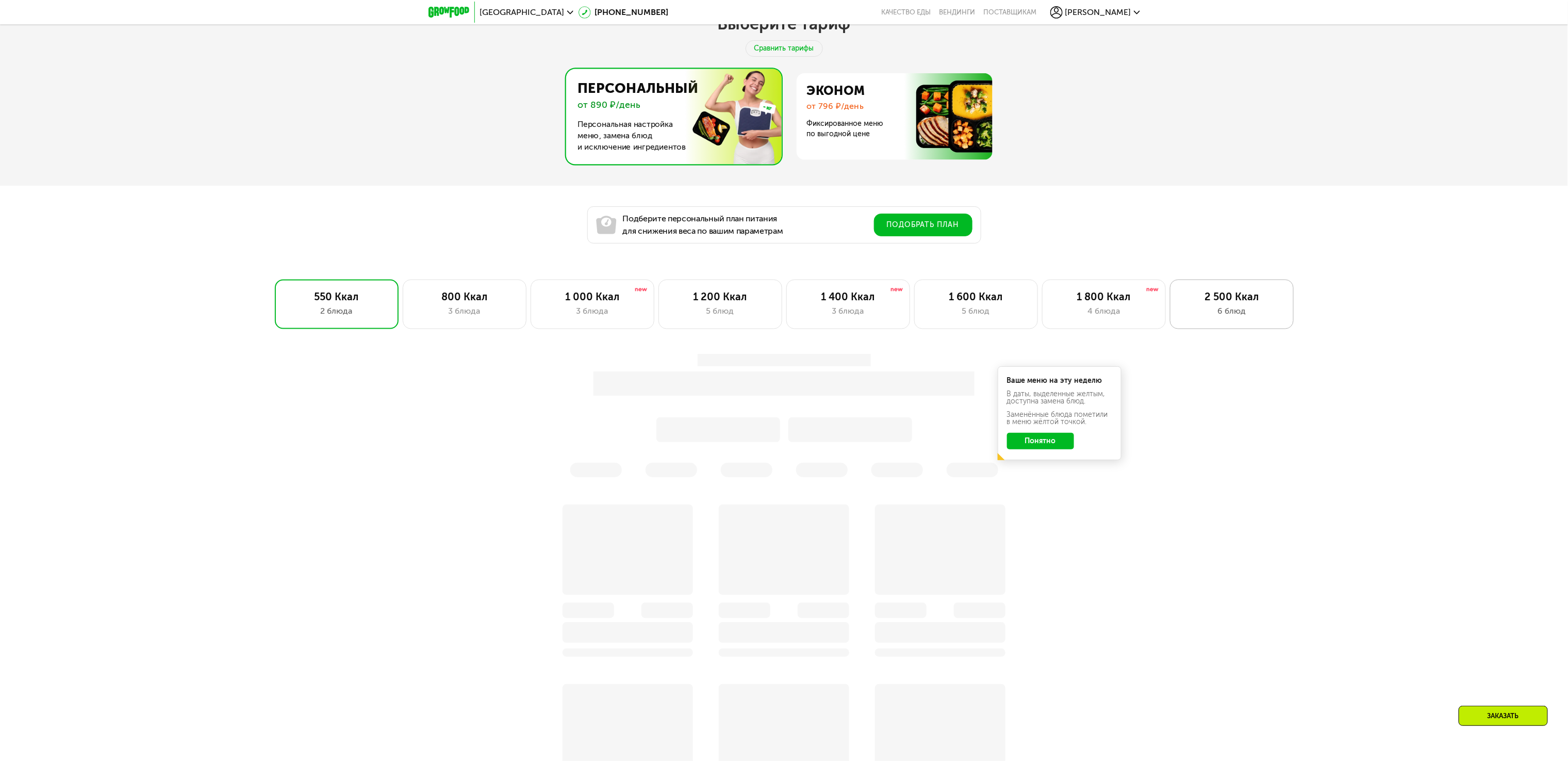
click at [1237, 297] on div "2 500 Ккал 6 блюд" at bounding box center [1231, 305] width 124 height 50
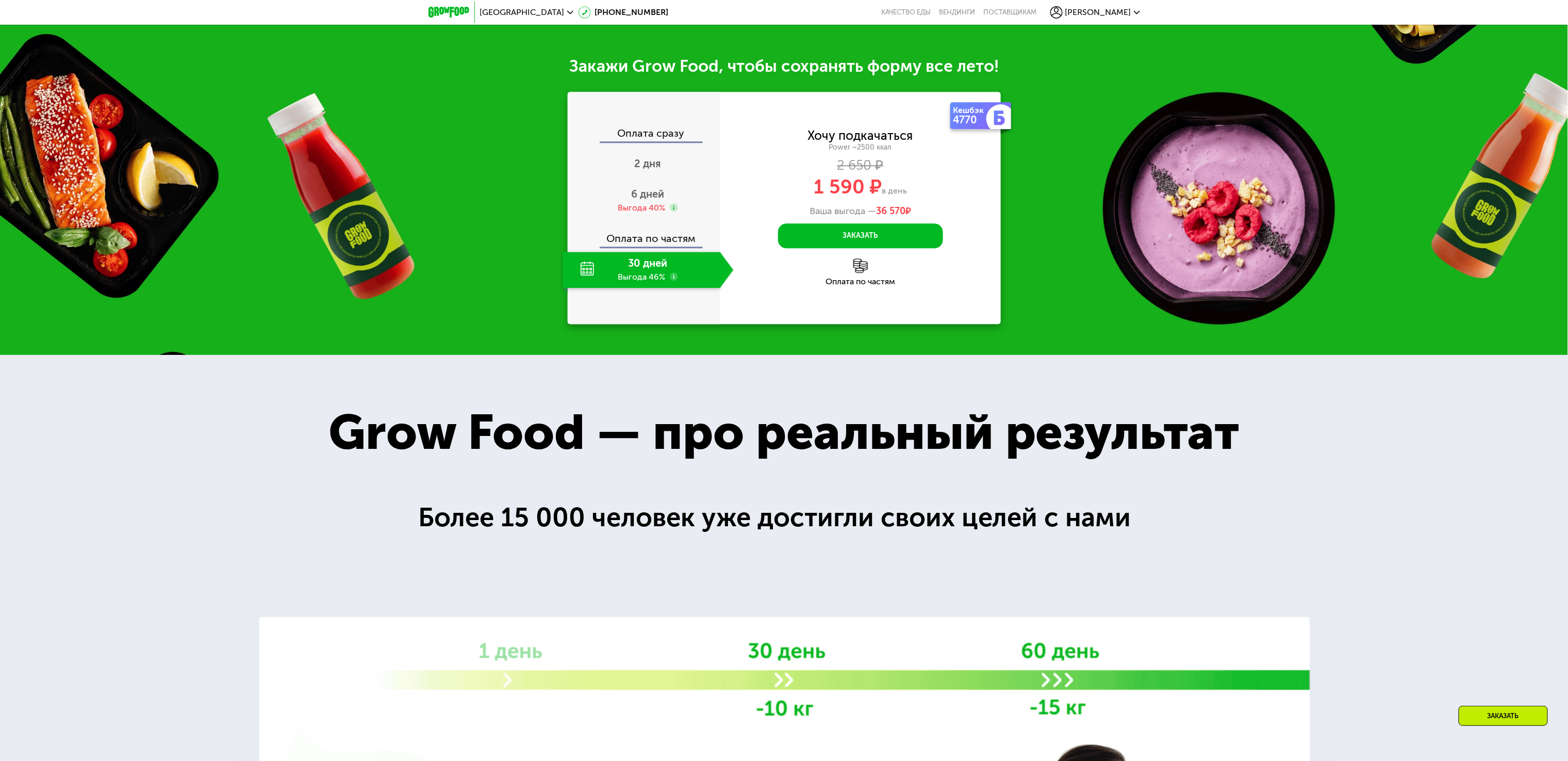
scroll to position [1567, 0]
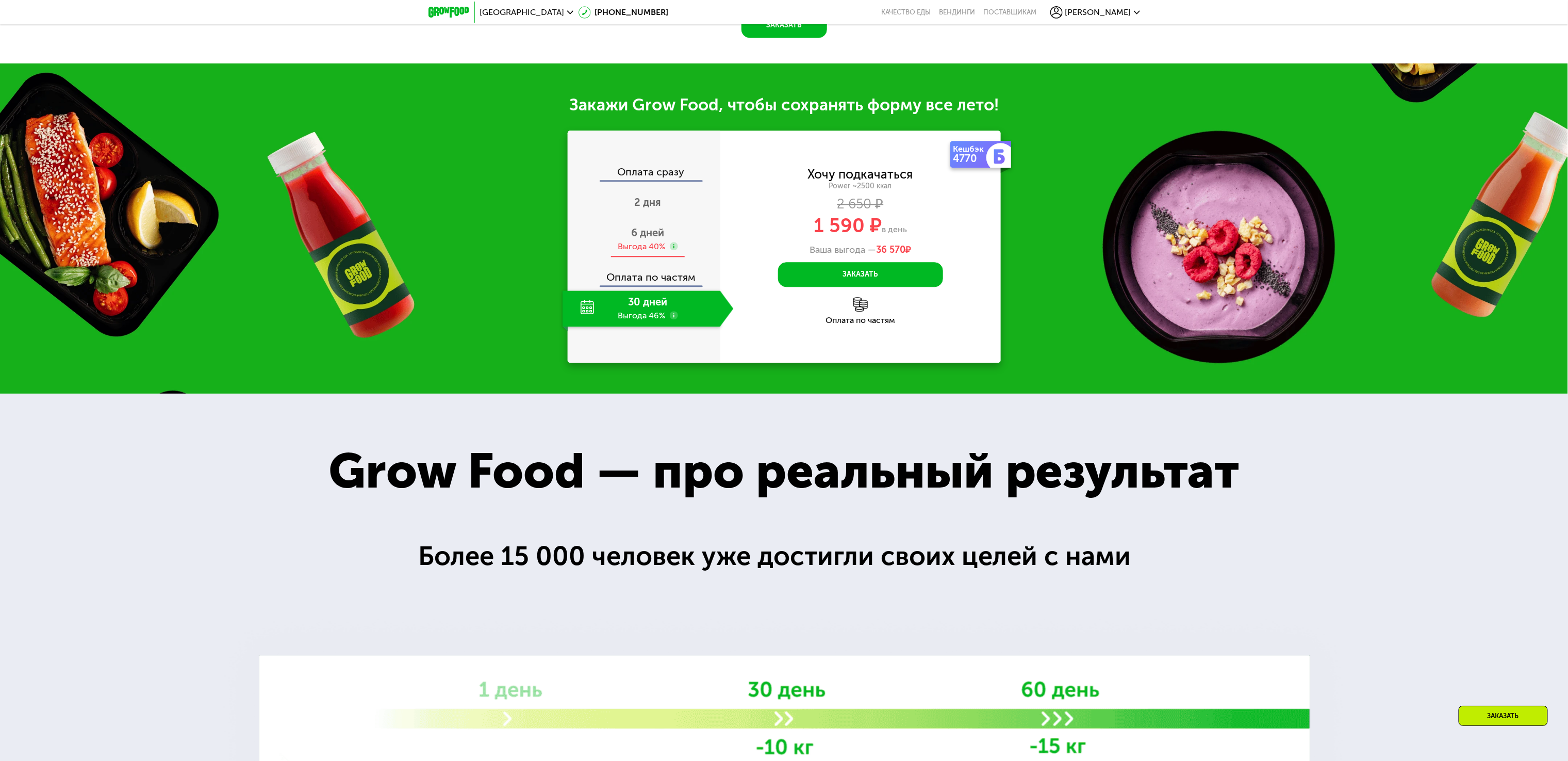
click at [633, 252] on div "Выгода 40%" at bounding box center [641, 246] width 47 height 12
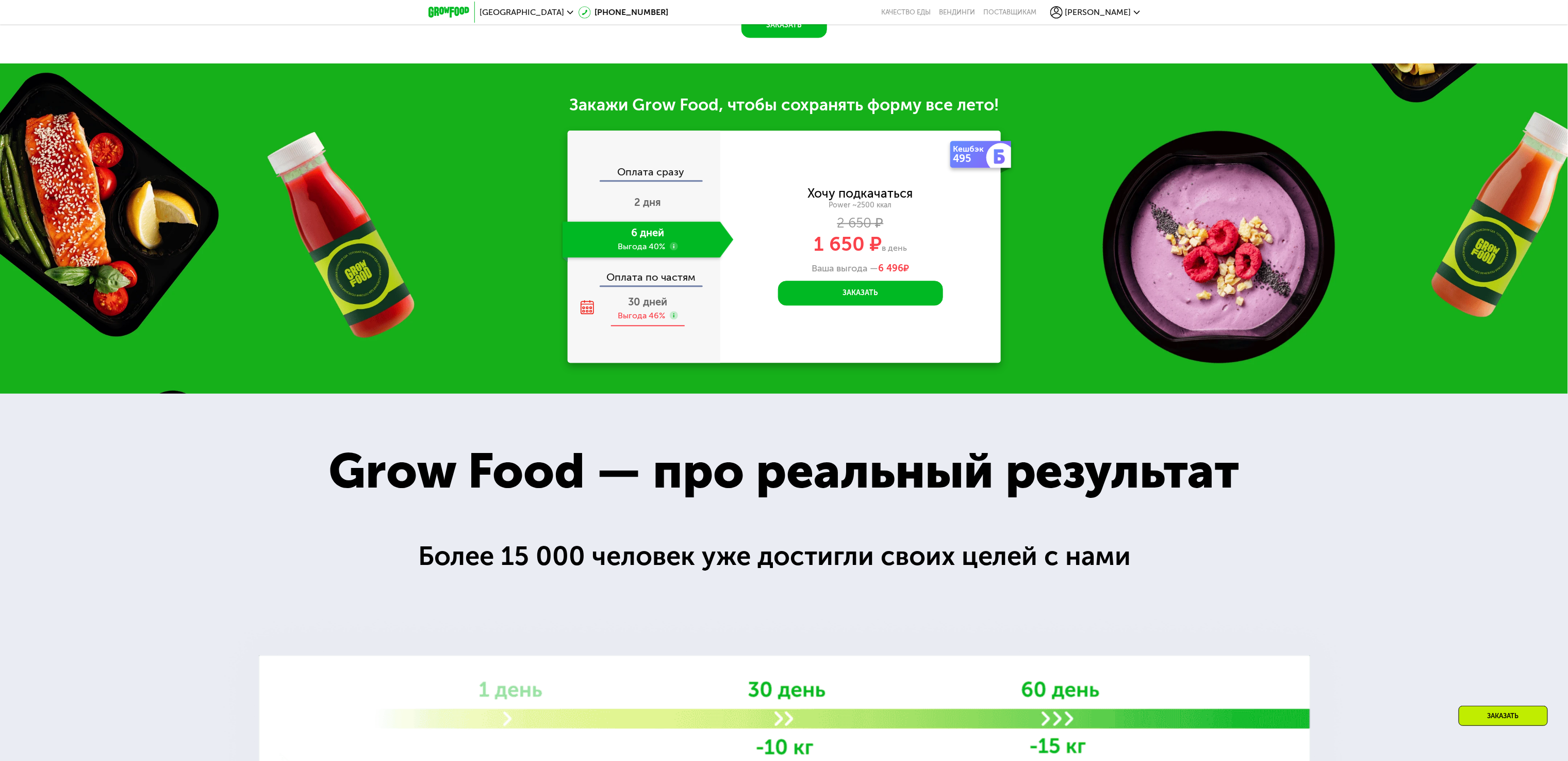
click at [637, 308] on span "30 дней" at bounding box center [648, 302] width 39 height 12
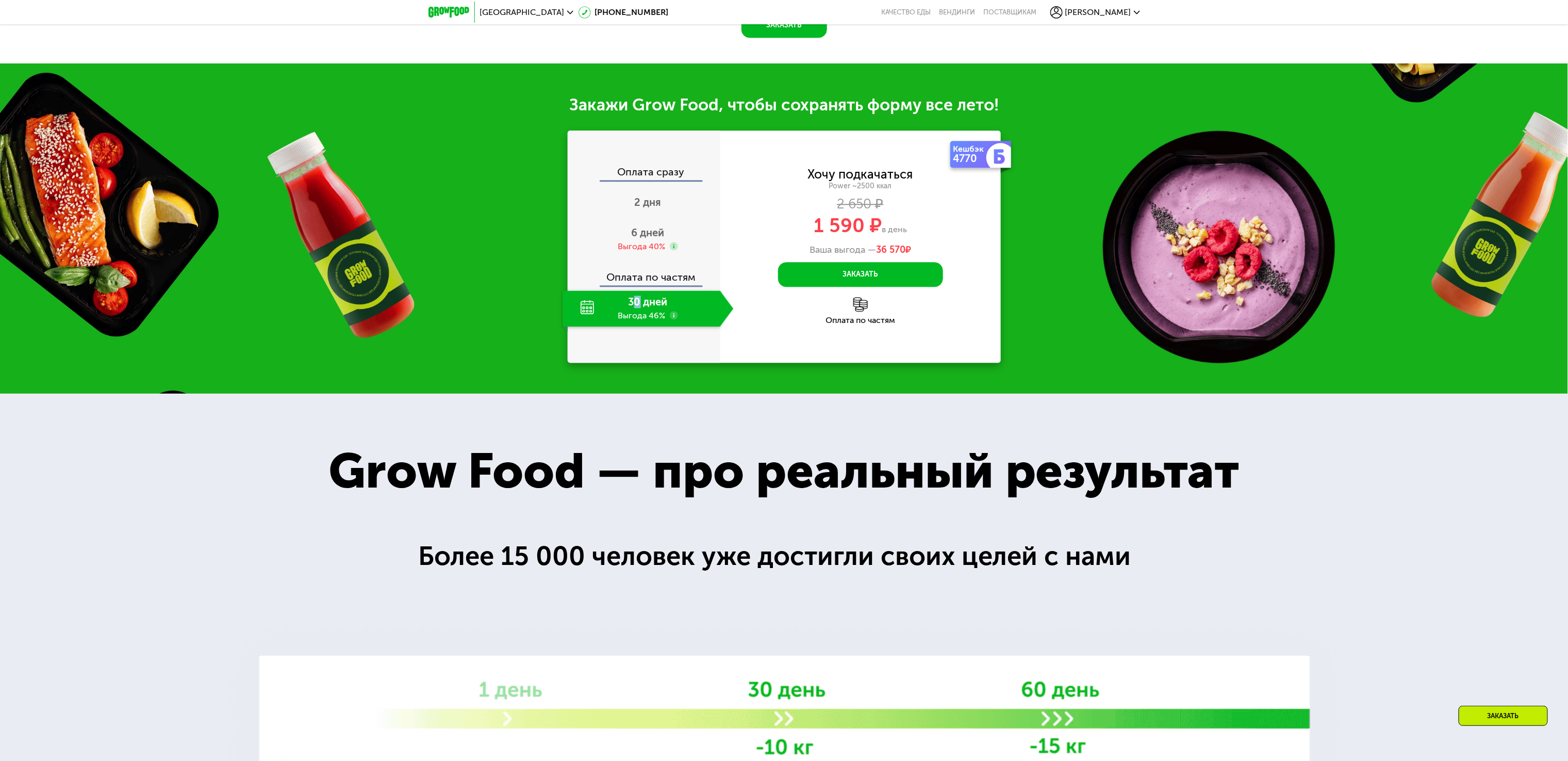
drag, startPoint x: 179, startPoint y: 195, endPoint x: 178, endPoint y: 187, distance: 8.1
